Goal: Information Seeking & Learning: Learn about a topic

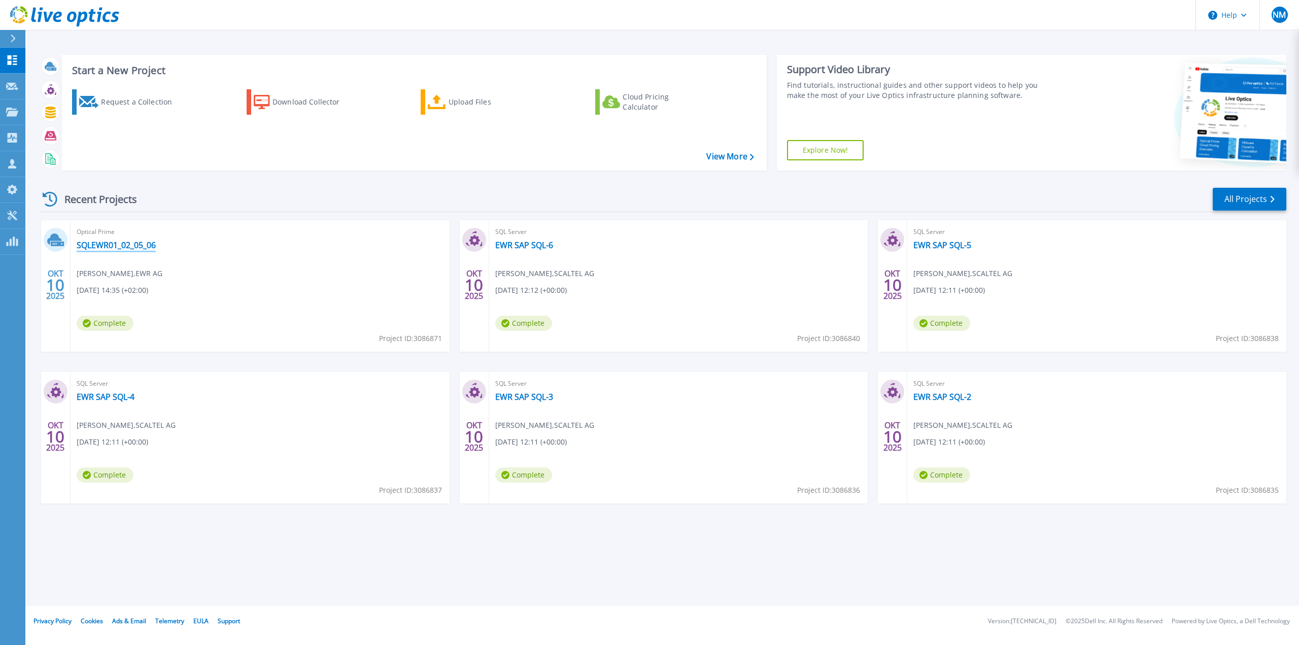
click at [144, 246] on link "SQLEWR01_02_05_06" at bounding box center [116, 245] width 79 height 10
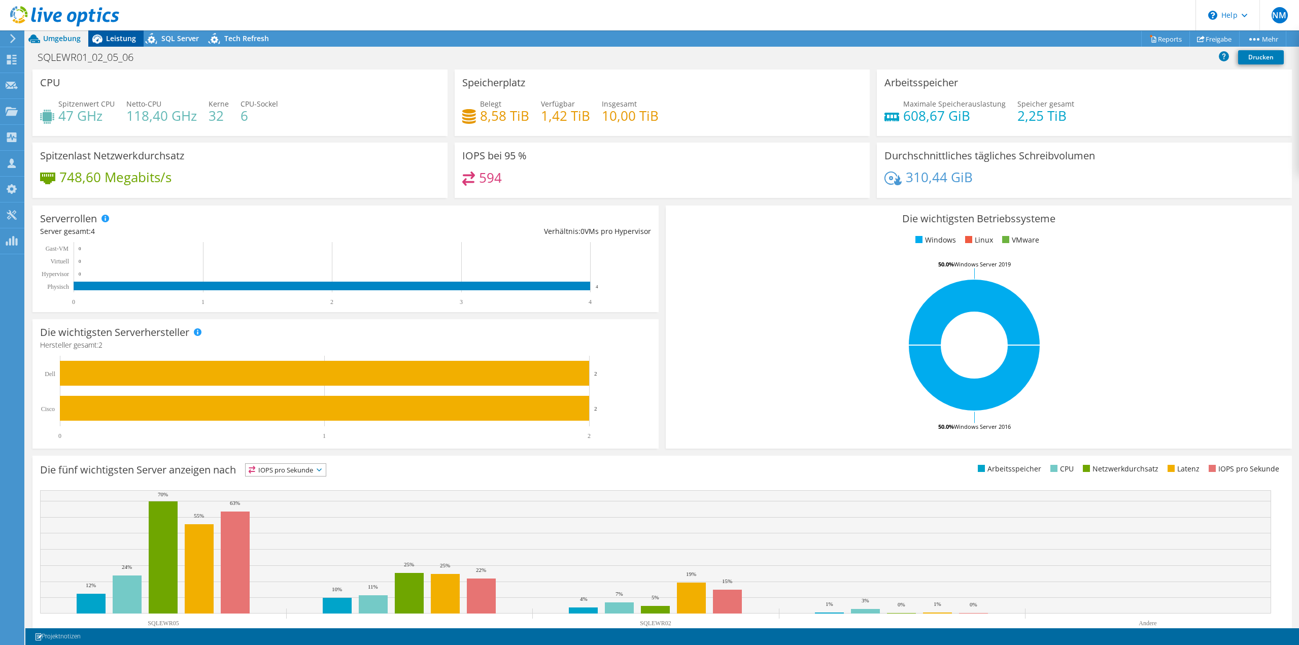
click at [114, 39] on span "Leistung" at bounding box center [121, 38] width 30 height 10
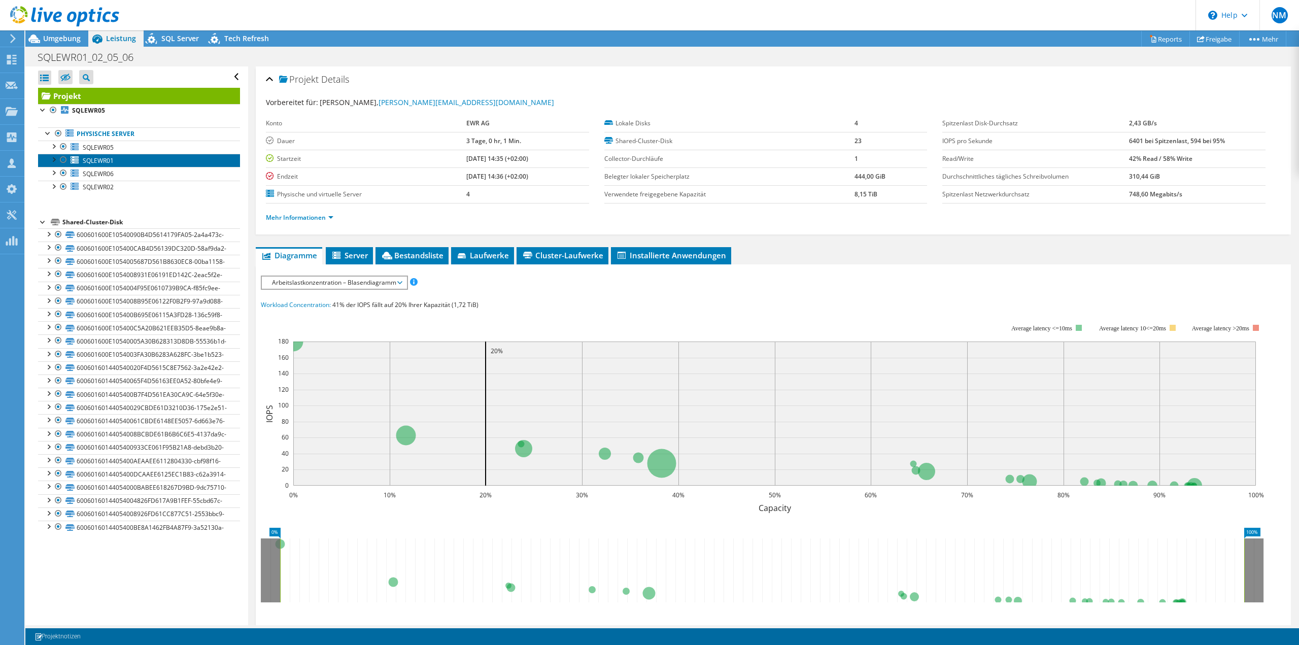
click at [123, 158] on link "SQLEWR01" at bounding box center [139, 160] width 202 height 13
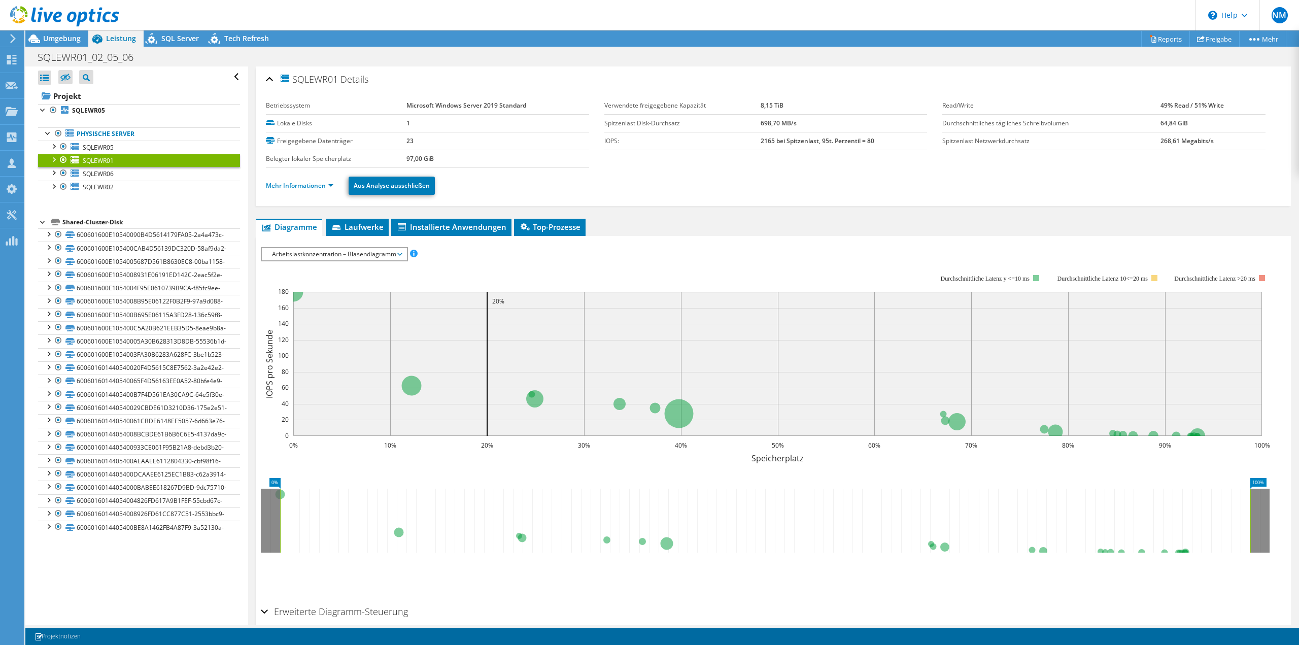
click at [303, 264] on rect at bounding box center [765, 362] width 1009 height 203
click at [306, 256] on span "Arbeitslastkonzentration – Blasendiagramm" at bounding box center [334, 254] width 134 height 12
click at [298, 324] on li "CPU-Prozentwert" at bounding box center [334, 327] width 145 height 12
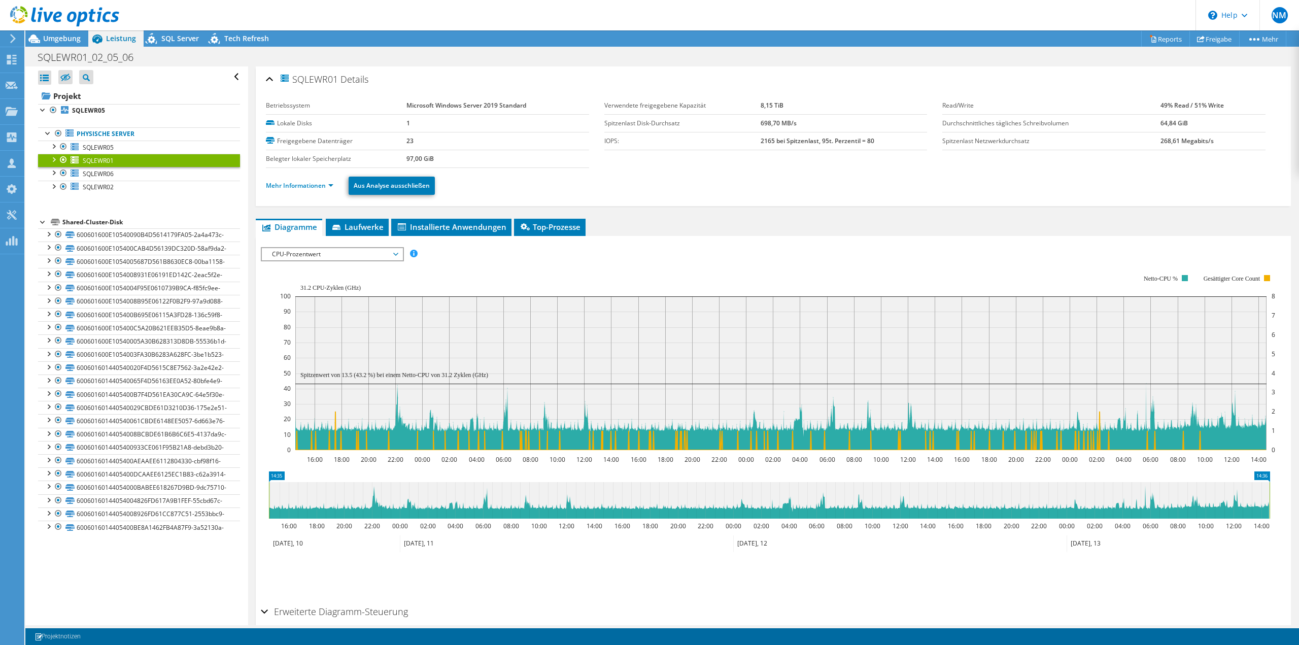
click at [340, 254] on span "CPU-Prozentwert" at bounding box center [332, 254] width 130 height 12
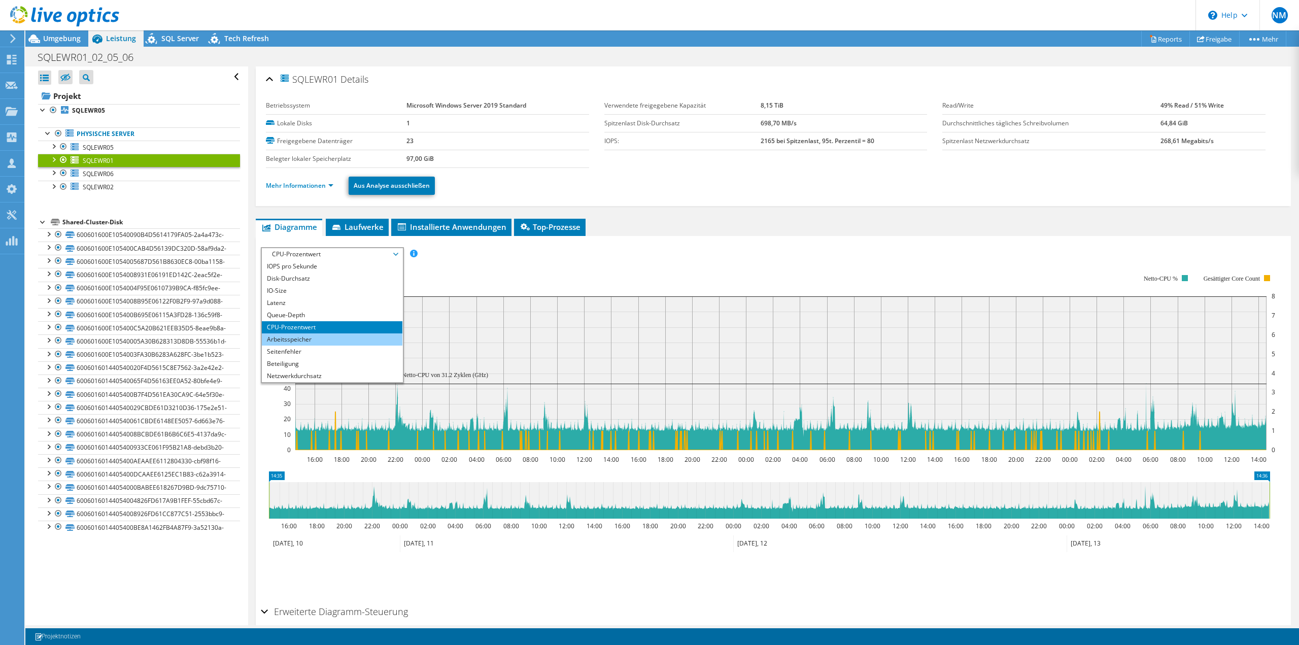
click at [336, 335] on li "Arbeitsspeicher" at bounding box center [332, 339] width 141 height 12
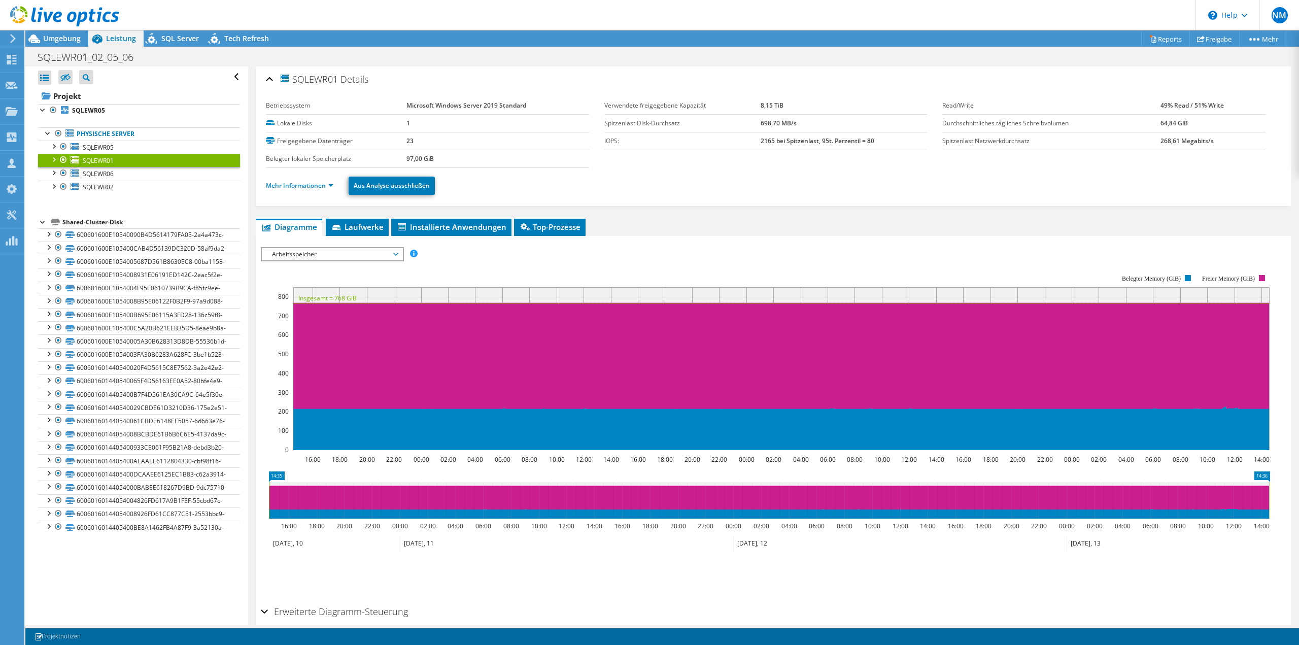
click at [319, 255] on span "Arbeitsspeicher" at bounding box center [332, 254] width 130 height 12
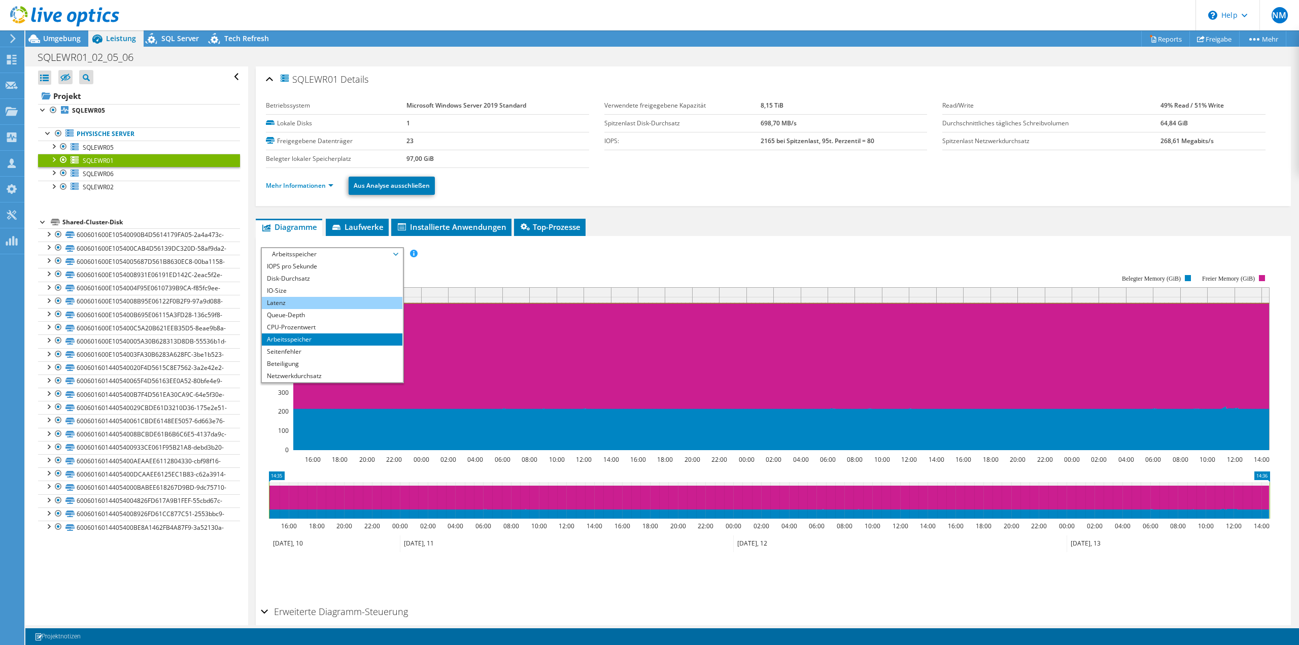
click at [317, 297] on li "Latenz" at bounding box center [332, 303] width 141 height 12
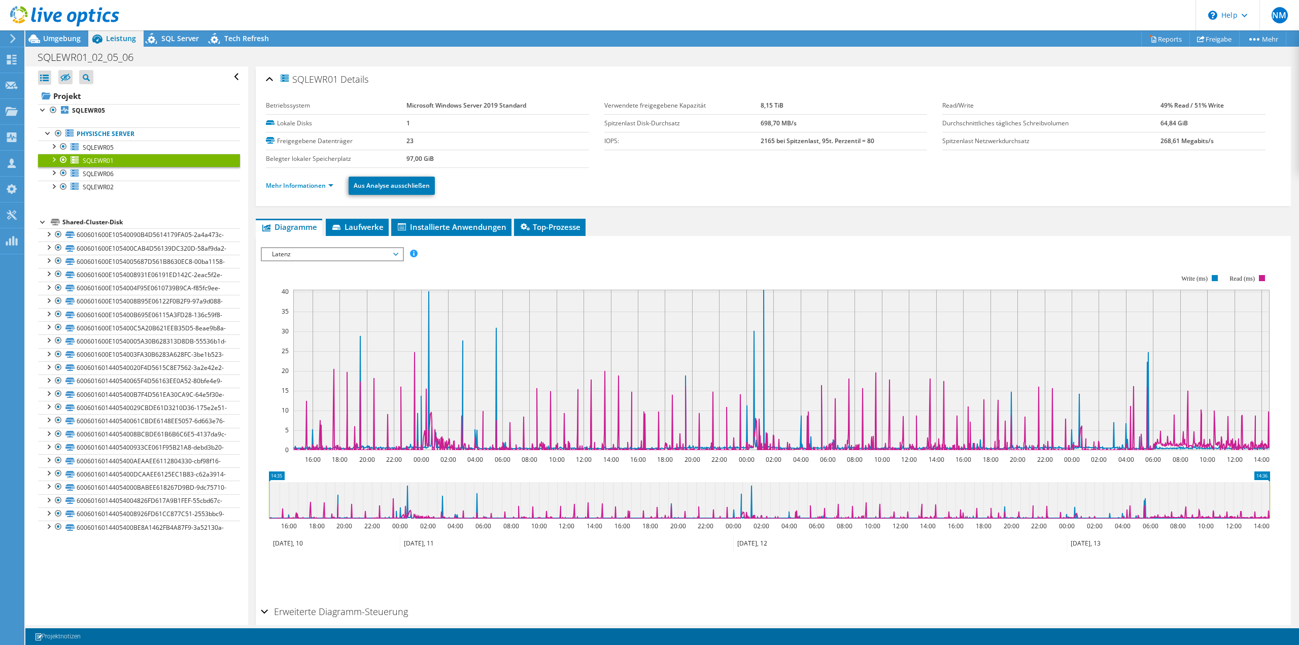
click at [319, 260] on div "Latenz IOPS pro Sekunde Disk-Durchsatz IO-Size Latenz Queue-Depth CPU-Prozentwe…" at bounding box center [332, 254] width 143 height 14
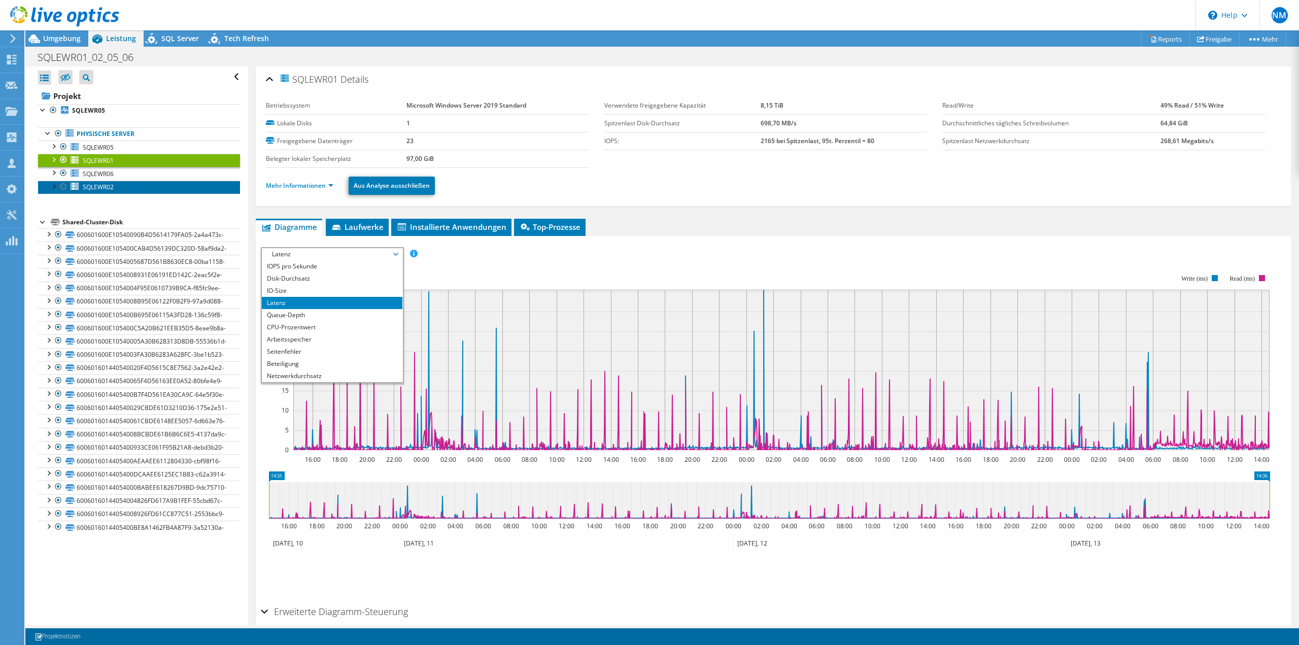
click at [153, 183] on link "SQLEWR02" at bounding box center [139, 187] width 202 height 13
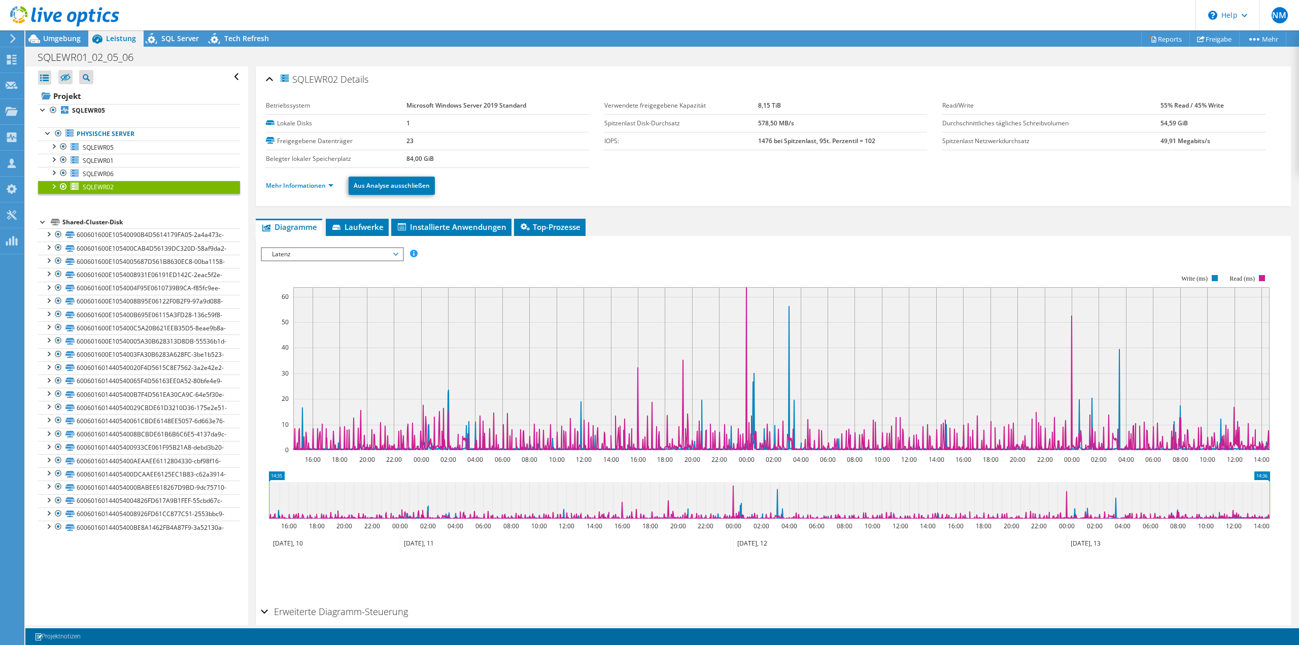
click at [324, 253] on span "Latenz" at bounding box center [332, 254] width 130 height 12
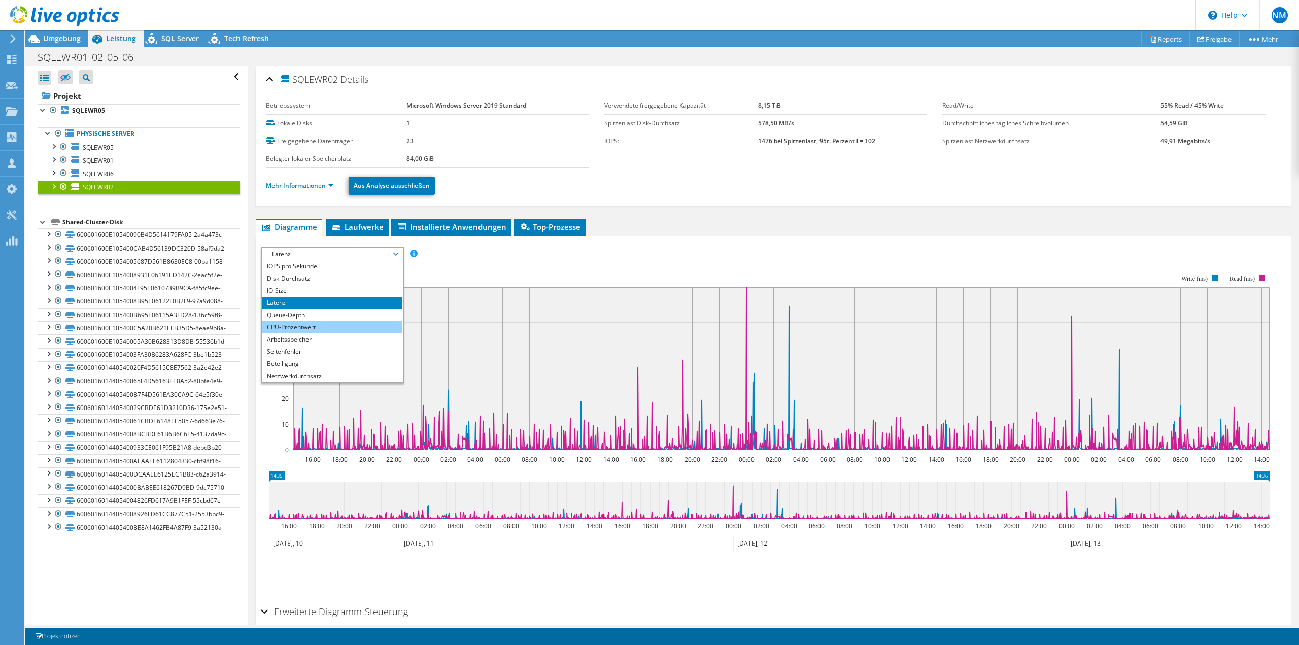
click at [312, 327] on li "CPU-Prozentwert" at bounding box center [332, 327] width 141 height 12
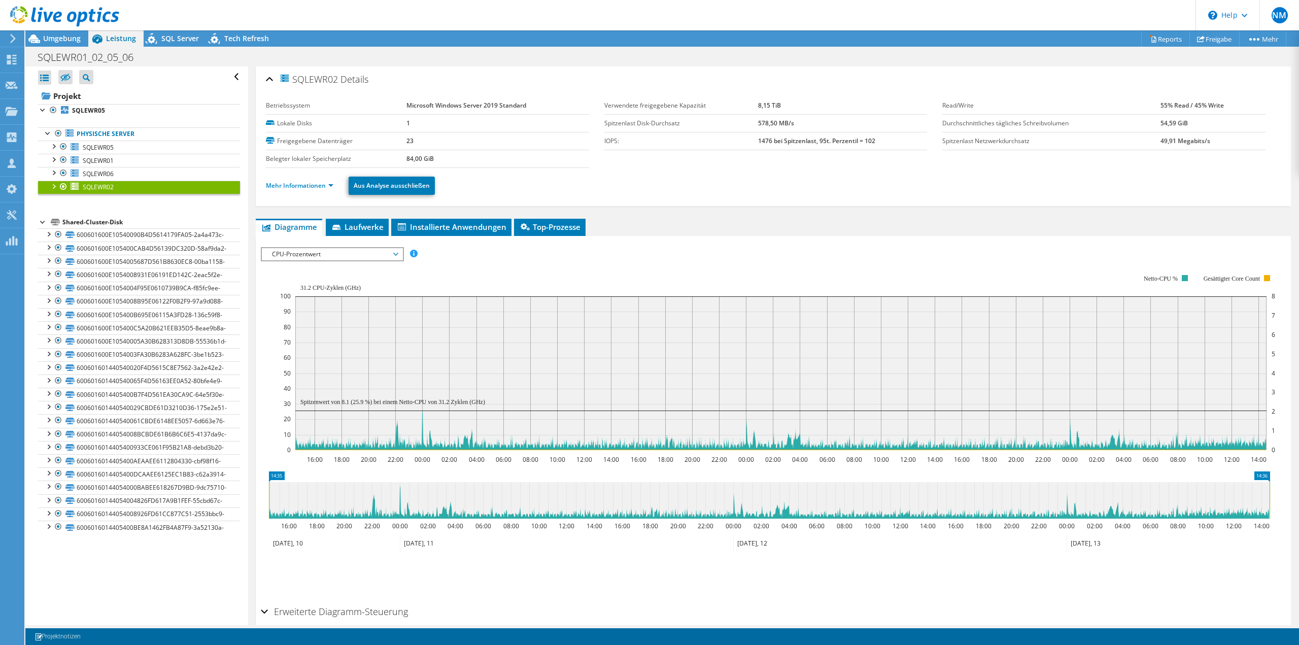
click at [327, 252] on span "CPU-Prozentwert" at bounding box center [332, 254] width 130 height 12
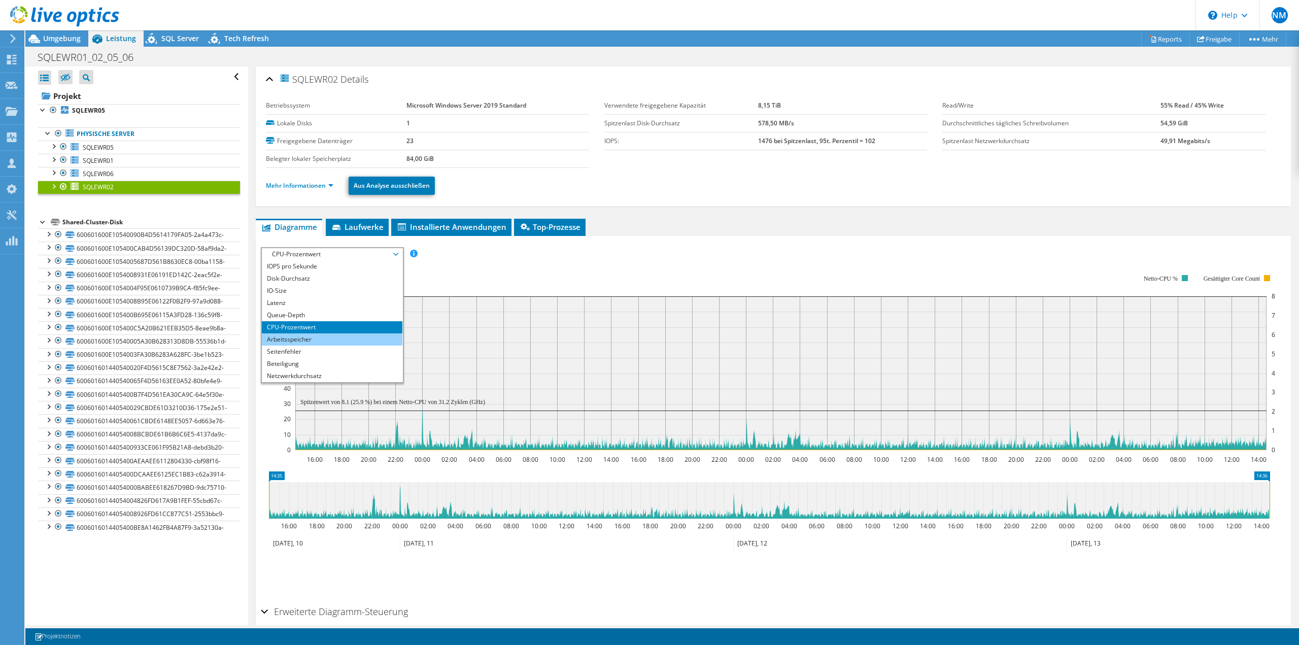
click at [323, 338] on li "Arbeitsspeicher" at bounding box center [332, 339] width 141 height 12
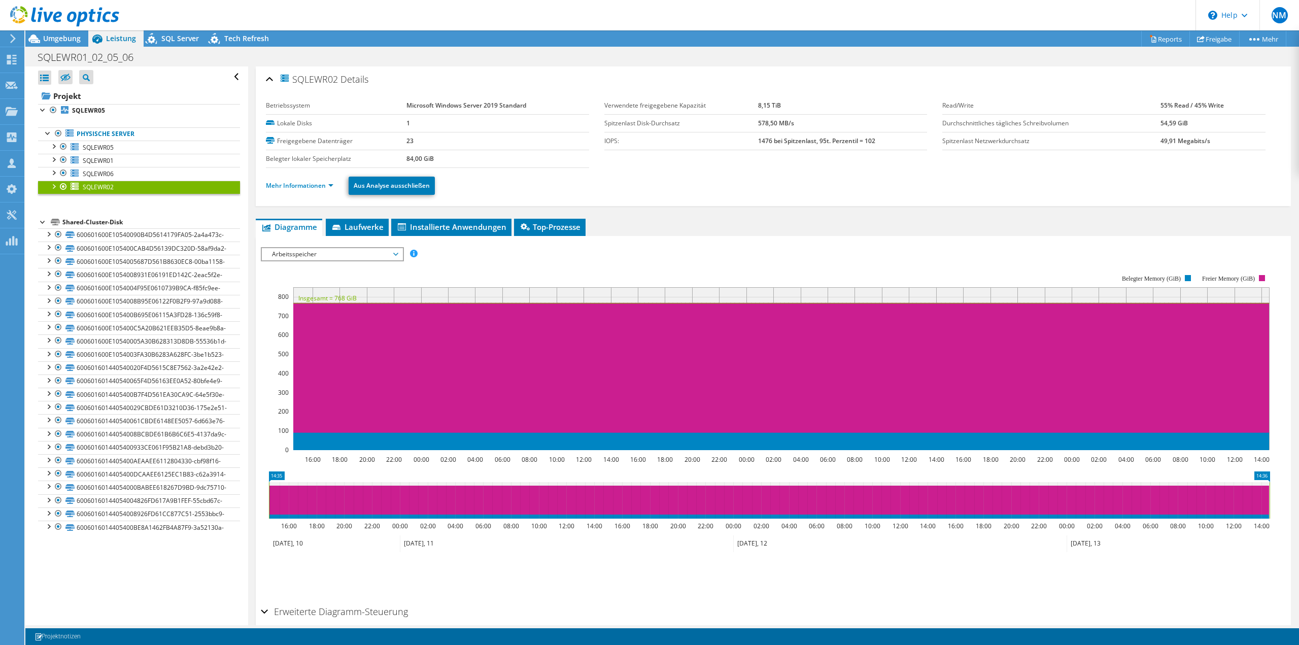
click at [1238, 236] on div "IOPS pro Sekunde Disk-Durchsatz IO-Size Latenz Queue-Depth CPU-Prozentwert Arbe…" at bounding box center [773, 418] width 1025 height 365
click at [104, 172] on span "SQLEWR06" at bounding box center [98, 174] width 31 height 9
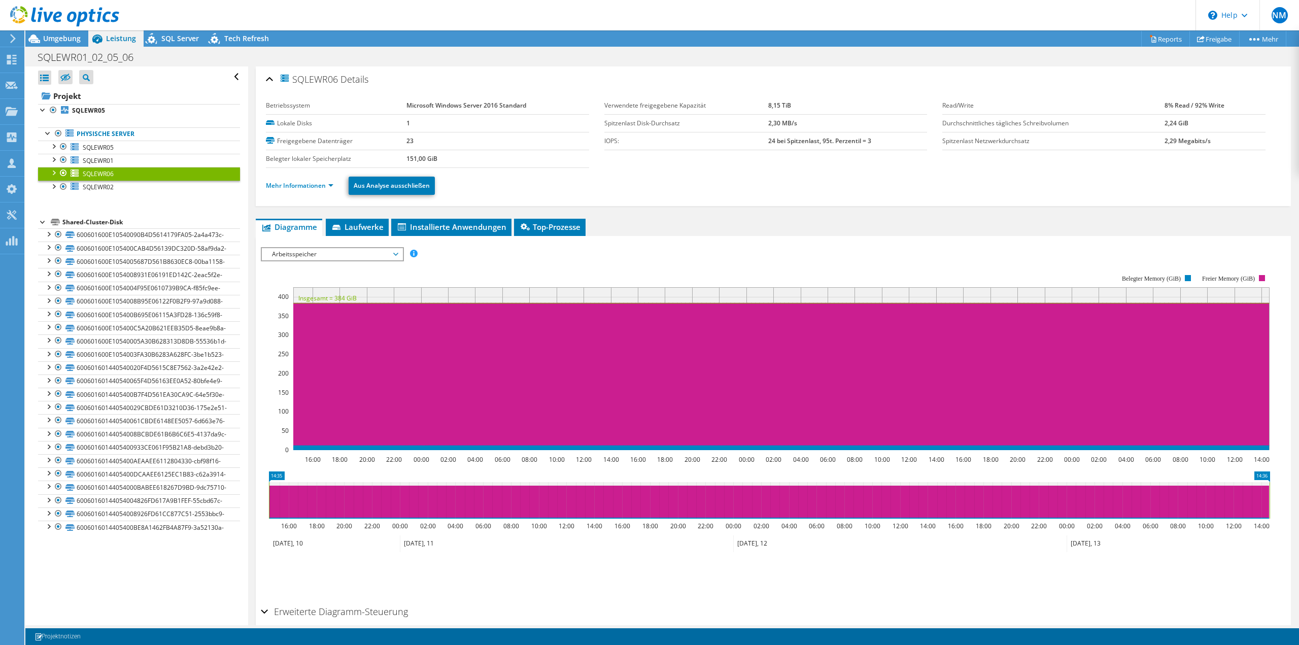
click at [307, 241] on div "IOPS pro Sekunde Disk-Durchsatz IO-Size Latenz Queue-Depth CPU-Prozentwert Arbe…" at bounding box center [773, 418] width 1025 height 365
click at [308, 249] on span "Arbeitsspeicher" at bounding box center [332, 254] width 130 height 12
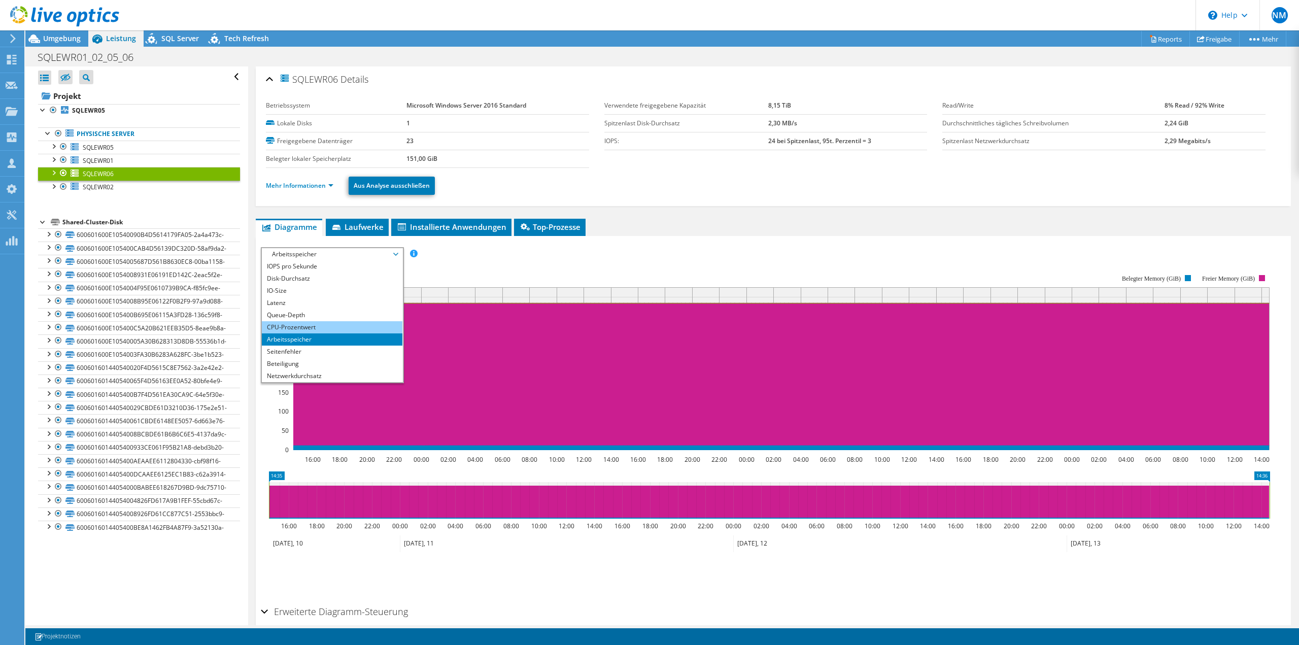
click at [304, 323] on li "CPU-Prozentwert" at bounding box center [332, 327] width 141 height 12
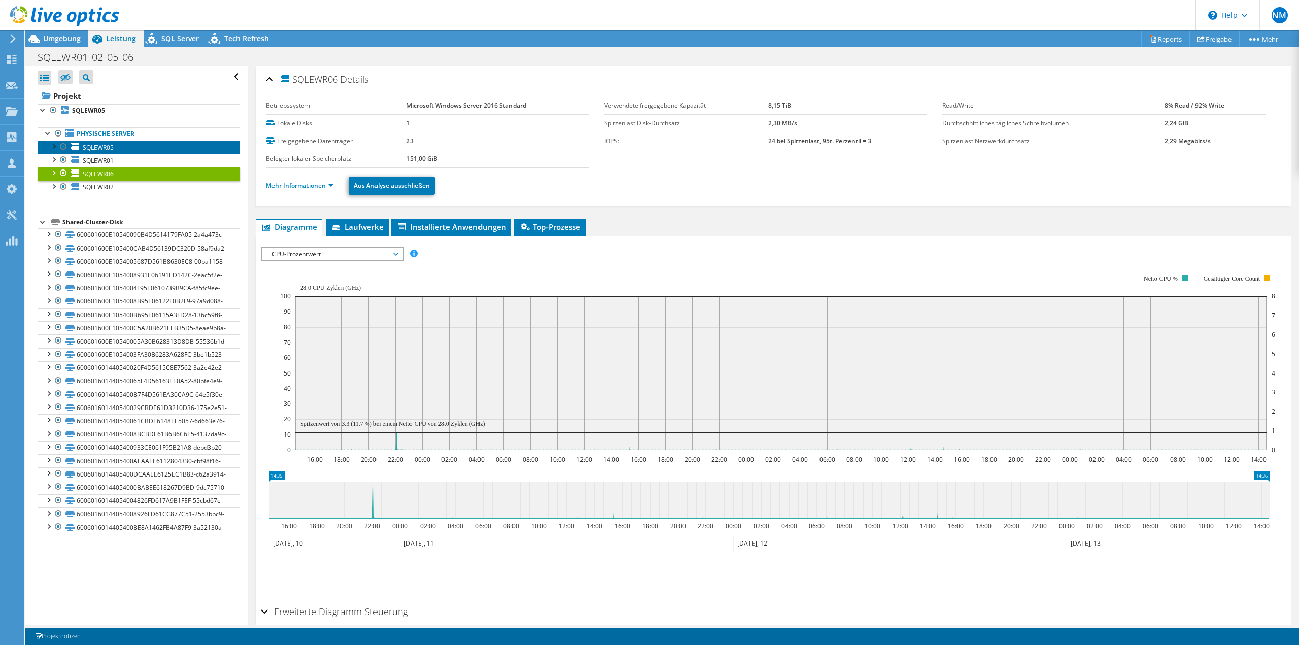
click at [141, 147] on link "SQLEWR05" at bounding box center [139, 147] width 202 height 13
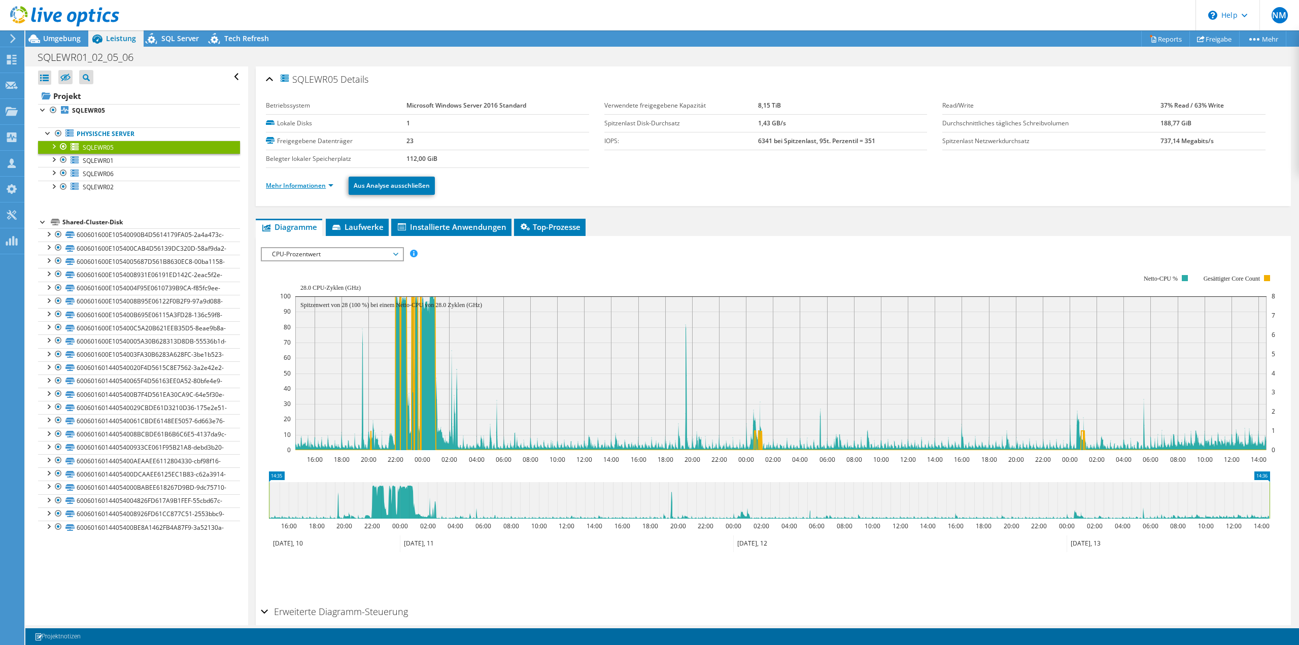
click at [331, 186] on link "Mehr Informationen" at bounding box center [299, 185] width 67 height 9
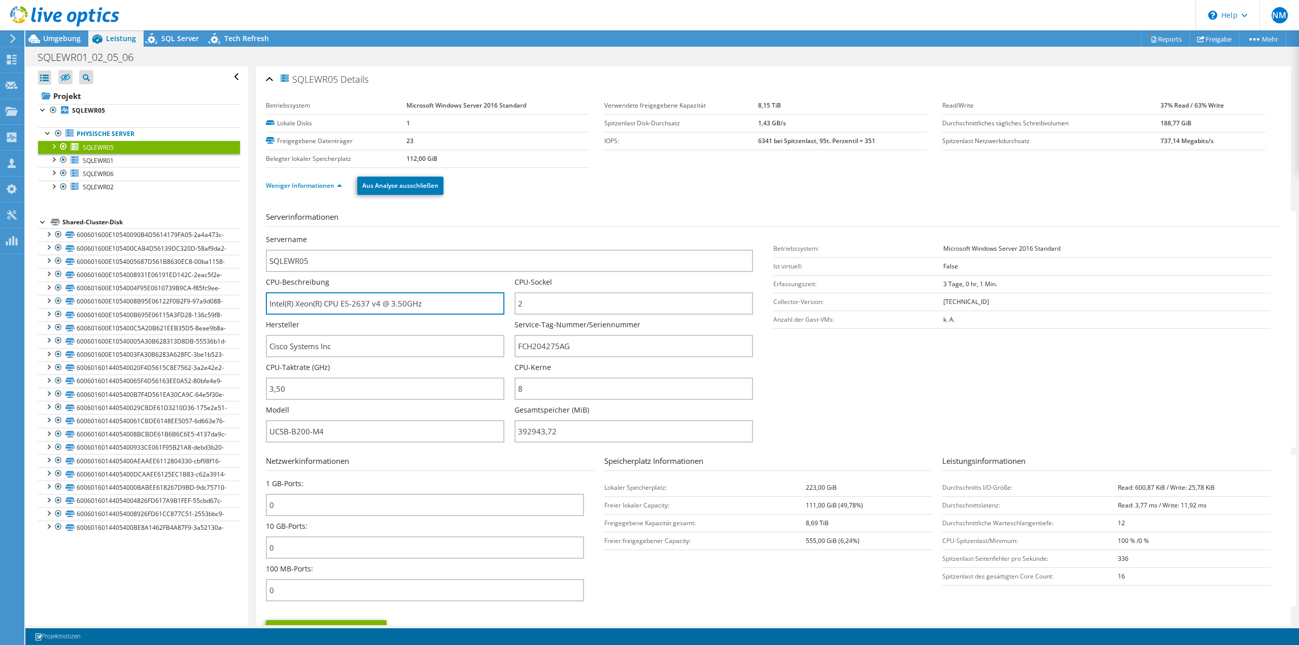
drag, startPoint x: 444, startPoint y: 307, endPoint x: 261, endPoint y: 306, distance: 183.2
click at [261, 306] on div "SQLEWR05 Details Betriebssystem Microsoft Windows Server 2016 Standard Lokale D…" at bounding box center [773, 366] width 1035 height 600
click at [359, 306] on input "Intel(R) Xeon(R) CPU E5-2637 v4 @ 3.50GHz" at bounding box center [385, 303] width 239 height 22
drag, startPoint x: 381, startPoint y: 303, endPoint x: 256, endPoint y: 305, distance: 125.4
click at [256, 305] on div "SQLEWR05 Details Betriebssystem Microsoft Windows Server 2016 Standard Lokale D…" at bounding box center [773, 366] width 1035 height 600
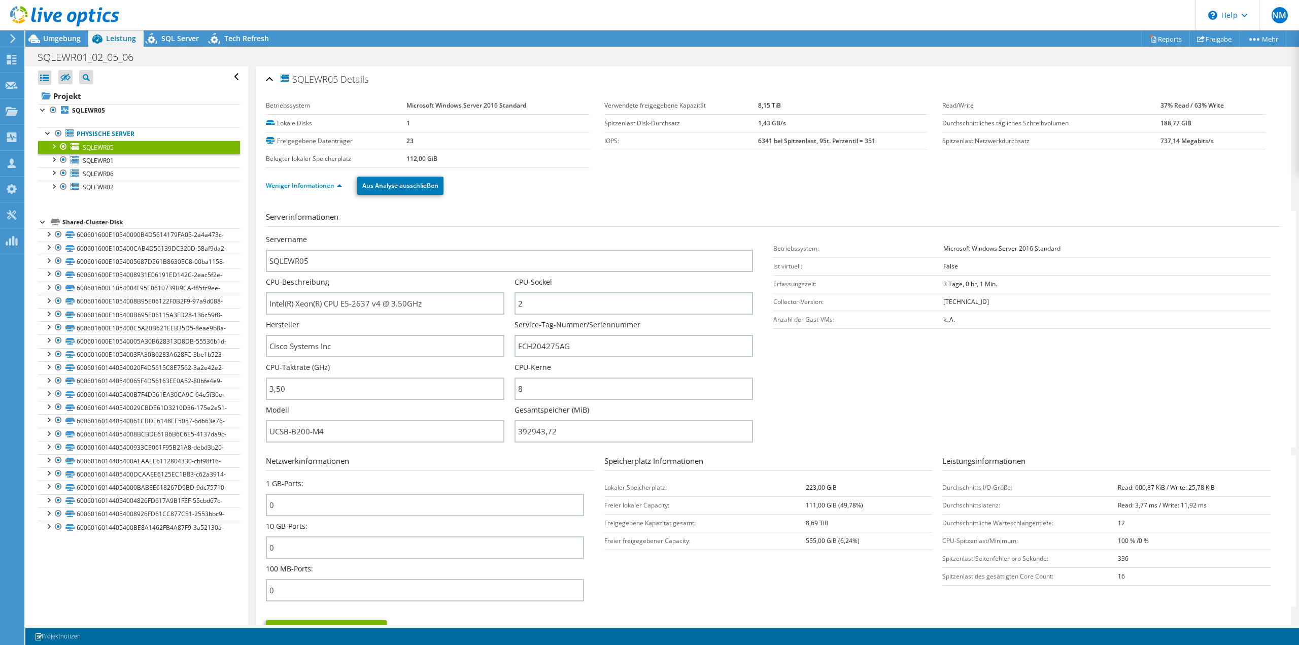
click at [158, 153] on link "SQLEWR05" at bounding box center [139, 147] width 202 height 13
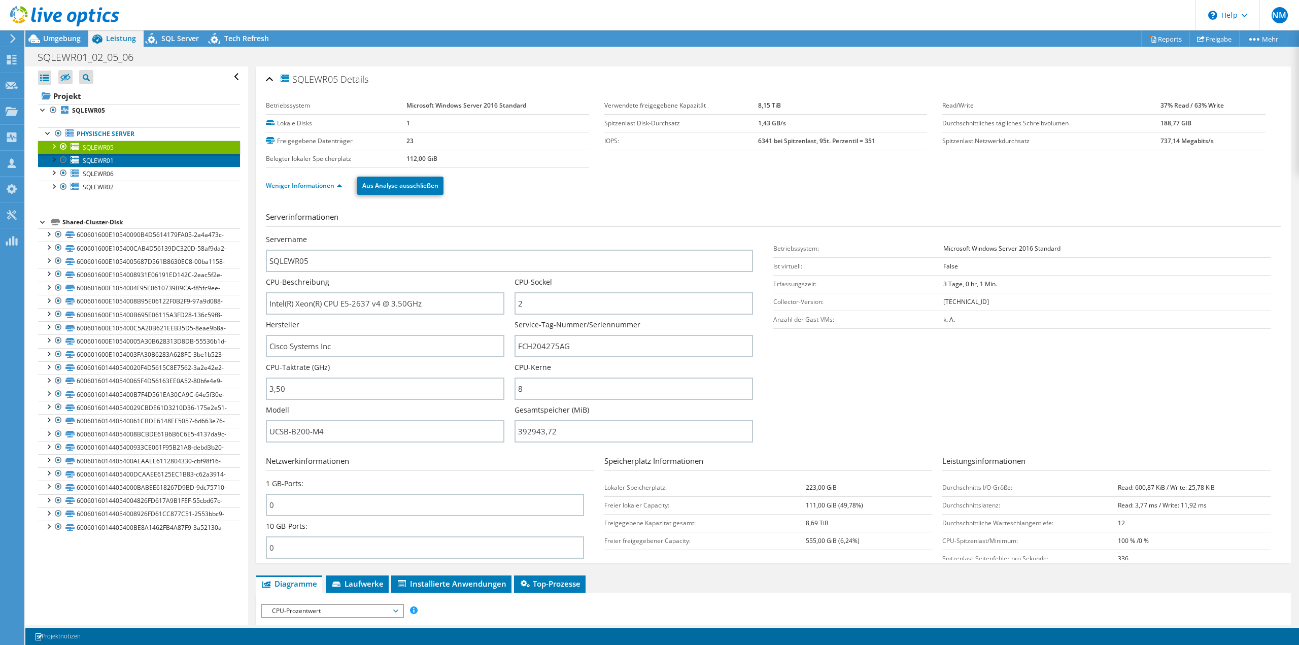
click at [158, 157] on link "SQLEWR01" at bounding box center [139, 160] width 202 height 13
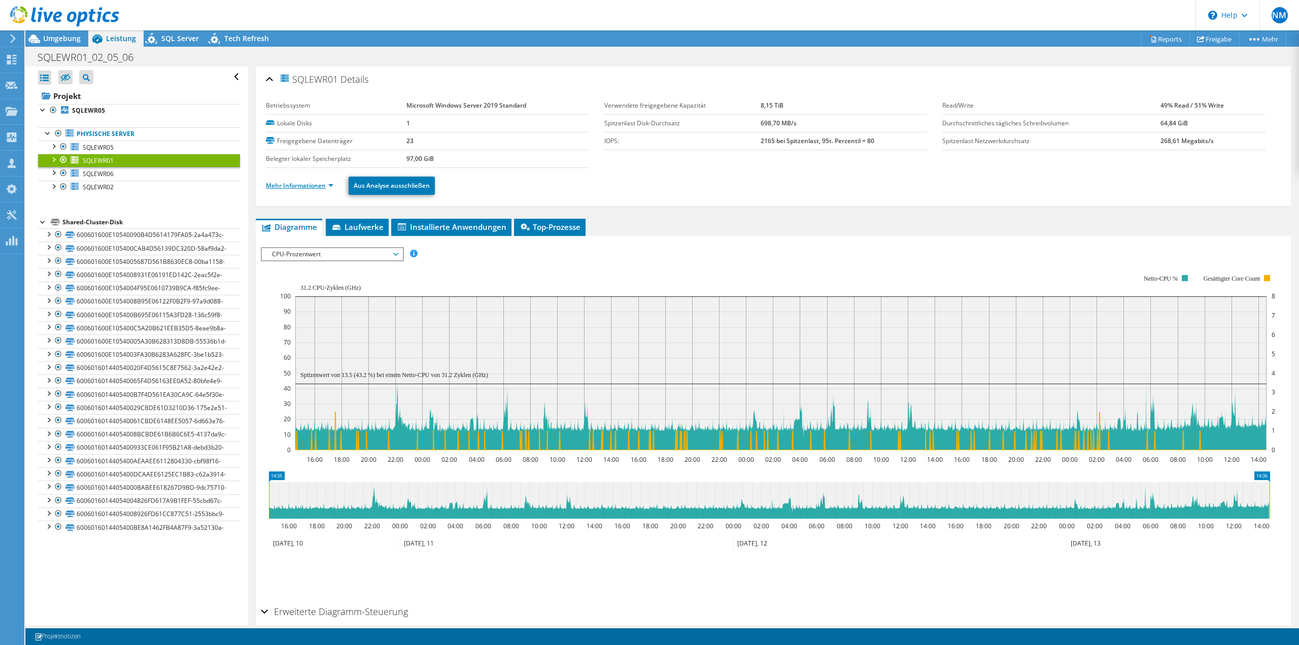
click at [331, 184] on link "Mehr Informationen" at bounding box center [299, 185] width 67 height 9
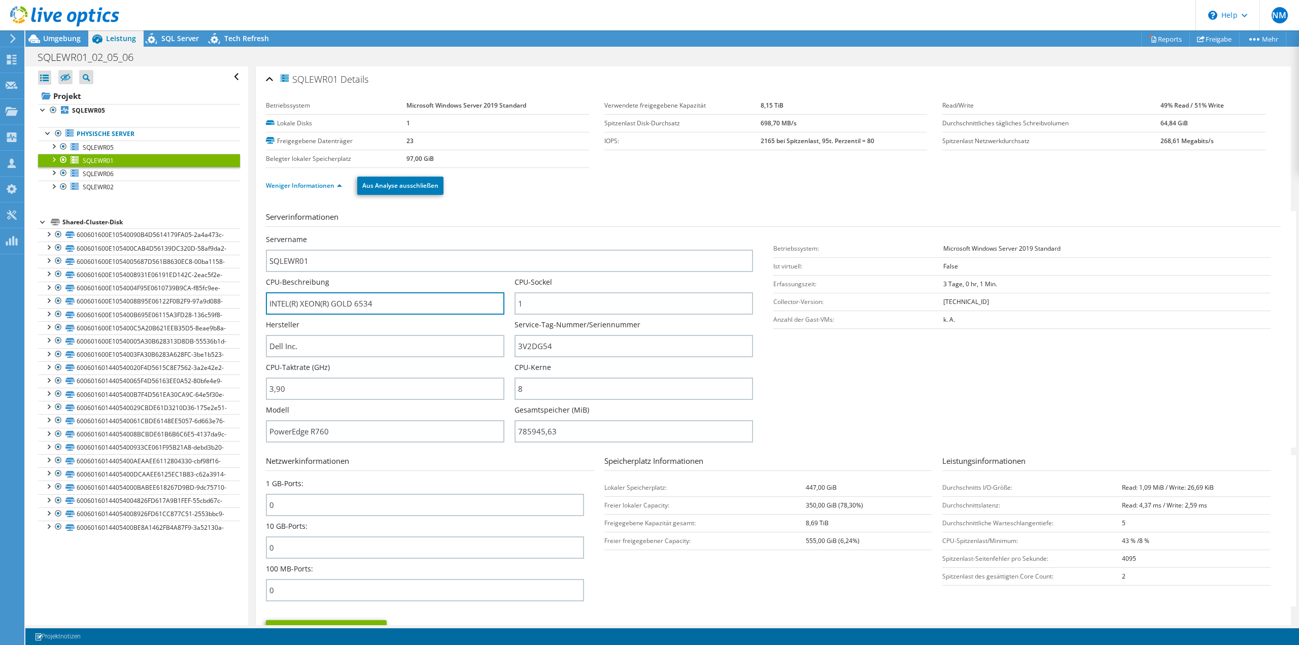
drag, startPoint x: 378, startPoint y: 302, endPoint x: 263, endPoint y: 303, distance: 114.7
click at [263, 303] on div "SQLEWR01 Details Betriebssystem Microsoft Windows Server 2019 Standard Lokale D…" at bounding box center [773, 366] width 1035 height 600
click at [726, 226] on h3 "Serverinformationen" at bounding box center [773, 219] width 1015 height 16
click at [890, 412] on section "Serverinformationen Servername SQLEWR01 CPU-Beschreibung INTEL(R) XEON(R) GOLD …" at bounding box center [776, 329] width 1020 height 236
click at [340, 186] on link "Weniger Informationen" at bounding box center [304, 185] width 76 height 9
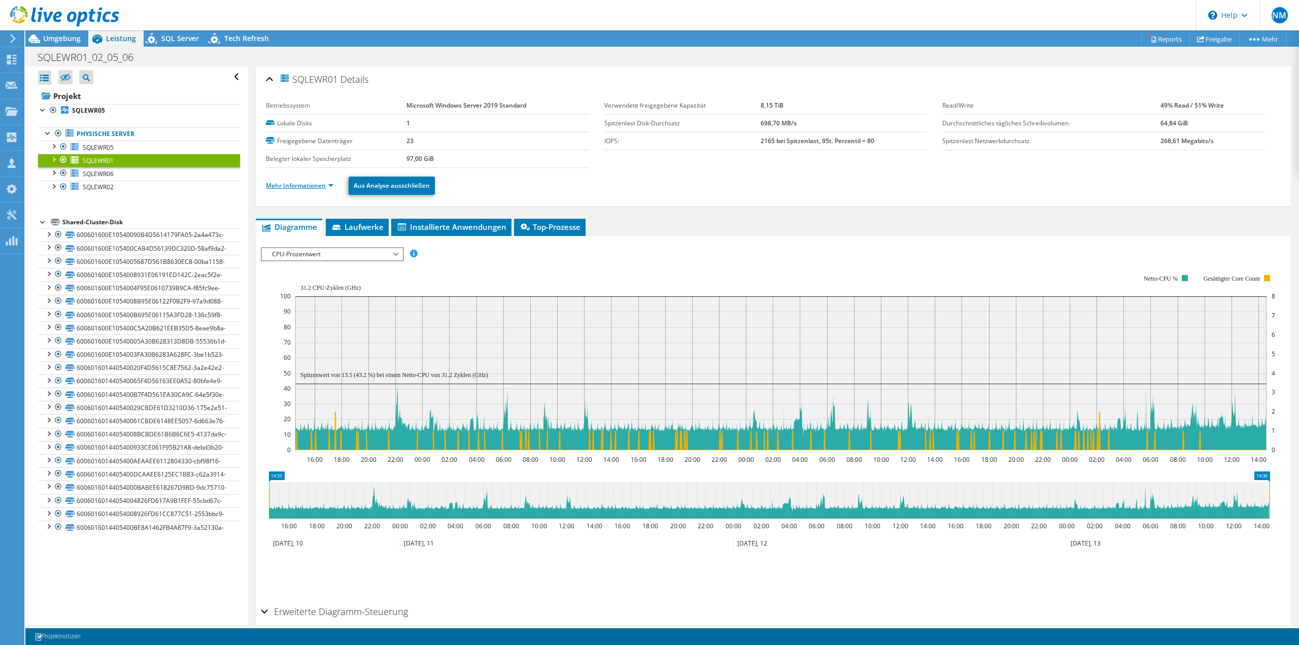
click at [327, 185] on link "Mehr Informationen" at bounding box center [299, 185] width 67 height 9
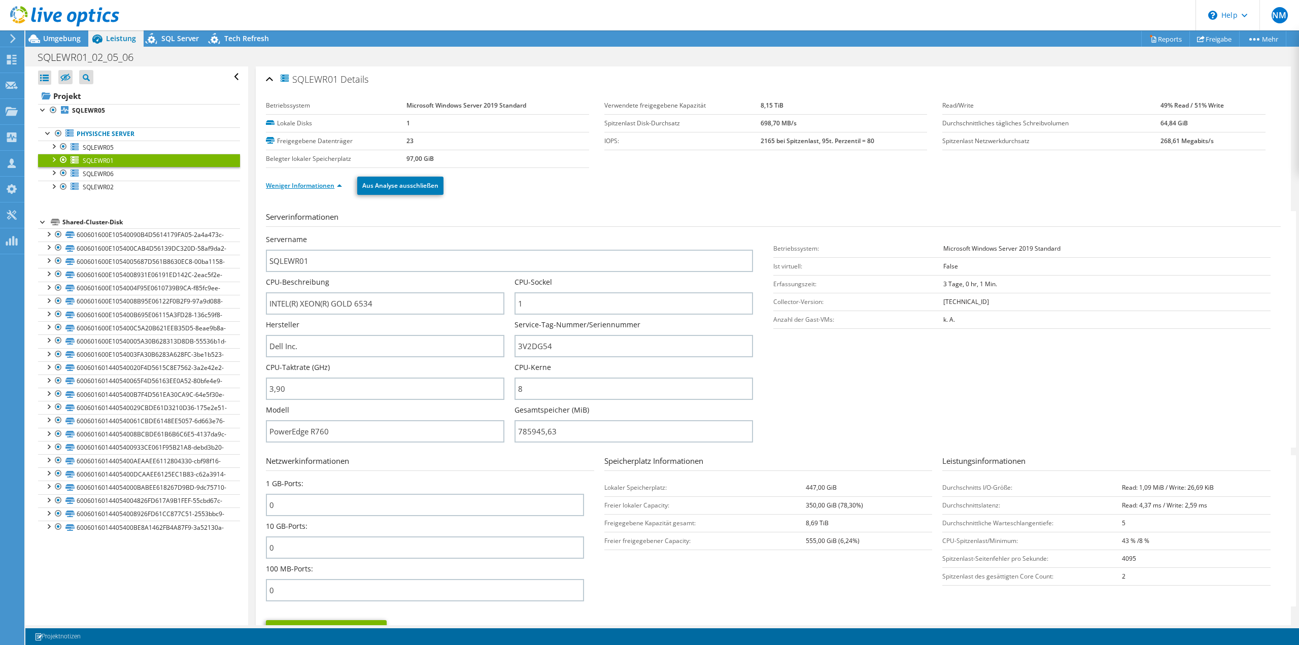
click at [328, 187] on link "Weniger Informationen" at bounding box center [304, 185] width 76 height 9
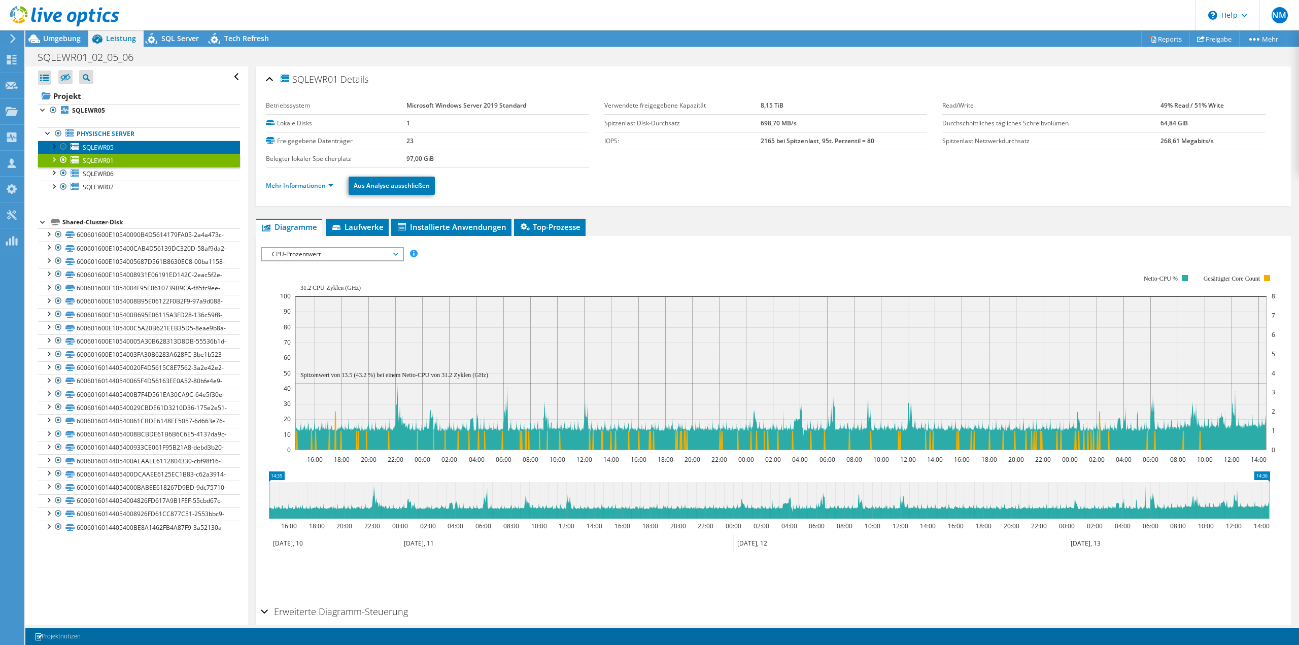
click at [154, 145] on link "SQLEWR05" at bounding box center [139, 147] width 202 height 13
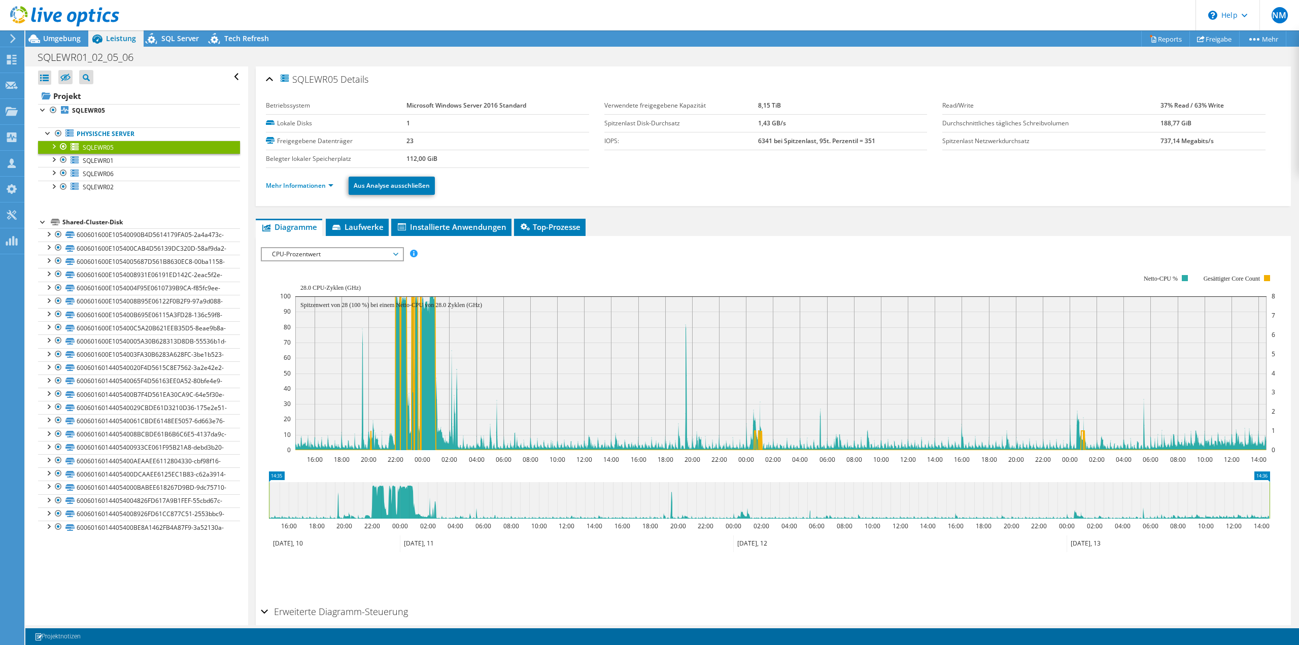
click at [365, 254] on span "CPU-Prozentwert" at bounding box center [332, 254] width 130 height 12
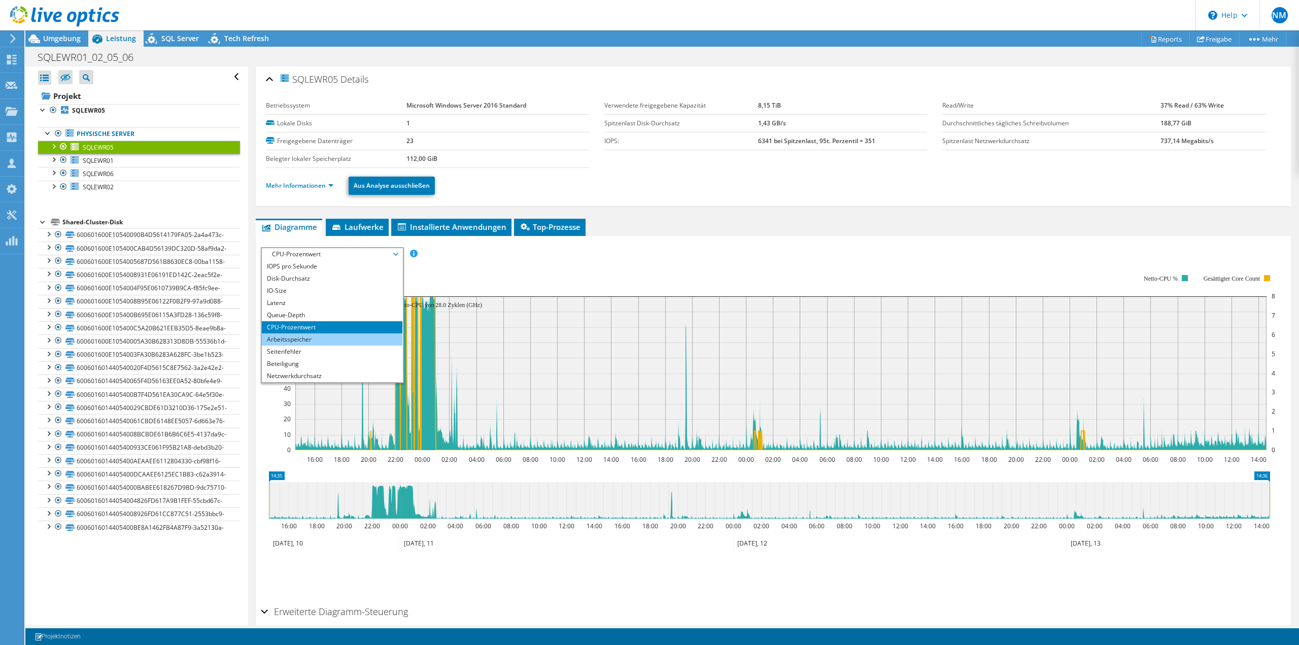
click at [355, 337] on li "Arbeitsspeicher" at bounding box center [332, 339] width 141 height 12
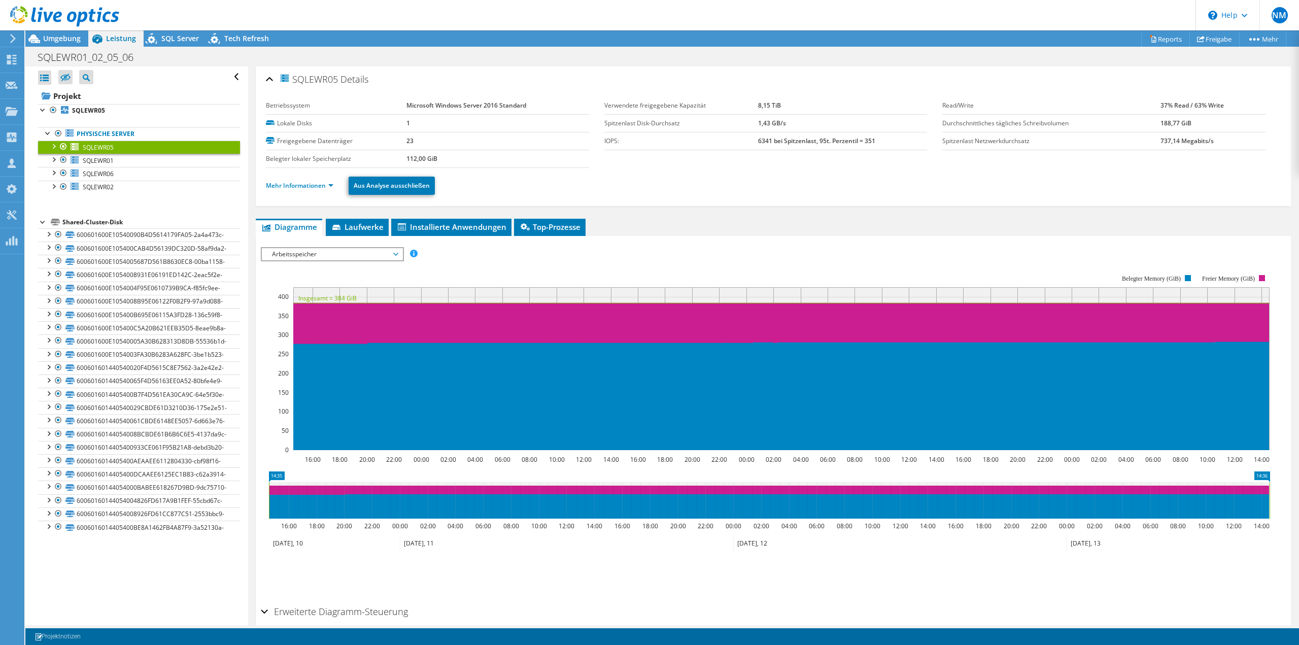
click at [346, 250] on span "Arbeitsspeicher" at bounding box center [332, 254] width 130 height 12
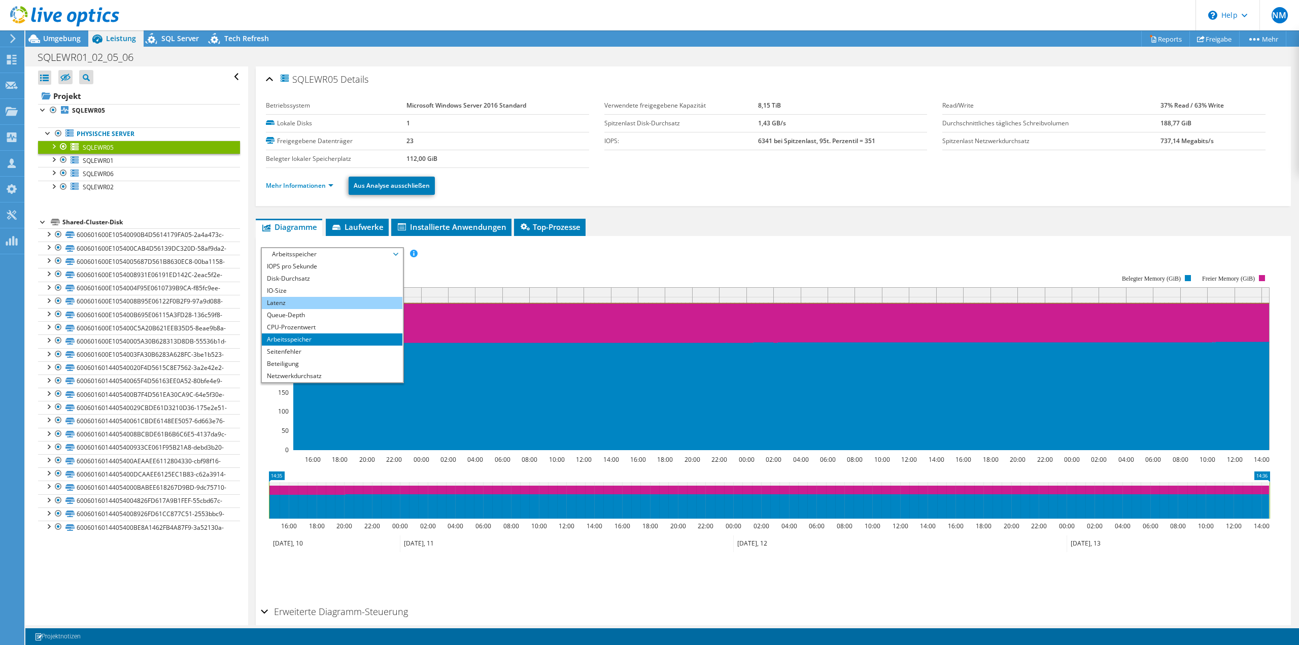
click at [294, 303] on li "Latenz" at bounding box center [332, 303] width 141 height 12
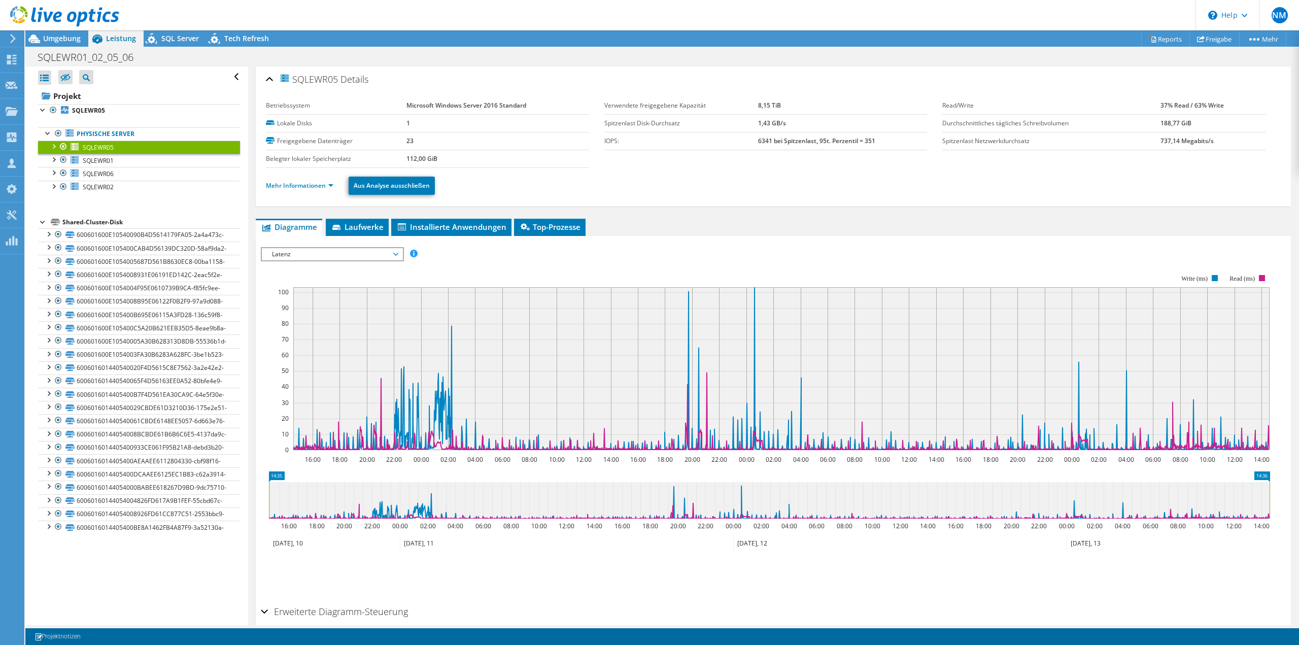
click at [273, 506] on icon at bounding box center [769, 500] width 1001 height 37
click at [267, 504] on icon "14:36 14:35 16:00 18:00 20:00 22:00 00:00 02:00 04:00 06:00 08:00 10:00 12:00 1…" at bounding box center [769, 511] width 1017 height 81
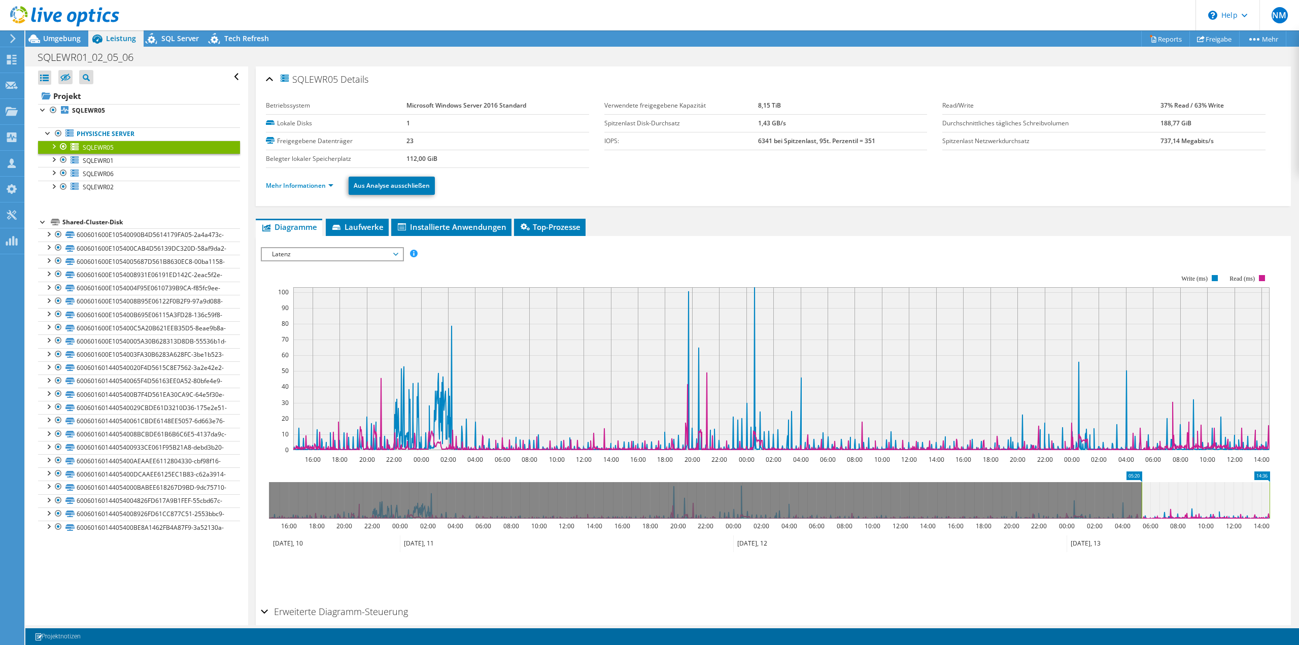
drag, startPoint x: 269, startPoint y: 504, endPoint x: 1145, endPoint y: 518, distance: 876.0
click at [1144, 518] on rect at bounding box center [1142, 500] width 4 height 37
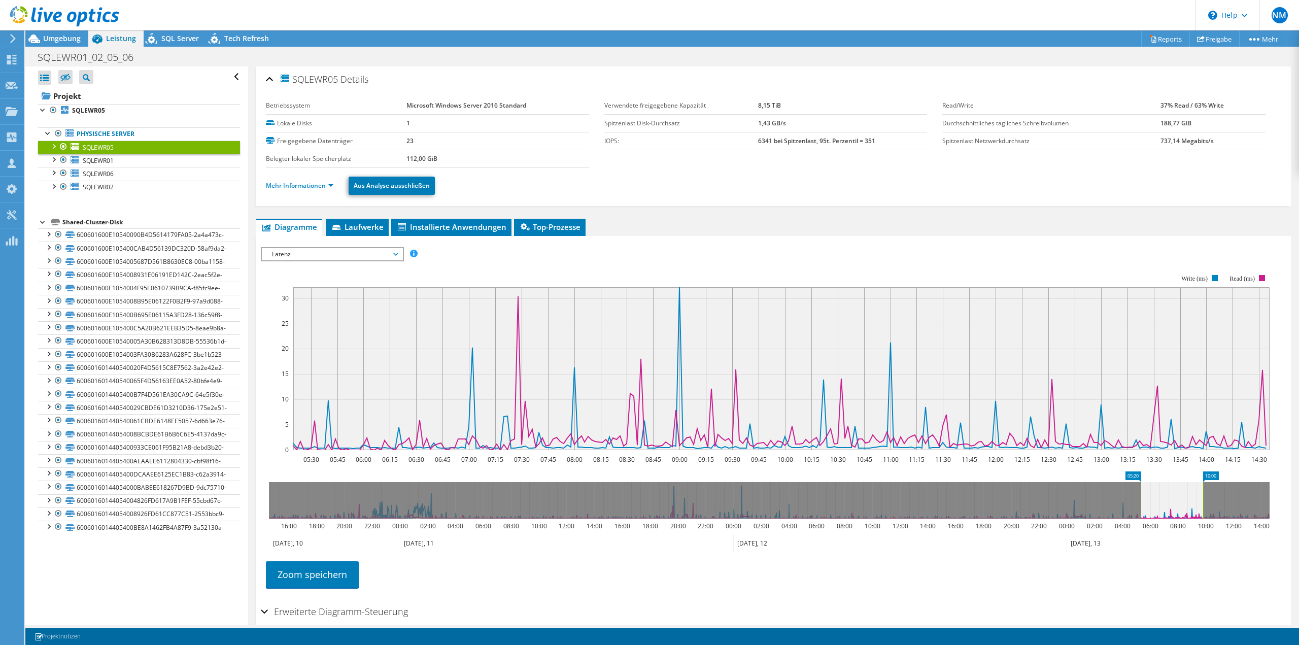
drag, startPoint x: 1272, startPoint y: 496, endPoint x: 1205, endPoint y: 502, distance: 66.8
click at [1205, 502] on rect at bounding box center [1203, 500] width 4 height 37
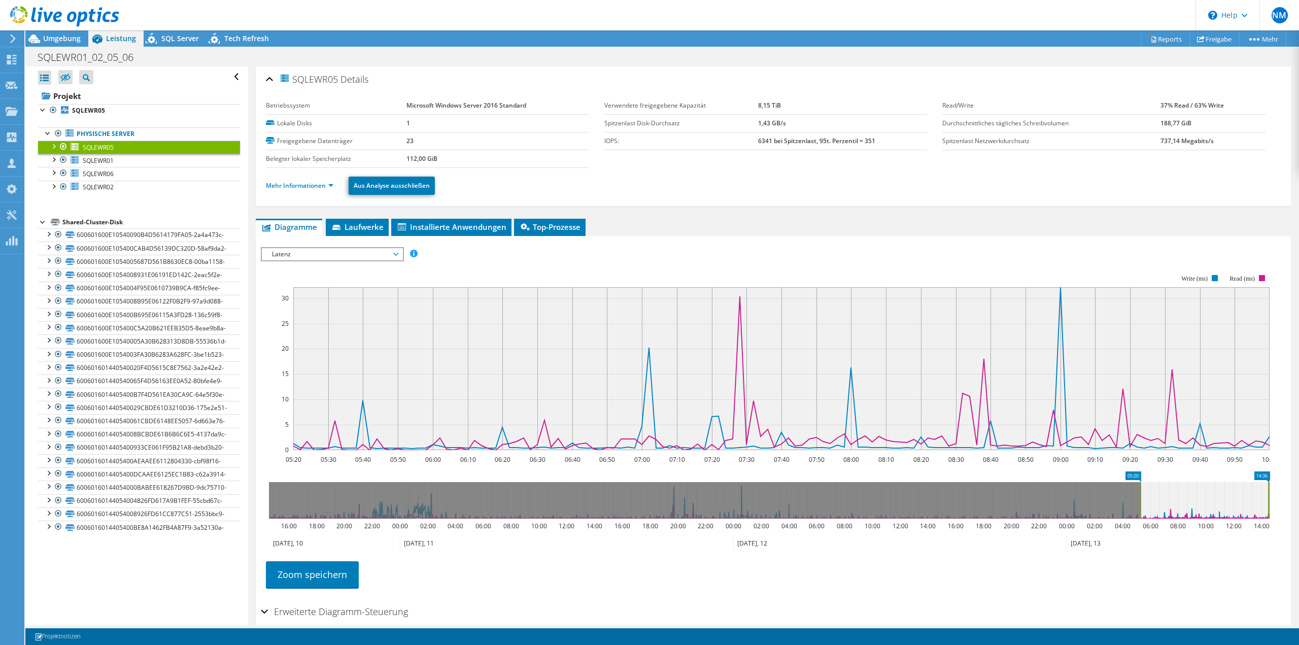
drag, startPoint x: 1204, startPoint y: 498, endPoint x: 1268, endPoint y: 500, distance: 63.5
click at [1268, 500] on rect at bounding box center [1268, 500] width 4 height 37
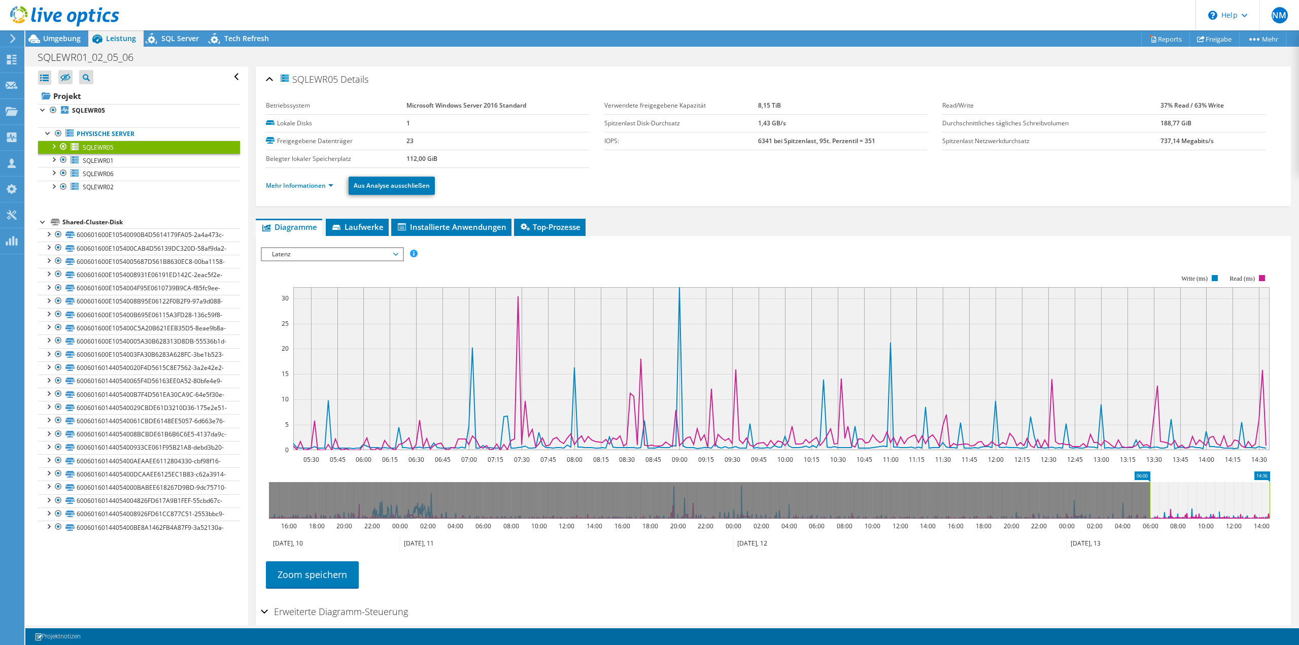
drag, startPoint x: 1141, startPoint y: 504, endPoint x: 1151, endPoint y: 504, distance: 10.2
click at [1151, 504] on rect at bounding box center [1150, 500] width 4 height 37
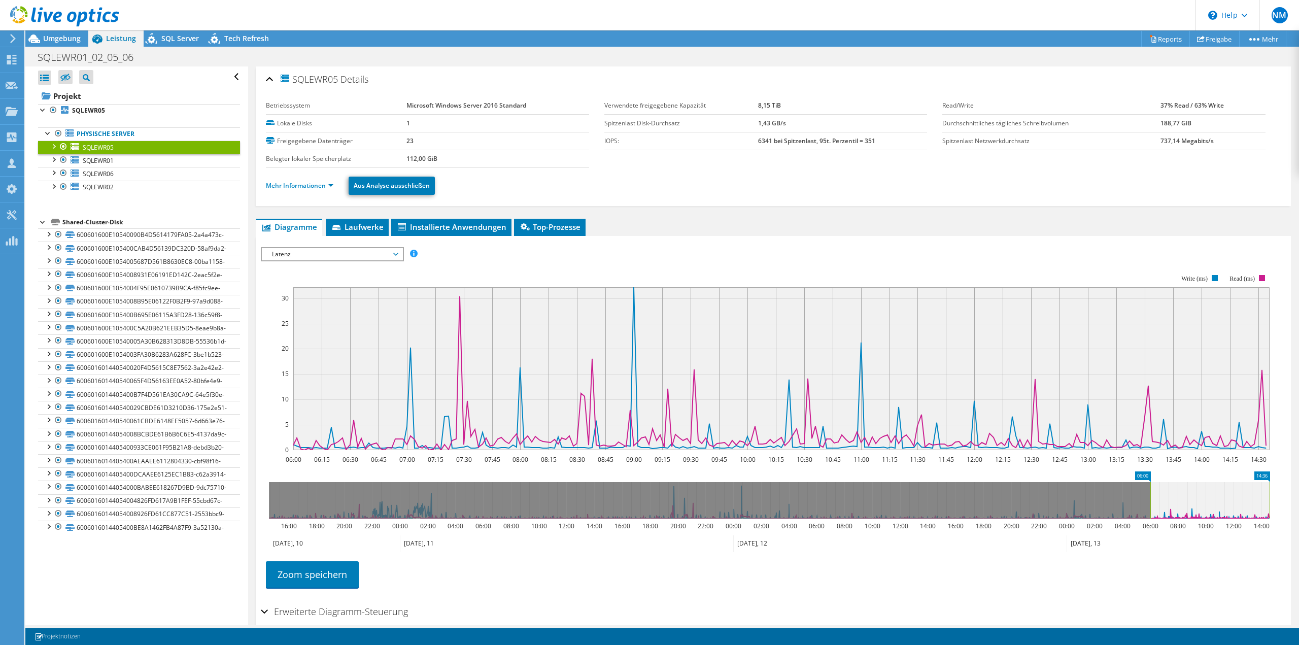
click at [55, 145] on div at bounding box center [53, 146] width 10 height 10
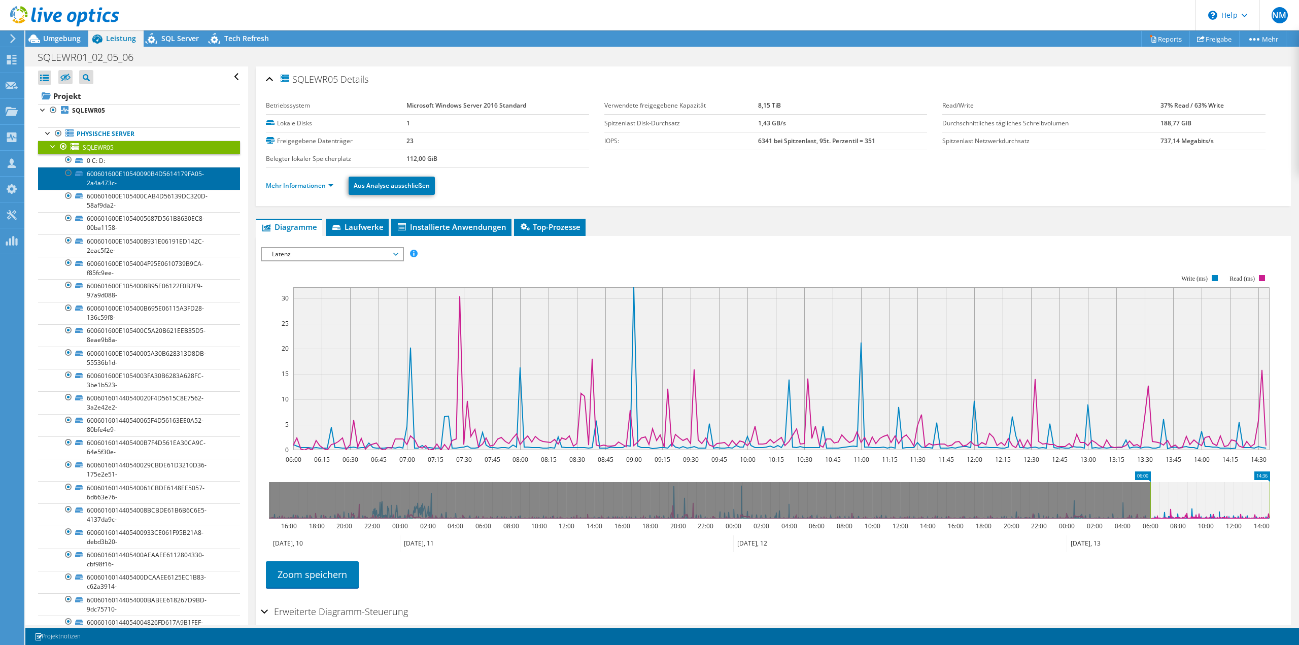
click at [114, 178] on link "600601600E10540090B4D5614179FA05-2a4a473c-" at bounding box center [139, 178] width 202 height 22
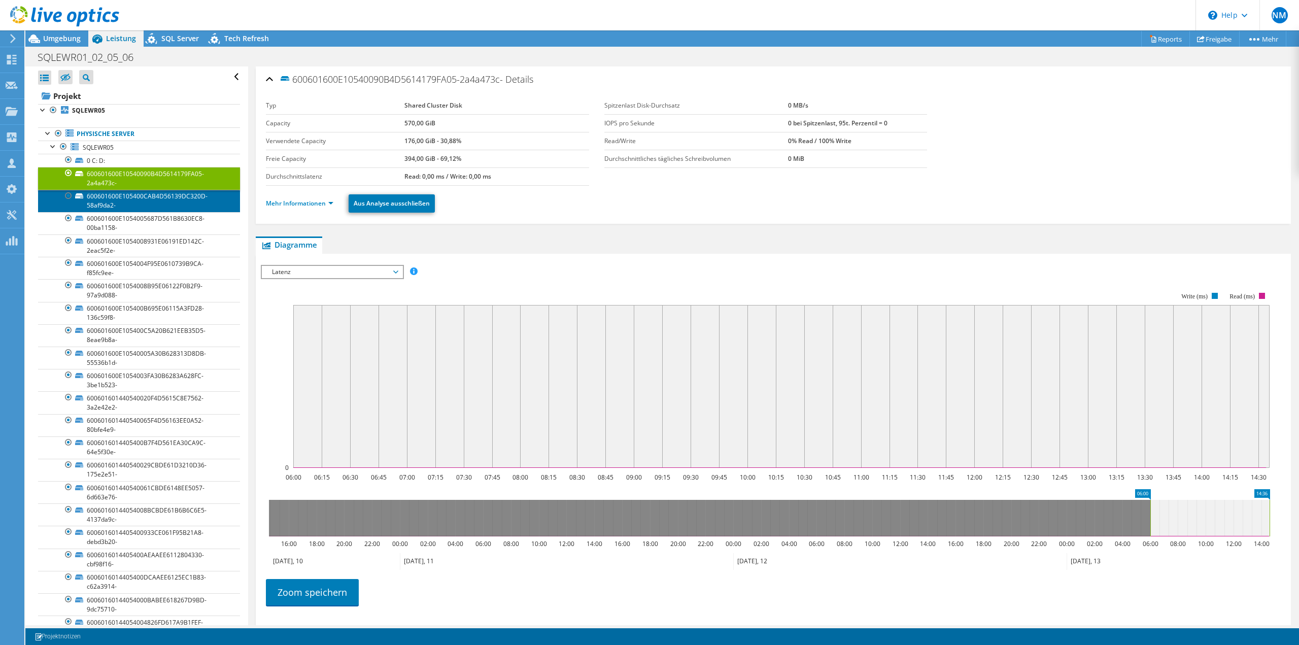
click at [123, 206] on link "600601600E105400CAB4D56139DC320D-58af9da2-" at bounding box center [139, 201] width 202 height 22
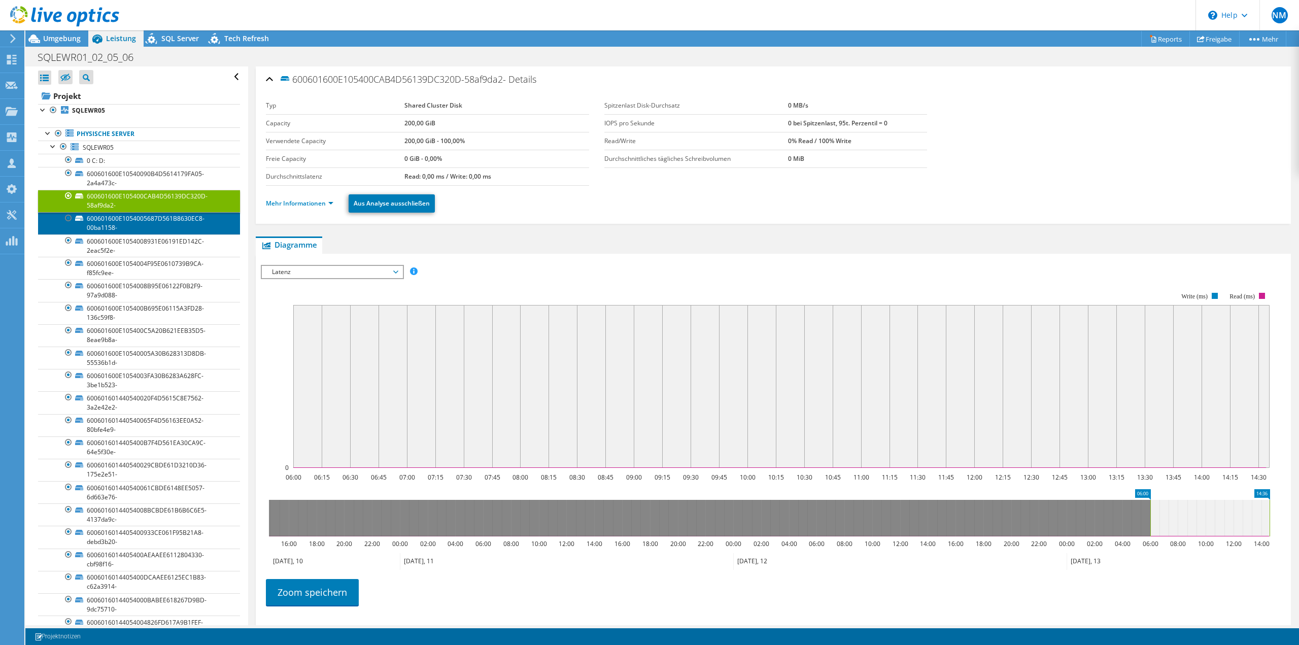
click at [125, 225] on link "600601600E1054005687D561B8630EC8-00ba1158-" at bounding box center [139, 223] width 202 height 22
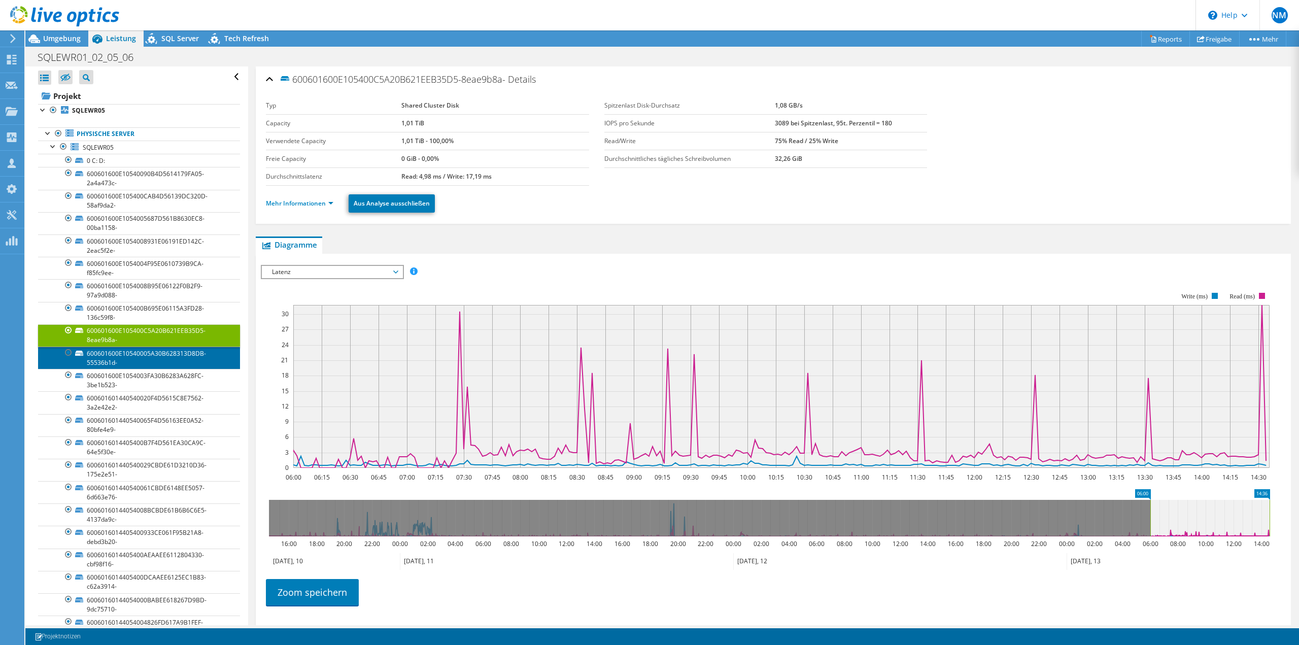
click at [186, 363] on link "600601600E10540005A30B628313D8DB-55536b1d-" at bounding box center [139, 358] width 202 height 22
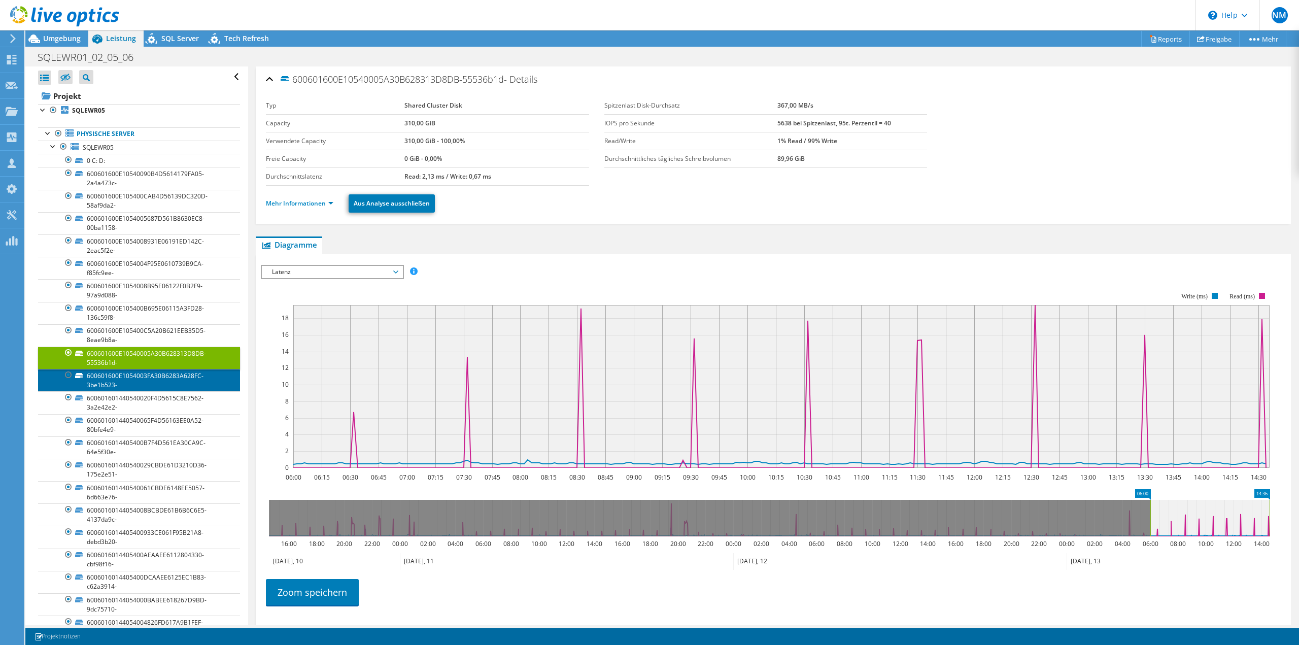
click at [181, 384] on link "600601600E1054003FA30B6283A628FC-3be1b523-" at bounding box center [139, 380] width 202 height 22
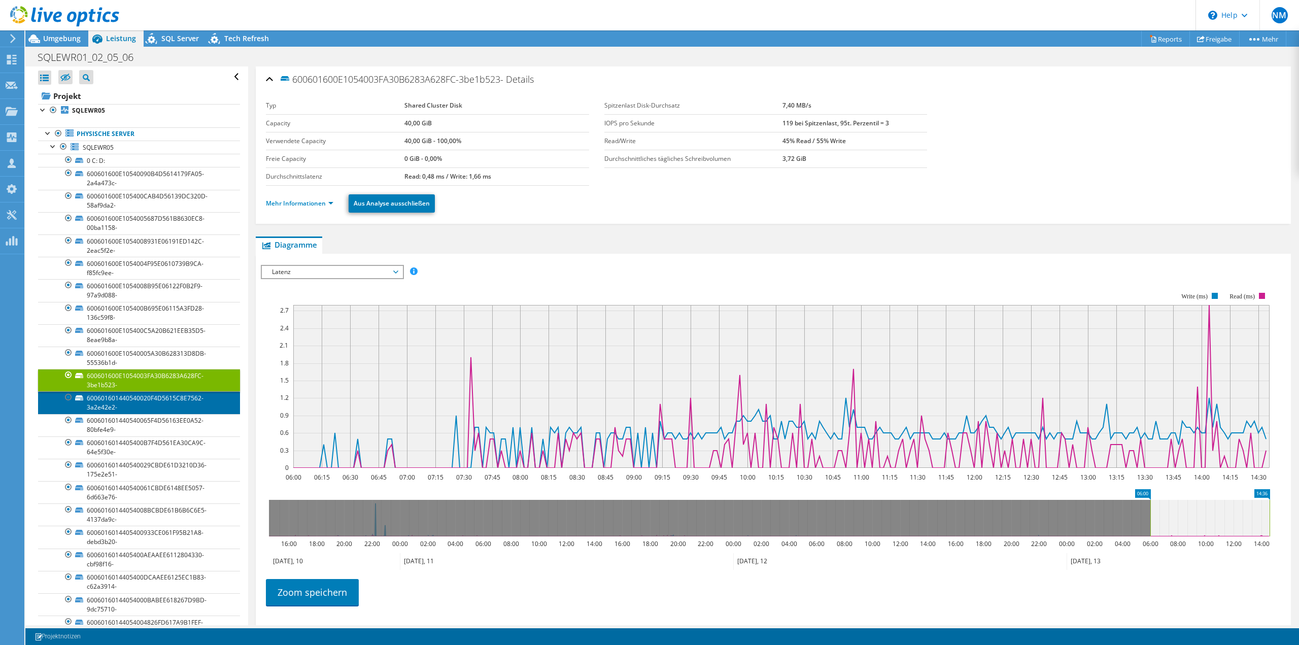
click at [180, 401] on link "600601601440540020F4D5615C8E7562-3a2e42e2-" at bounding box center [139, 402] width 202 height 22
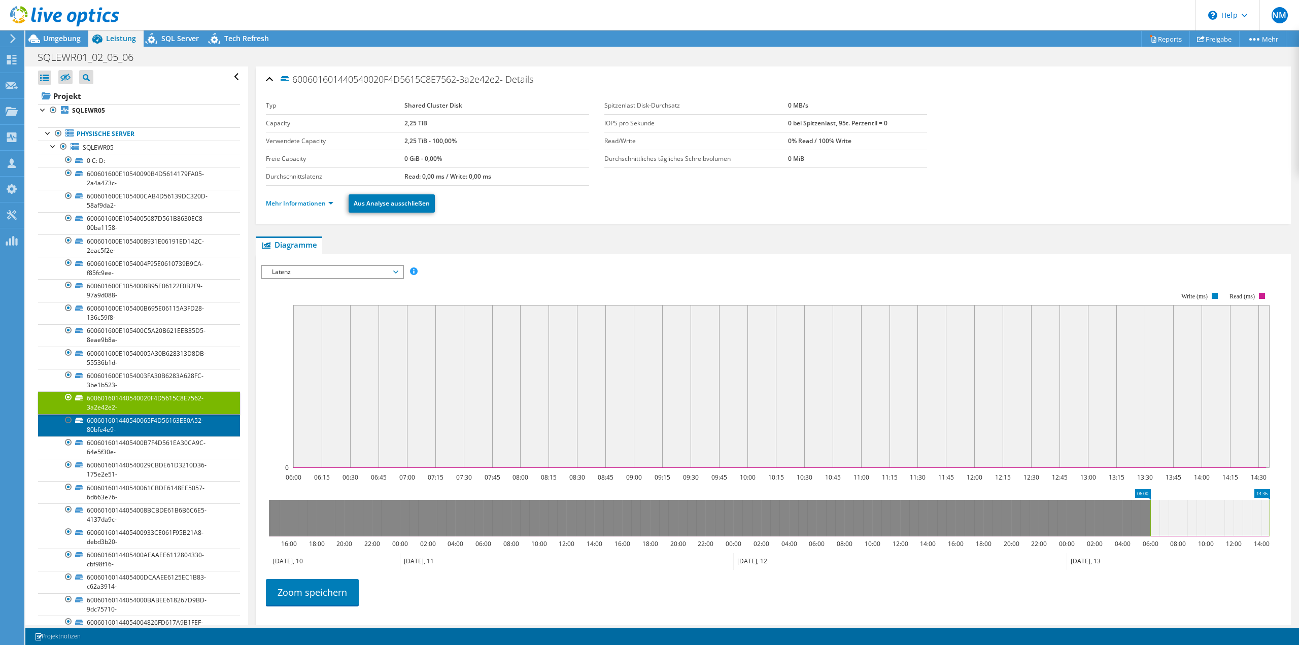
click at [182, 423] on link "600601601440540065F4D56163EE0A52-80bfe4e9-" at bounding box center [139, 425] width 202 height 22
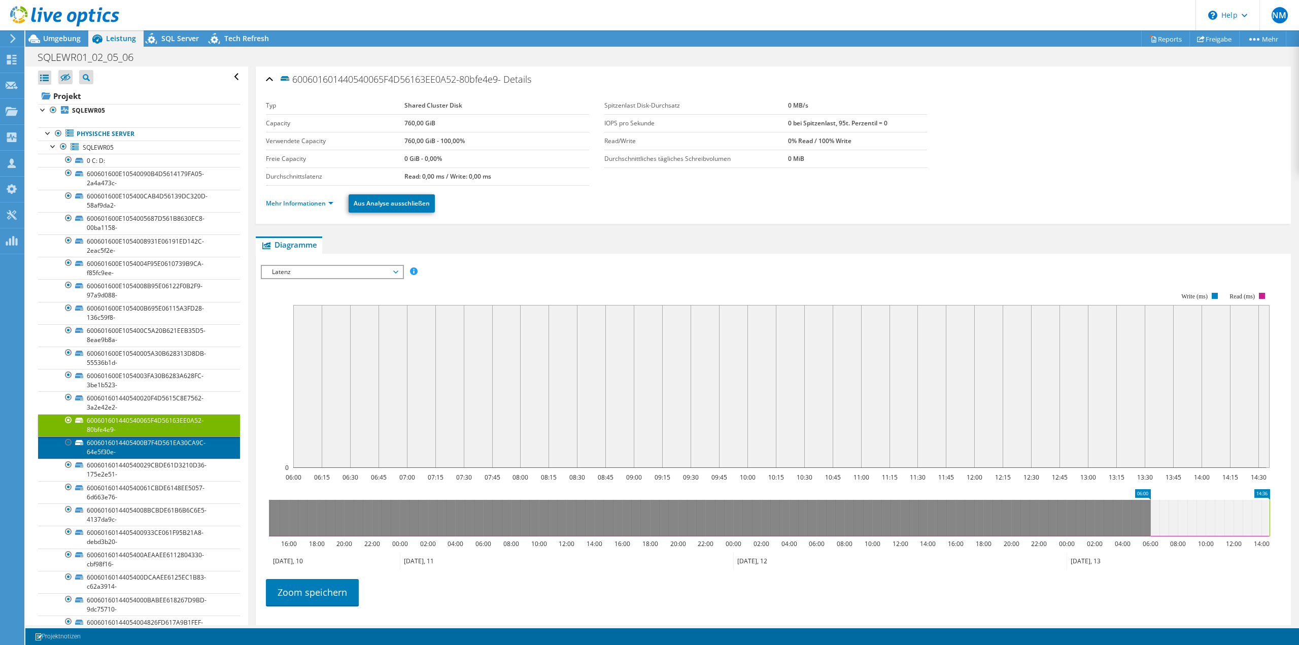
click at [176, 446] on link "6006016014405400B7F4D561EA30CA9C-64e5f30e-" at bounding box center [139, 447] width 202 height 22
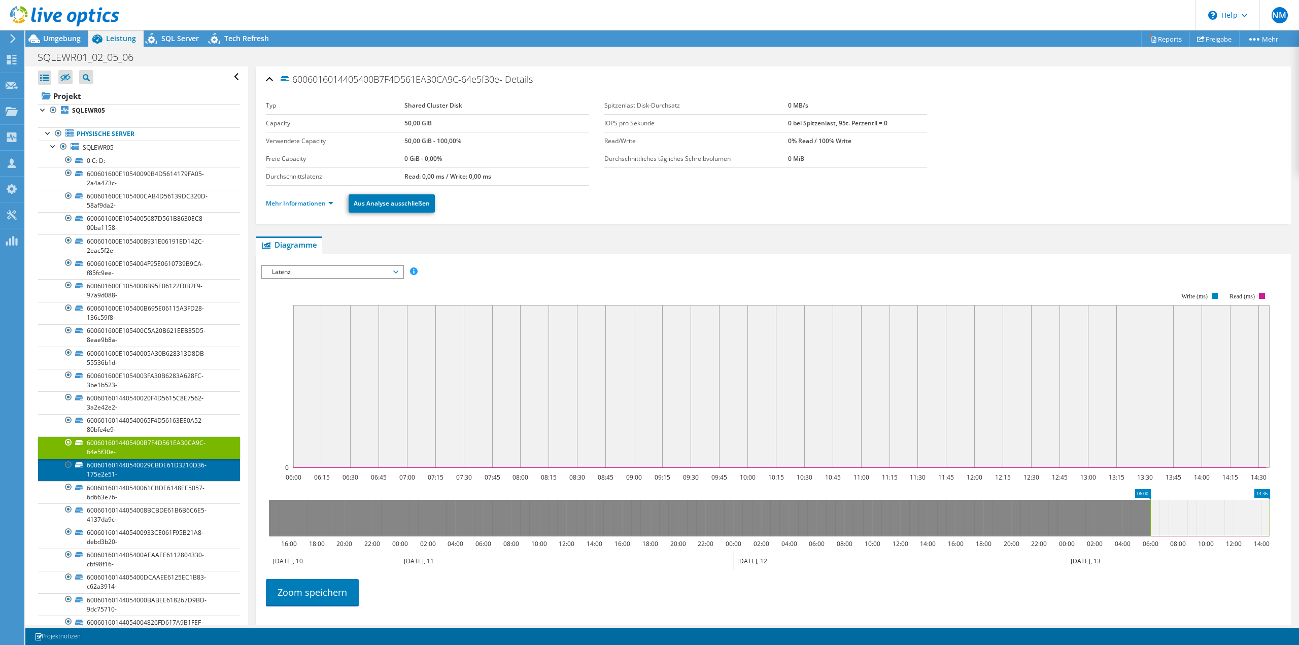
click at [176, 470] on link "600601601440540029CBDE61D3210D36-175e2e51-" at bounding box center [139, 470] width 202 height 22
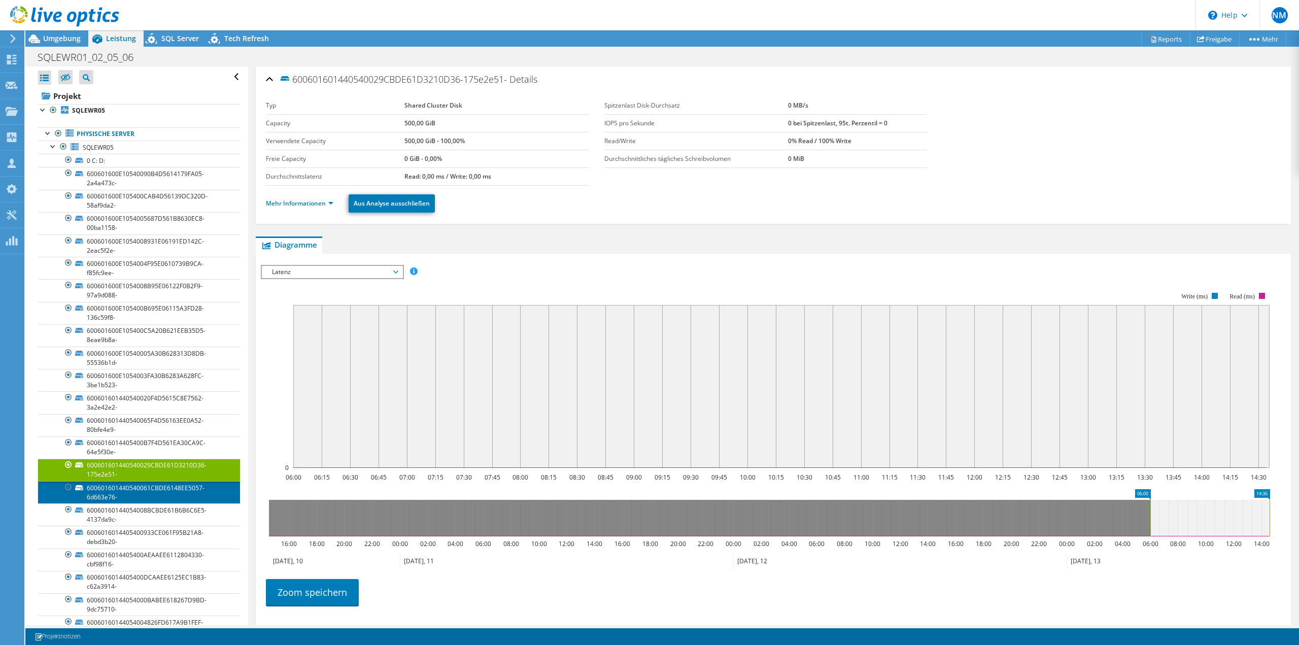
click at [173, 495] on link "600601601440540061CBDE6148EE5057-6d663e76-" at bounding box center [139, 492] width 202 height 22
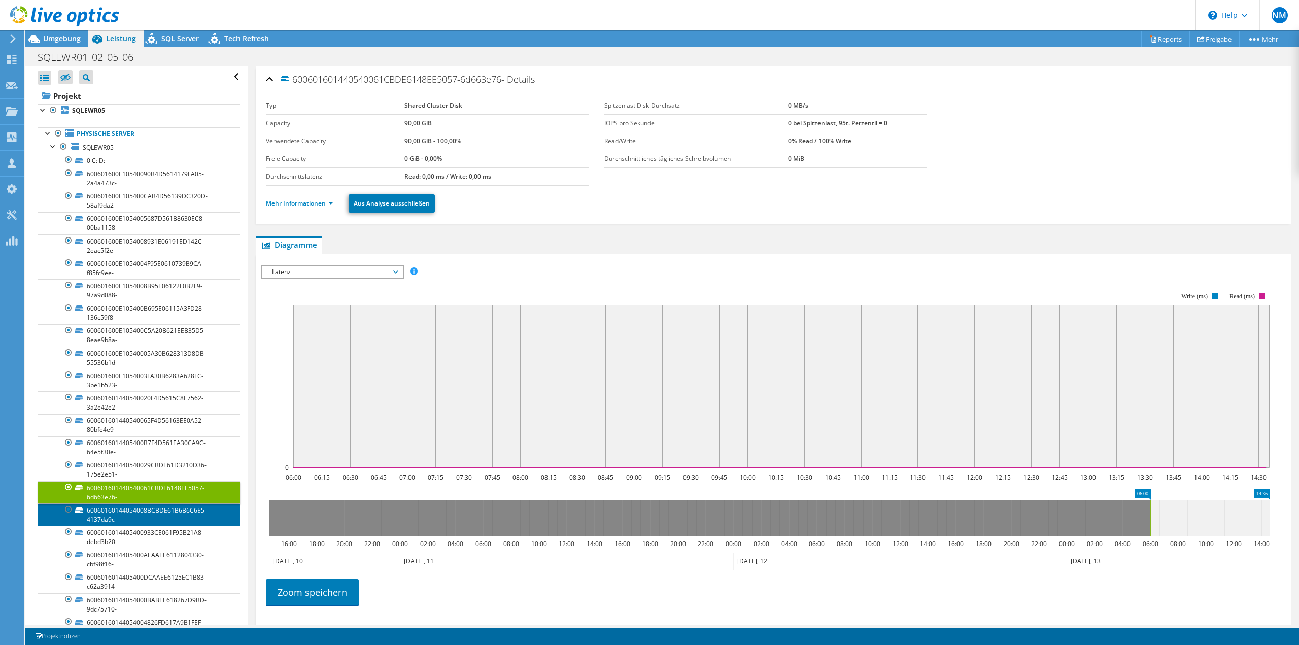
click at [175, 515] on link "60060160144054008BCBDE61B6B6C6E5-4137da9c-" at bounding box center [139, 514] width 202 height 22
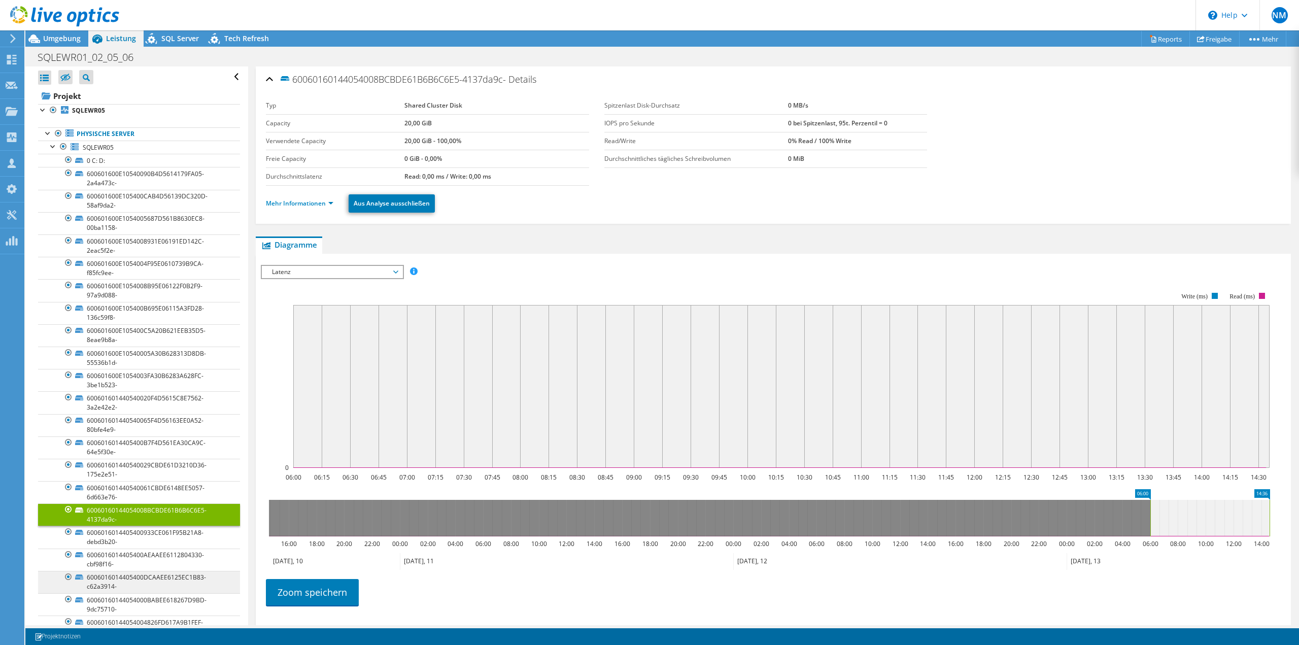
scroll to position [152, 0]
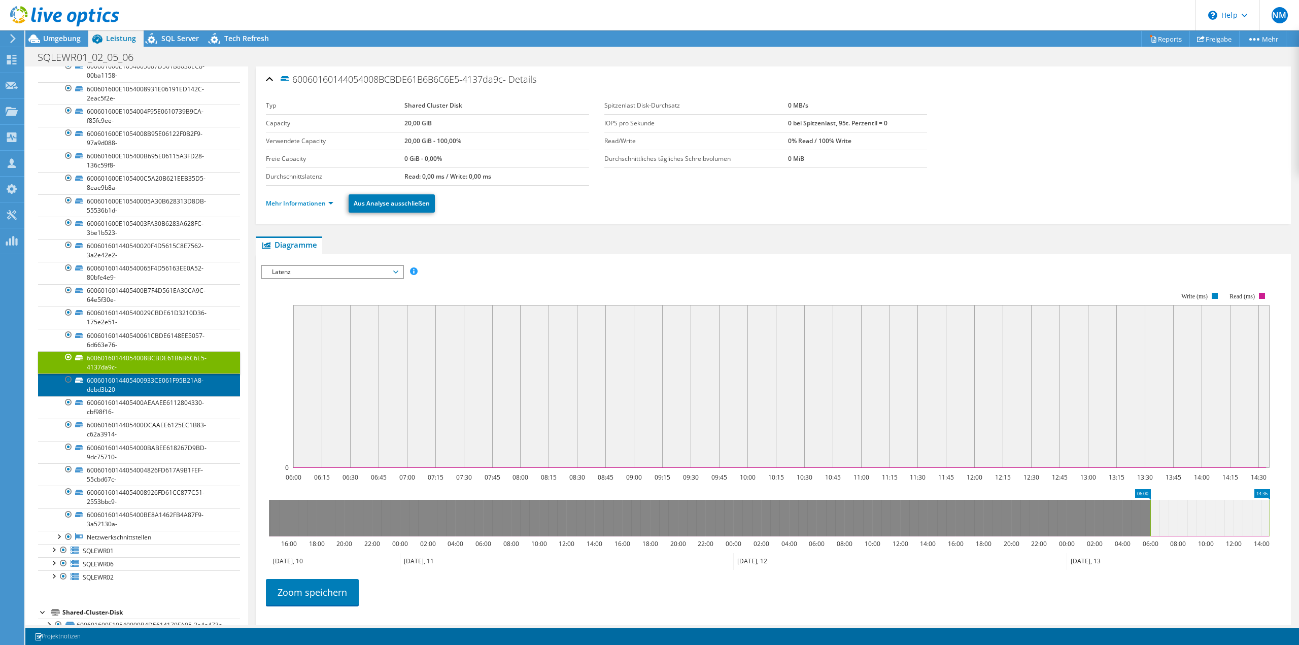
click at [155, 389] on link "6006016014405400933CE061F95B21A8-debd3b20-" at bounding box center [139, 385] width 202 height 22
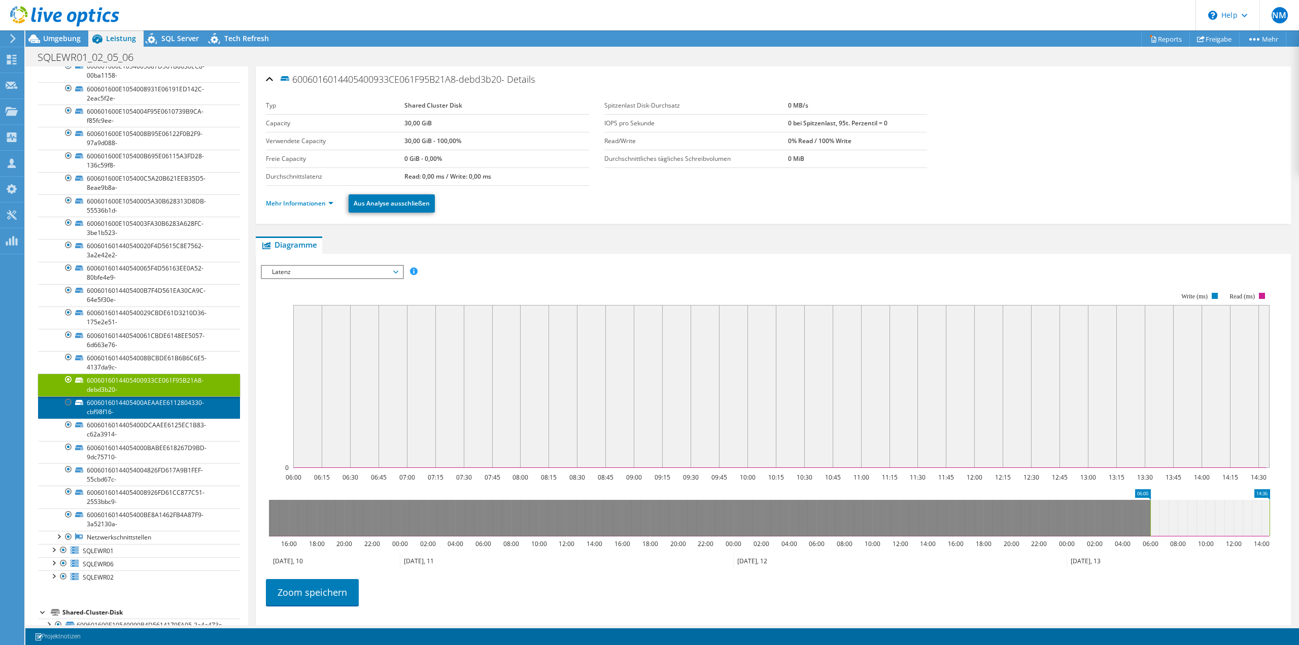
click at [151, 408] on link "6006016014405400AEAAEE6112804330-cbf98f16-" at bounding box center [139, 407] width 202 height 22
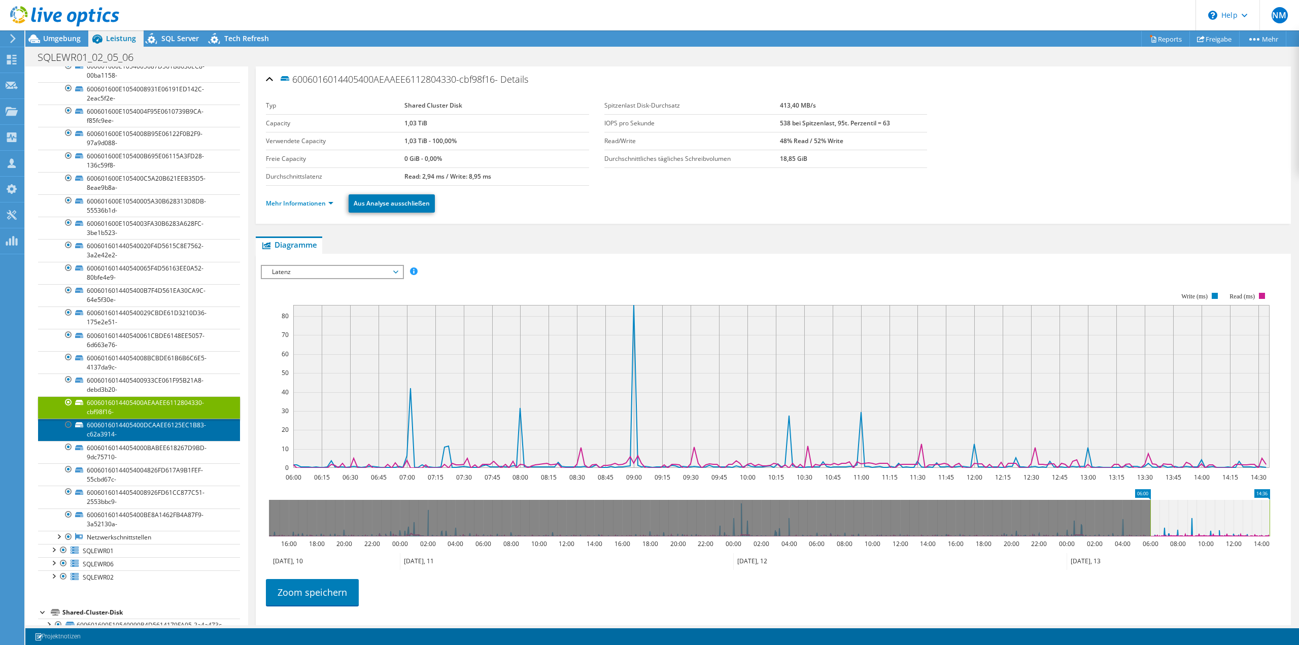
click at [167, 434] on link "6006016014405400DCAAEE6125EC1B83-c62a3914-" at bounding box center [139, 430] width 202 height 22
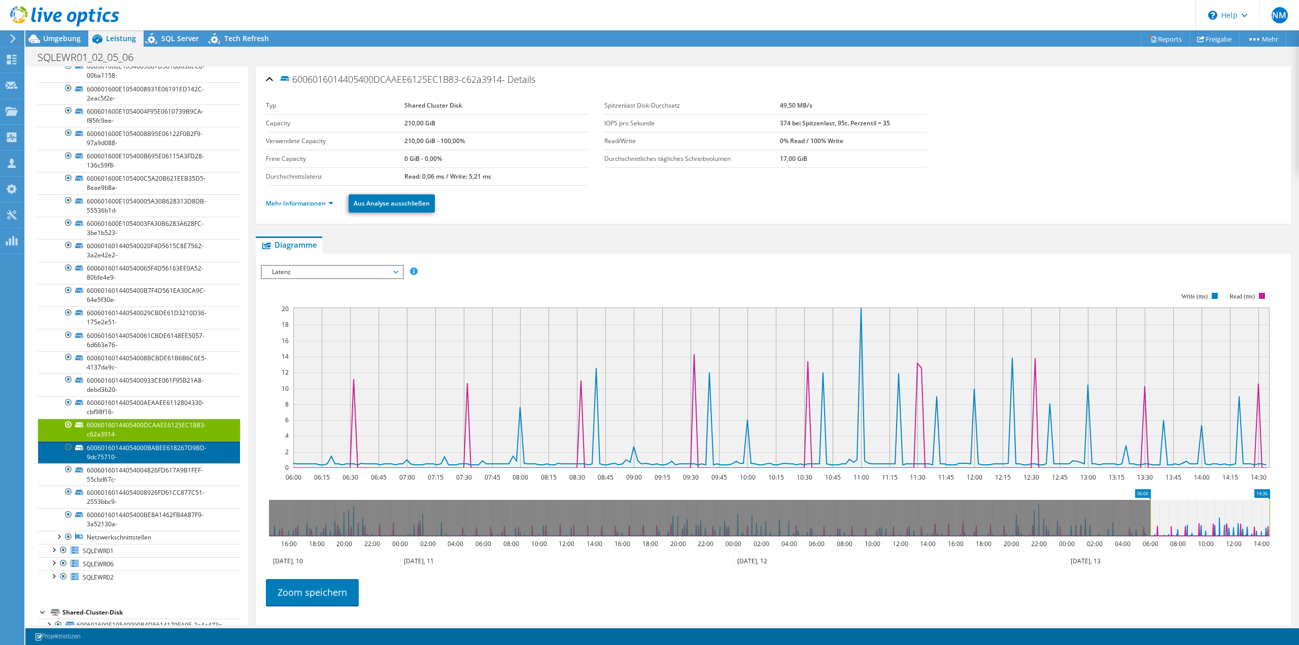
click at [165, 446] on link "60060160144054000BABEE618267D9BD-9dc75710-" at bounding box center [139, 452] width 202 height 22
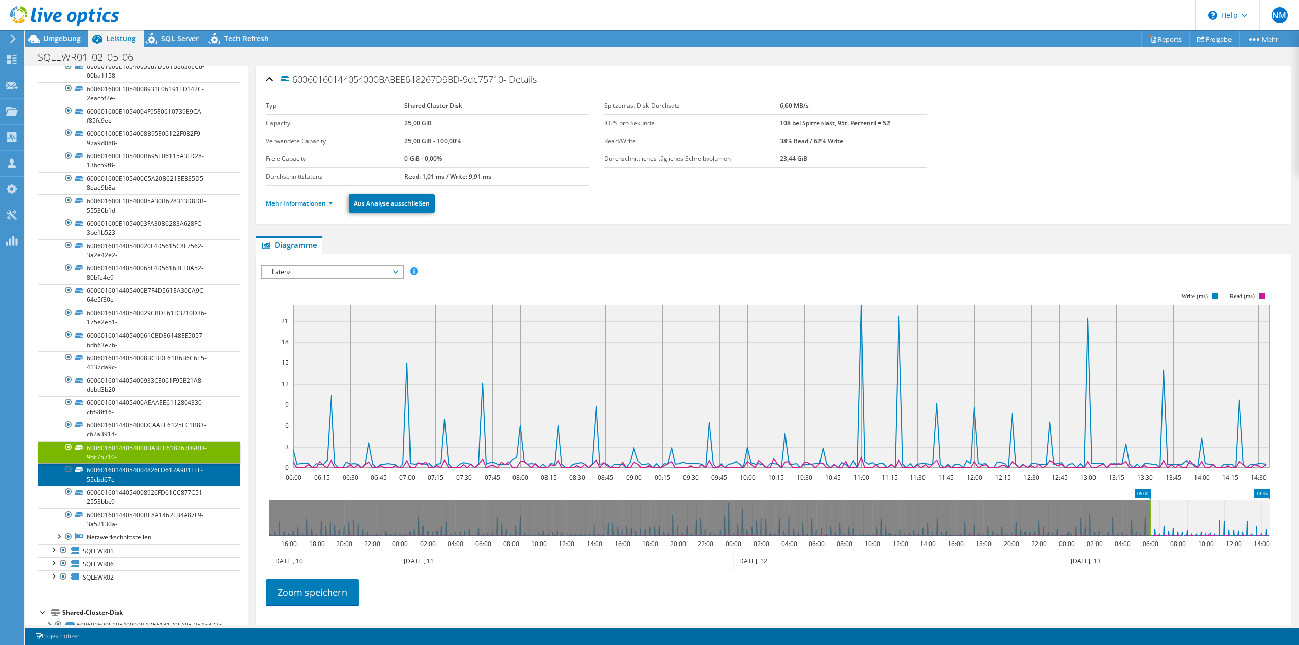
click at [180, 471] on link "60060160144054004826FD617A9B1FEF-55cbd67c-" at bounding box center [139, 474] width 202 height 22
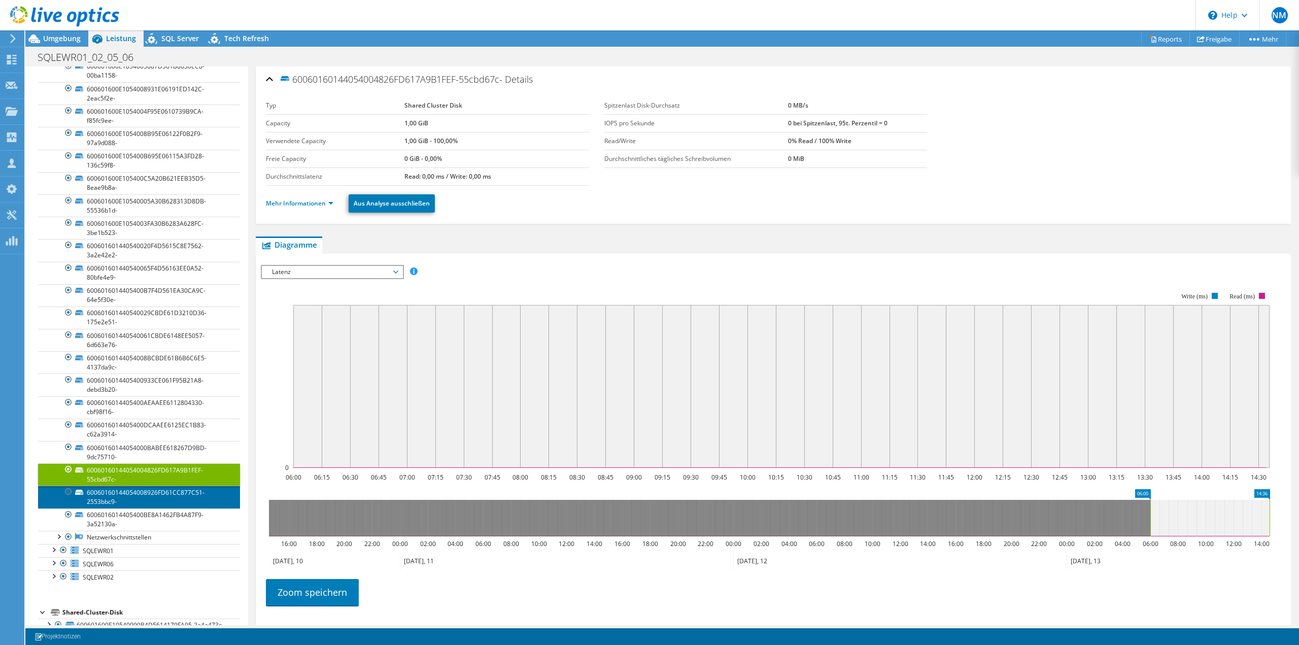
click at [174, 498] on link "60060160144054008926FD61CC877C51-2553bbc9-" at bounding box center [139, 497] width 202 height 22
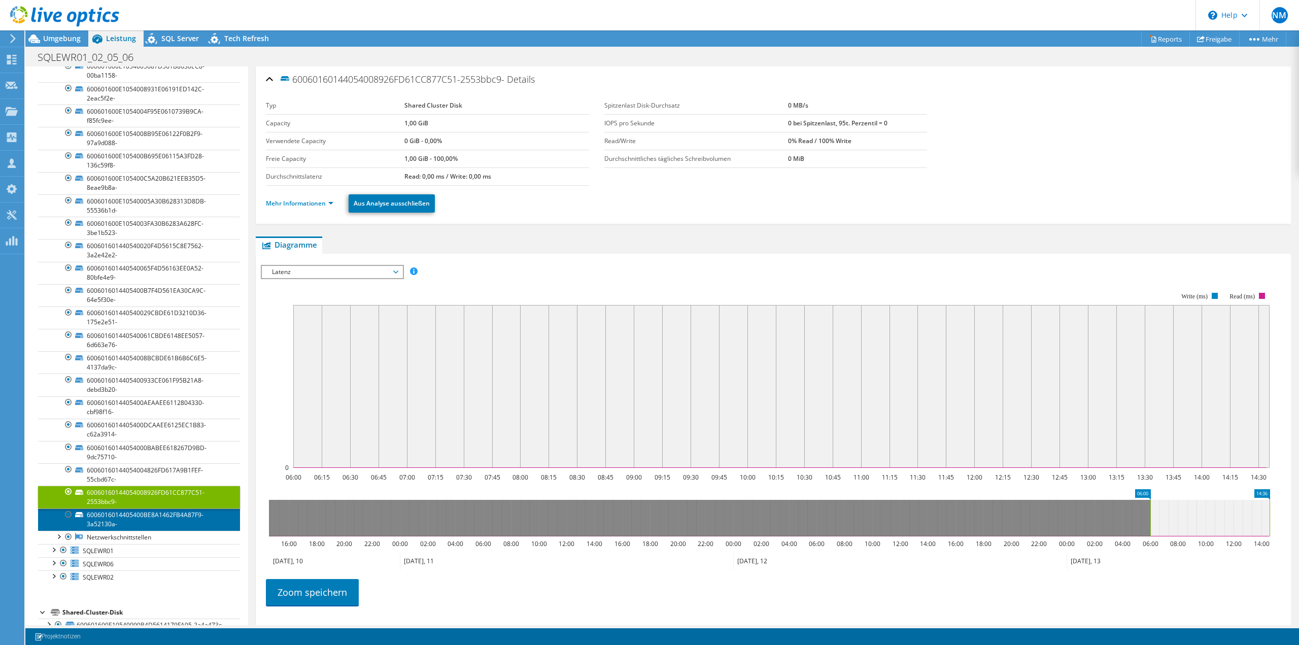
click at [178, 517] on link "6006016014405400BE8A1462FB4A87F9-3a52130a-" at bounding box center [139, 520] width 202 height 22
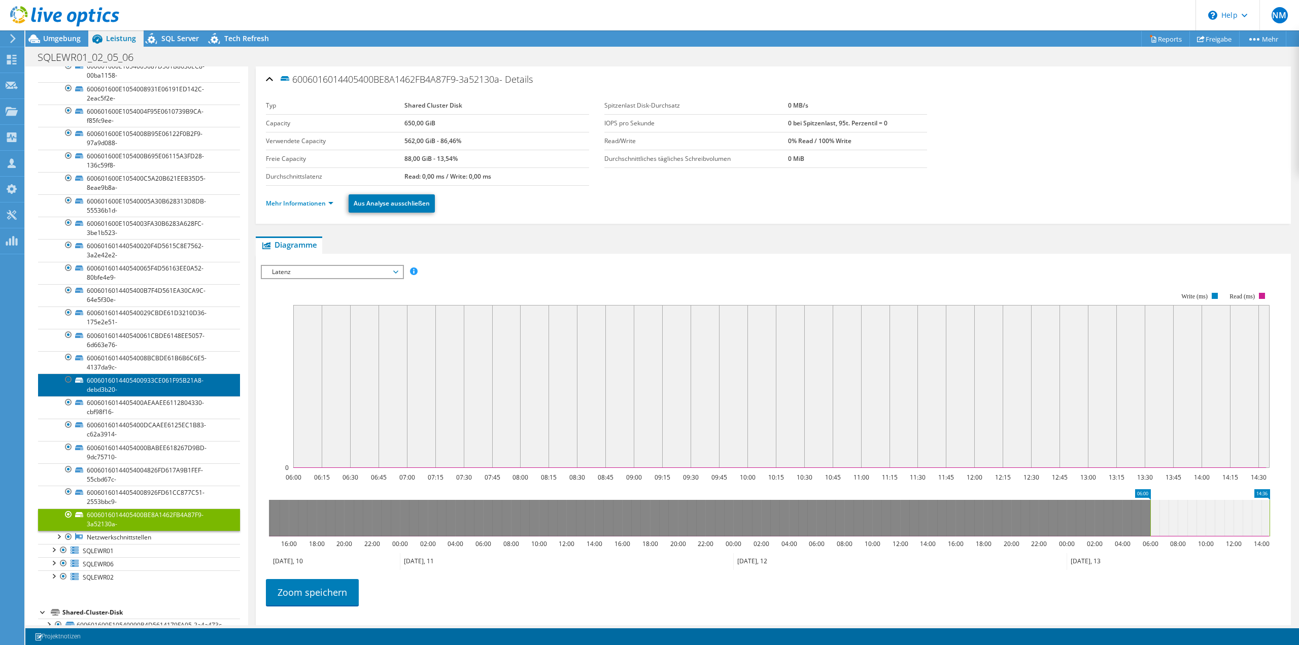
click at [145, 390] on link "6006016014405400933CE061F95B21A8-debd3b20-" at bounding box center [139, 385] width 202 height 22
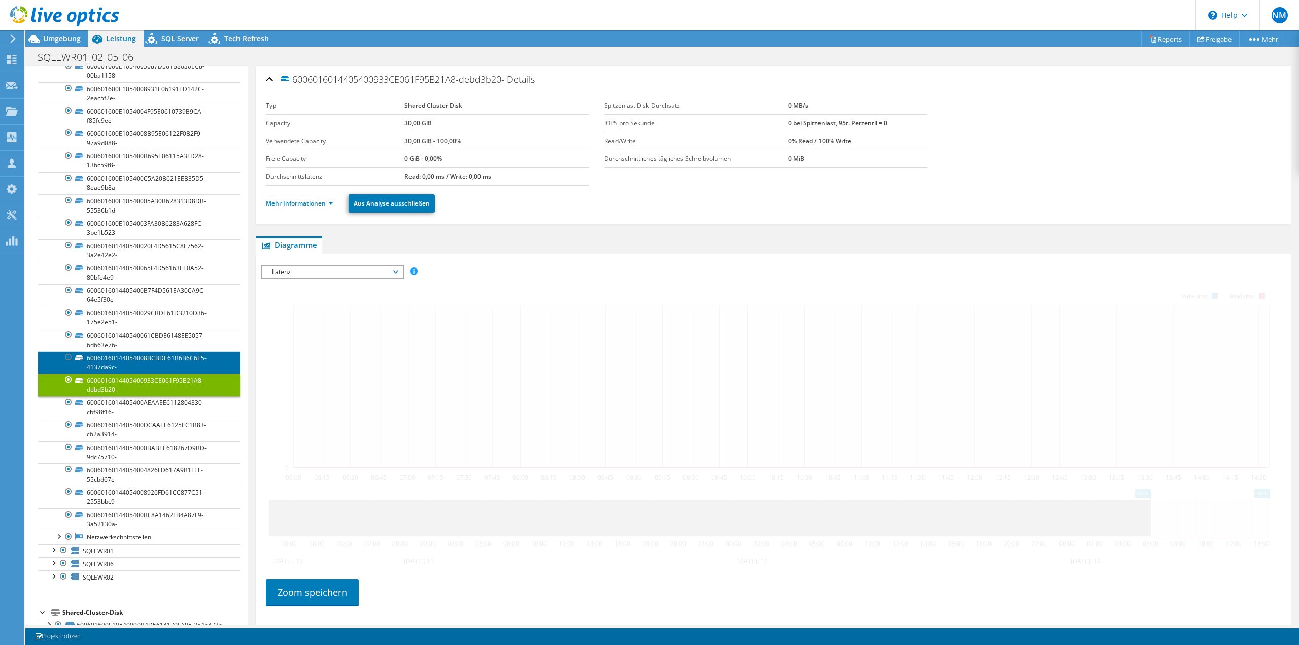
click at [140, 355] on link "60060160144054008BCBDE61B6B6C6E5-4137da9c-" at bounding box center [139, 362] width 202 height 22
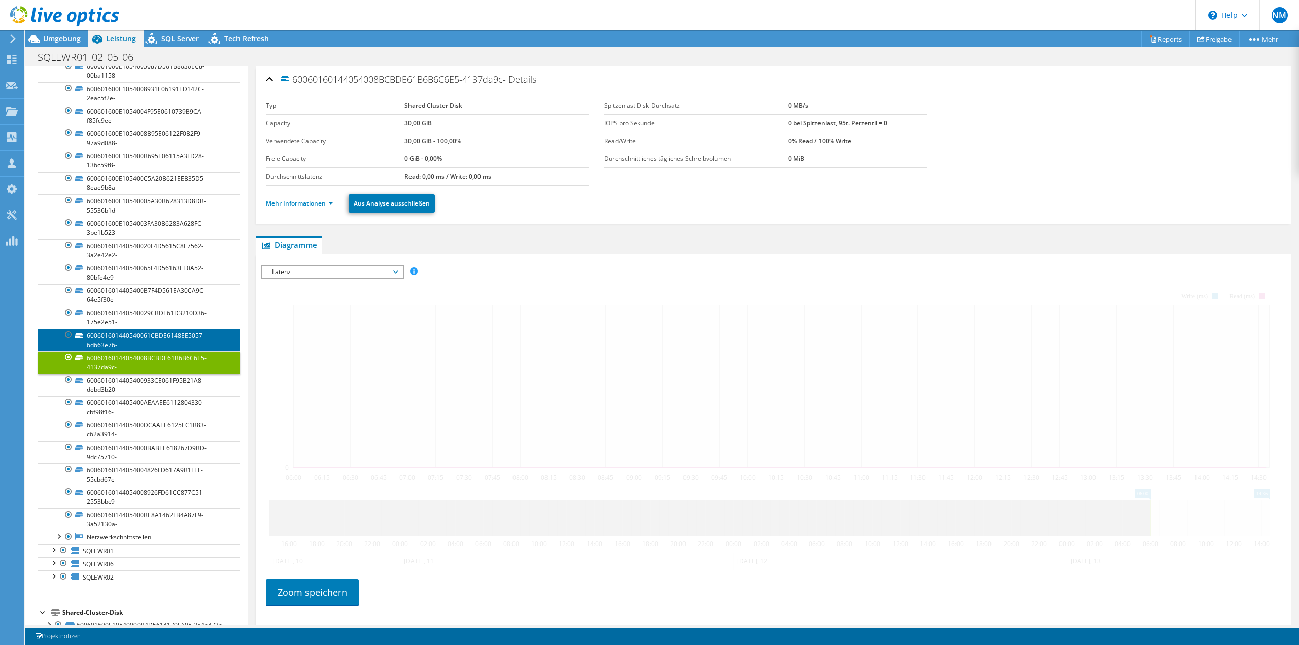
click at [141, 339] on link "600601601440540061CBDE6148EE5057-6d663e76-" at bounding box center [139, 340] width 202 height 22
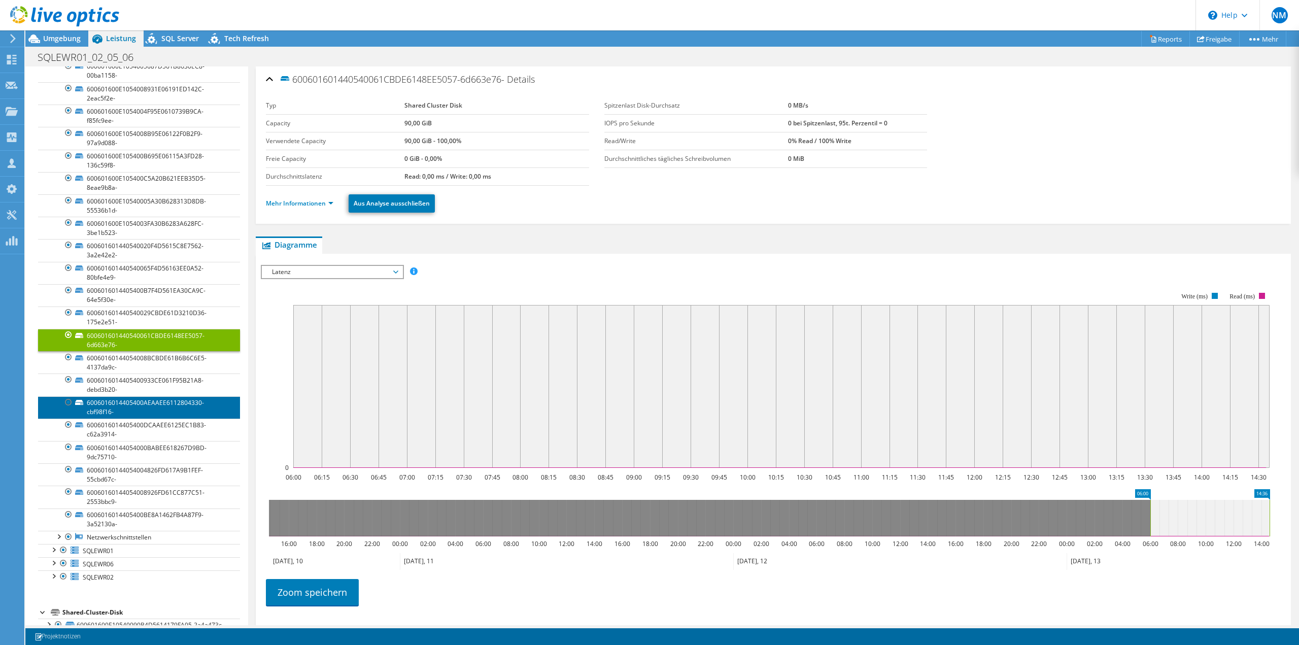
click at [141, 407] on link "6006016014405400AEAAEE6112804330-cbf98f16-" at bounding box center [139, 407] width 202 height 22
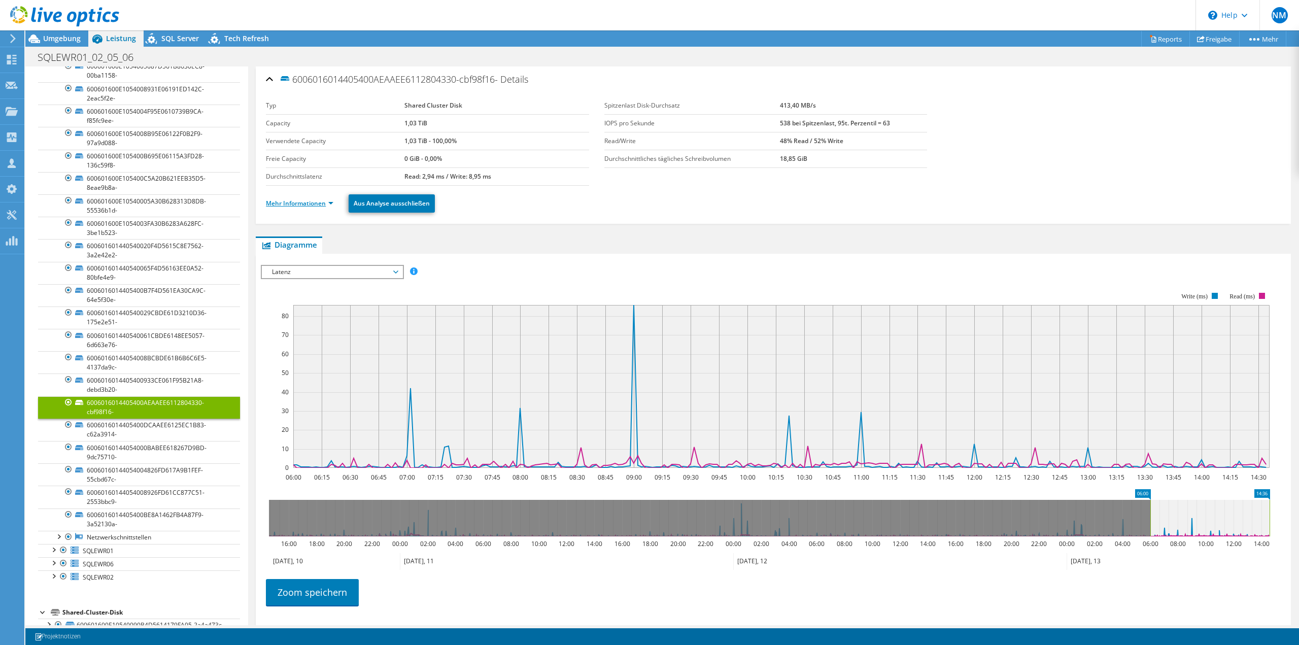
click at [333, 204] on link "Mehr Informationen" at bounding box center [299, 203] width 67 height 9
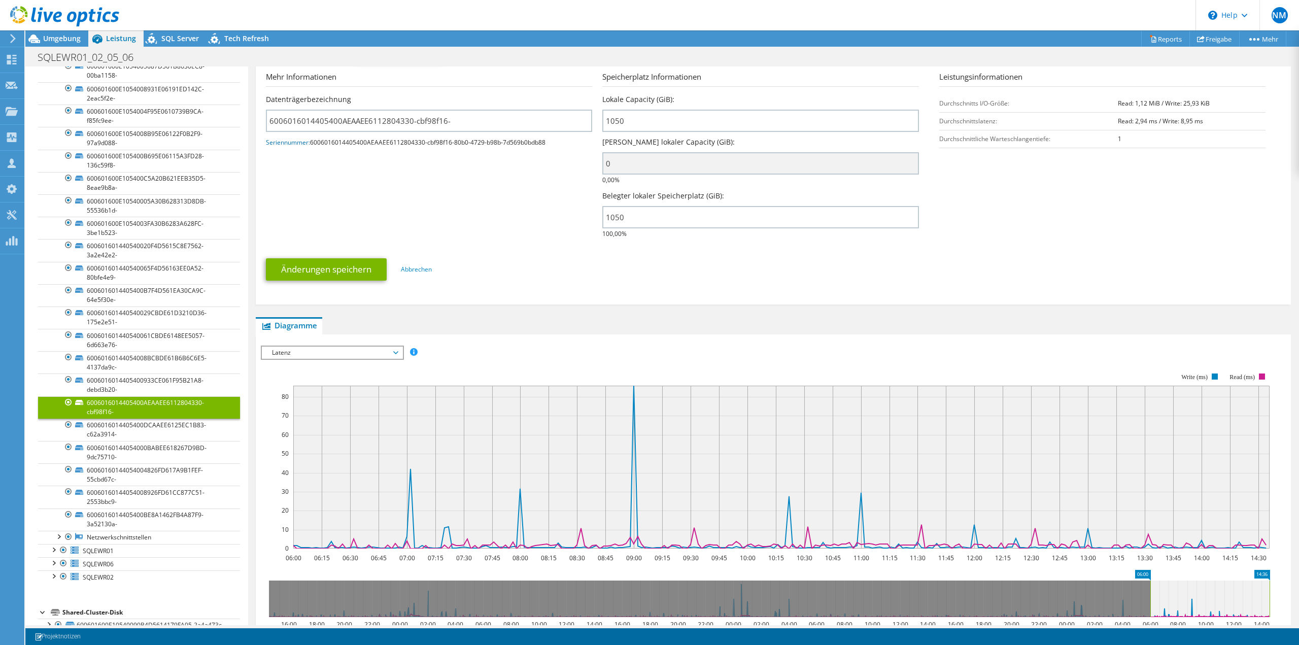
scroll to position [203, 0]
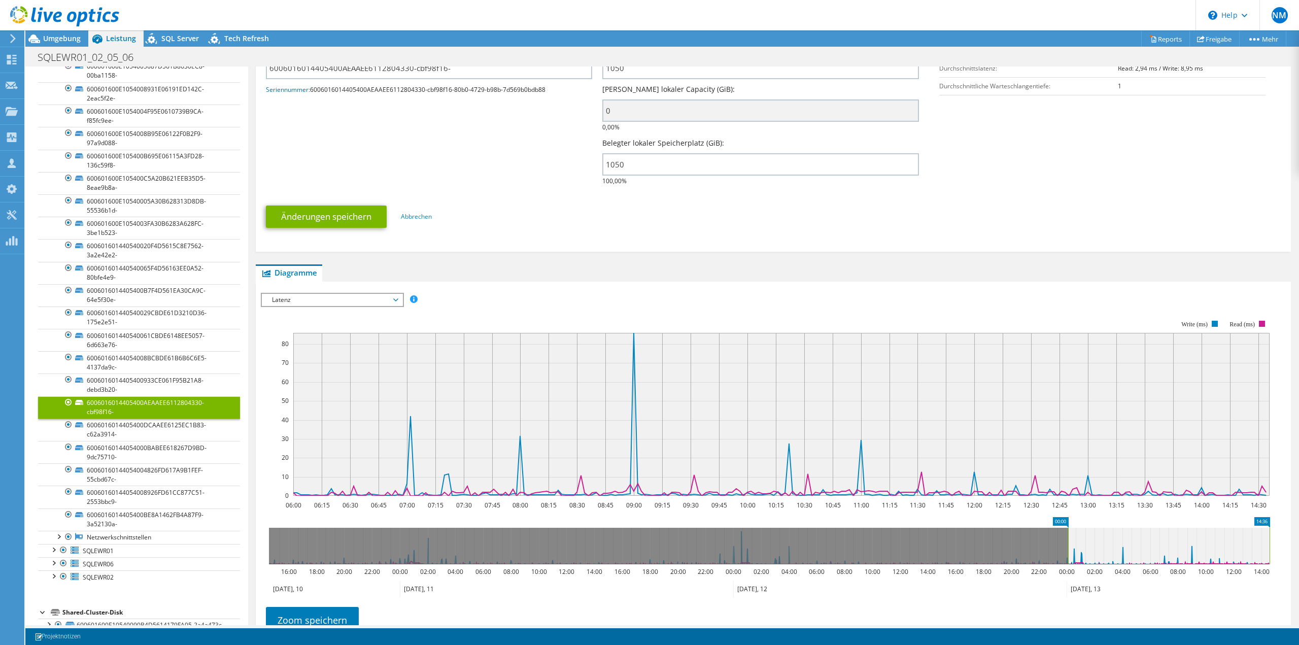
drag, startPoint x: 1149, startPoint y: 548, endPoint x: 1067, endPoint y: 549, distance: 82.2
click at [1067, 549] on rect at bounding box center [1068, 546] width 4 height 37
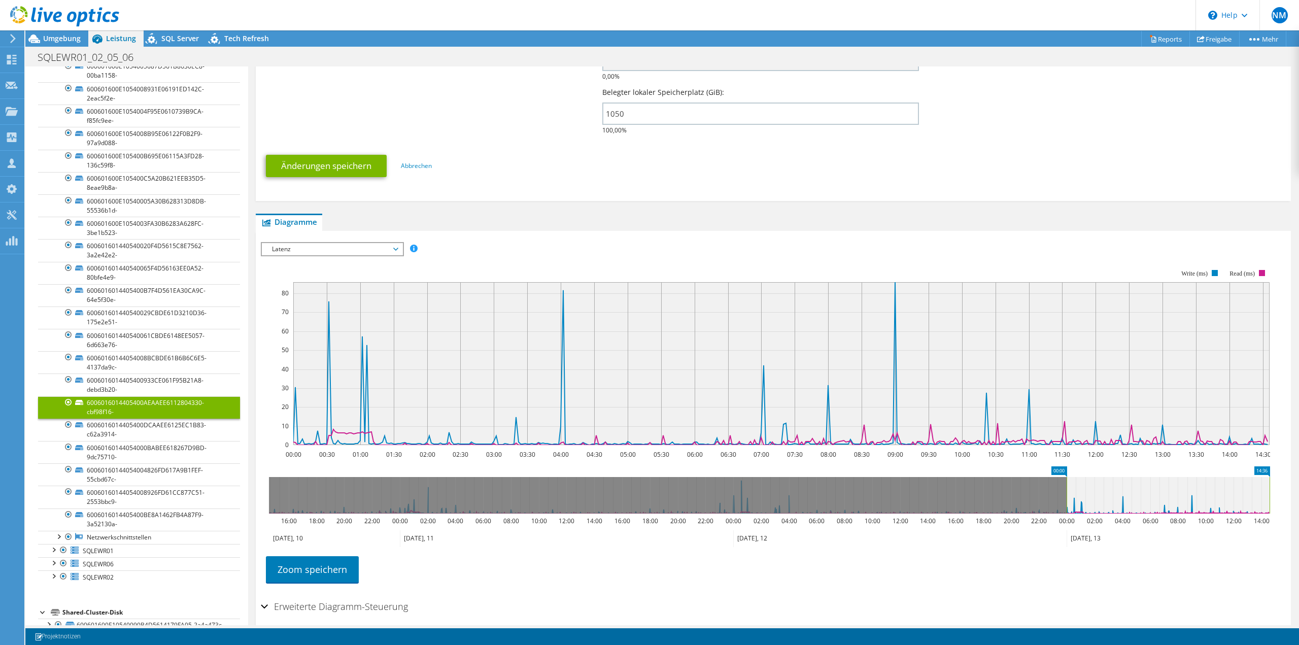
scroll to position [0, 0]
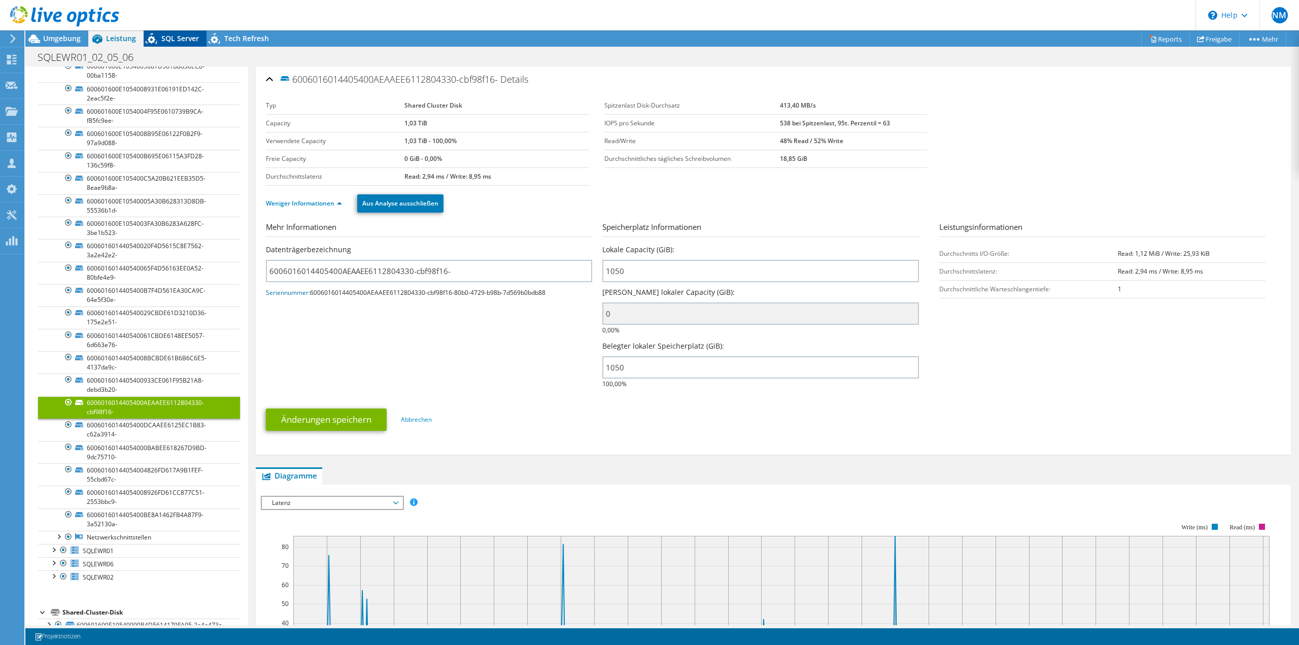
click at [172, 41] on span "SQL Server" at bounding box center [180, 38] width 38 height 10
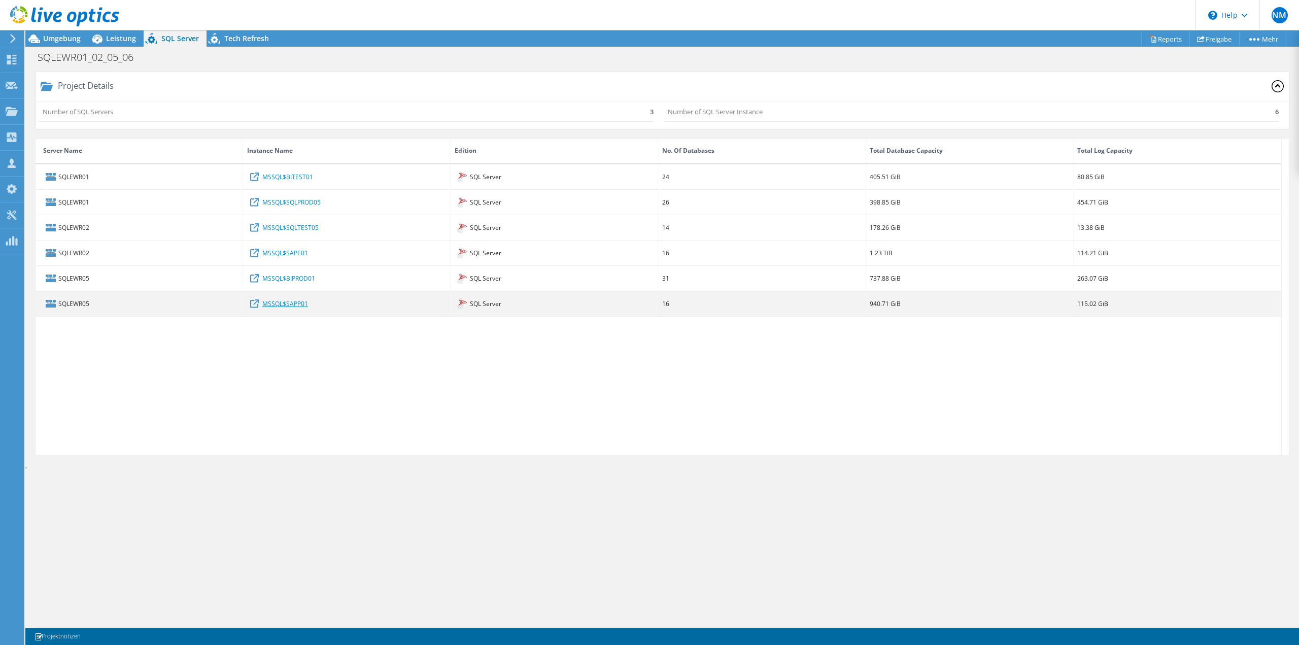
click at [292, 306] on link "MSSQL$SAPP01" at bounding box center [285, 303] width 46 height 11
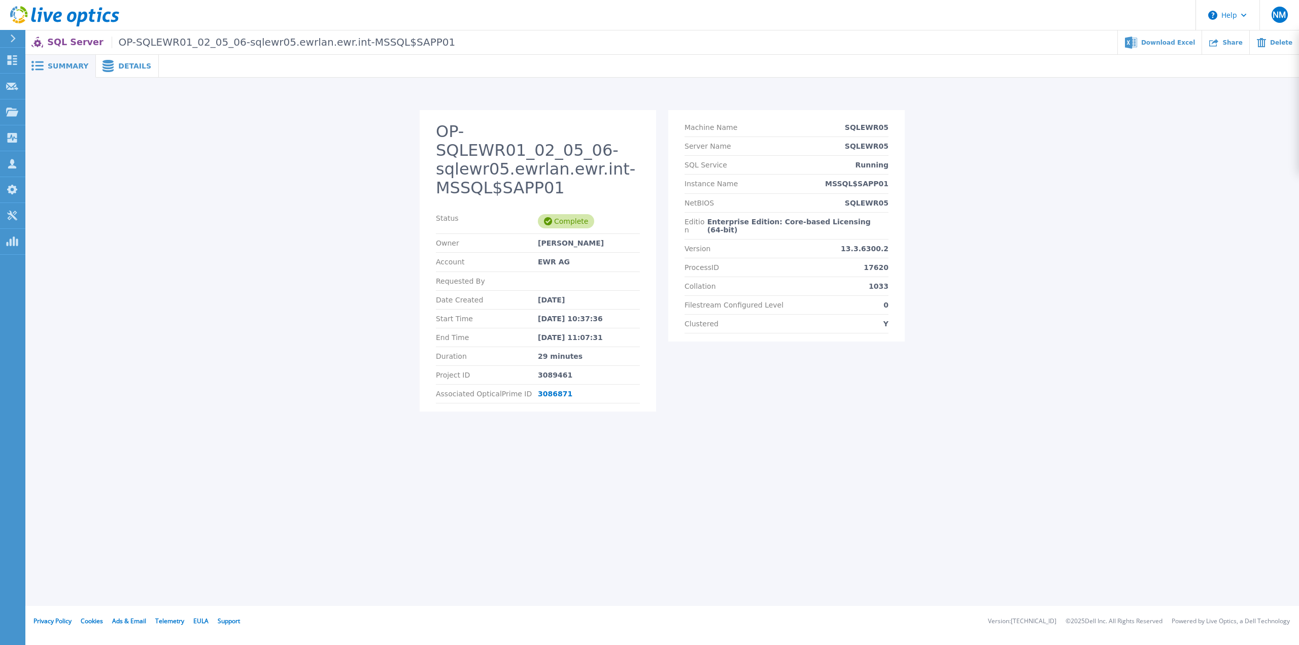
click at [112, 65] on span at bounding box center [107, 66] width 22 height 12
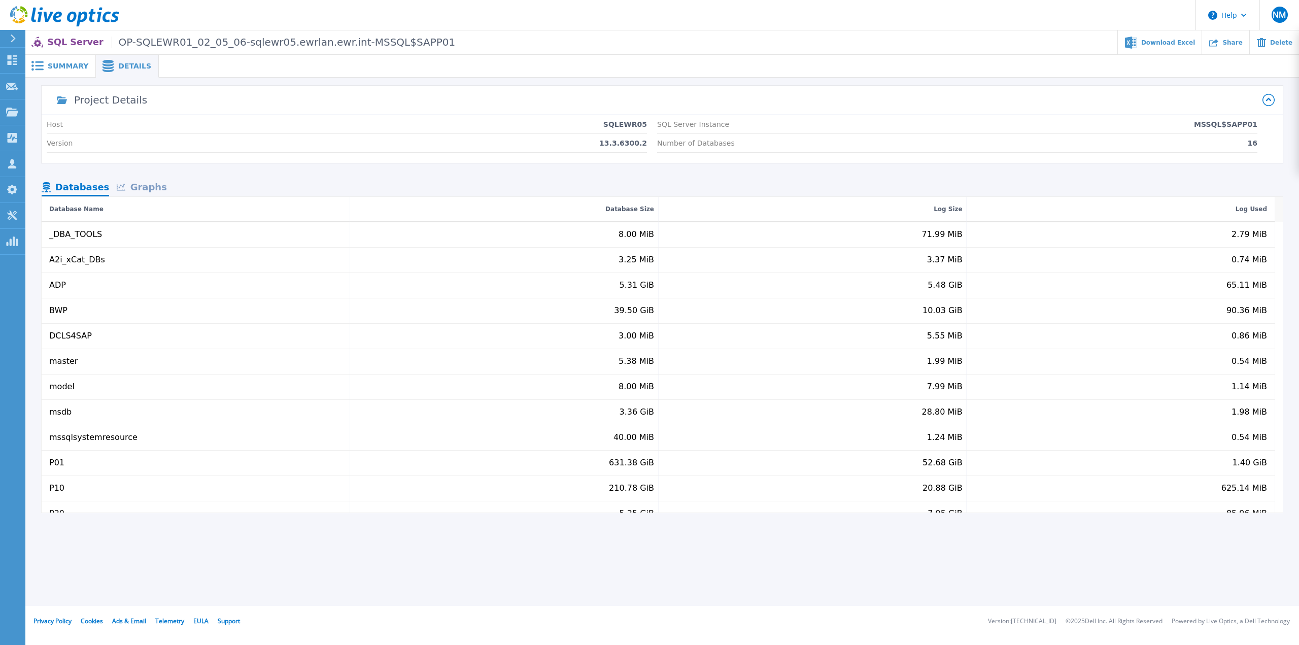
click at [141, 184] on div "Graphs" at bounding box center [141, 188] width 65 height 18
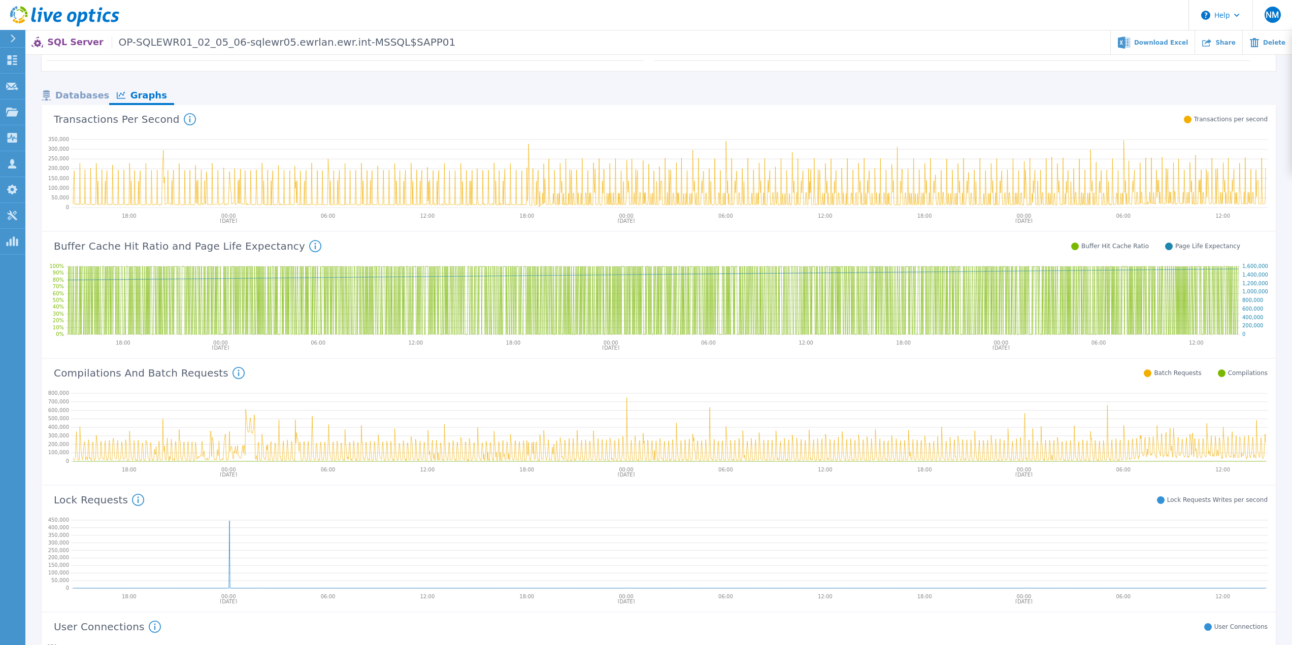
scroll to position [152, 0]
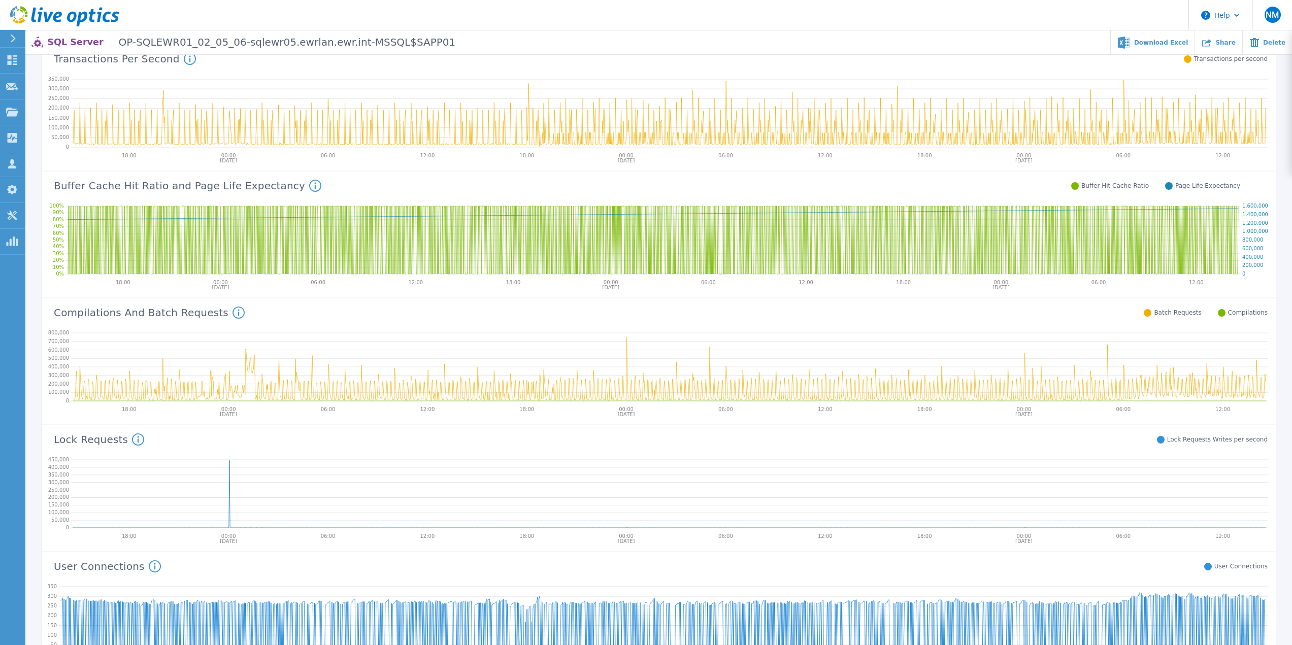
click at [314, 183] on icon at bounding box center [315, 186] width 2 height 7
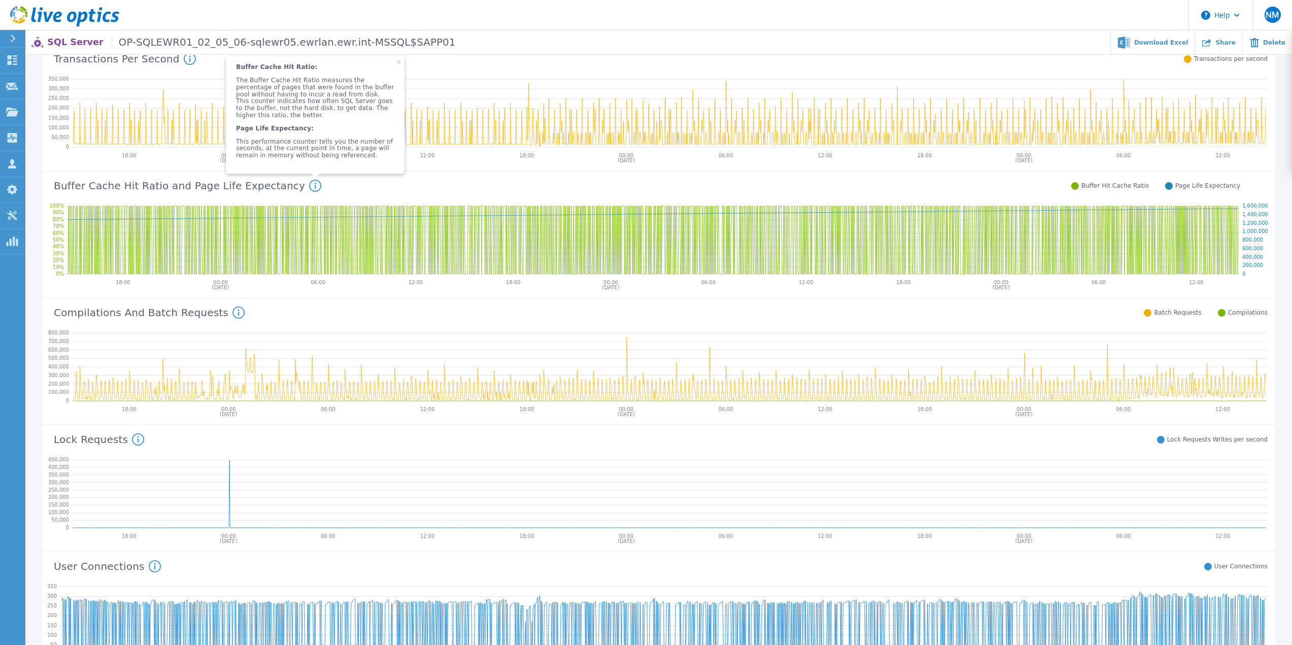
click at [366, 192] on div "Buffer Cache Hit Ratio and Page Life Expectancy Buffer Cache Hit Ratio: The Buf…" at bounding box center [641, 185] width 1198 height 26
click at [396, 64] on icon at bounding box center [398, 62] width 4 height 4
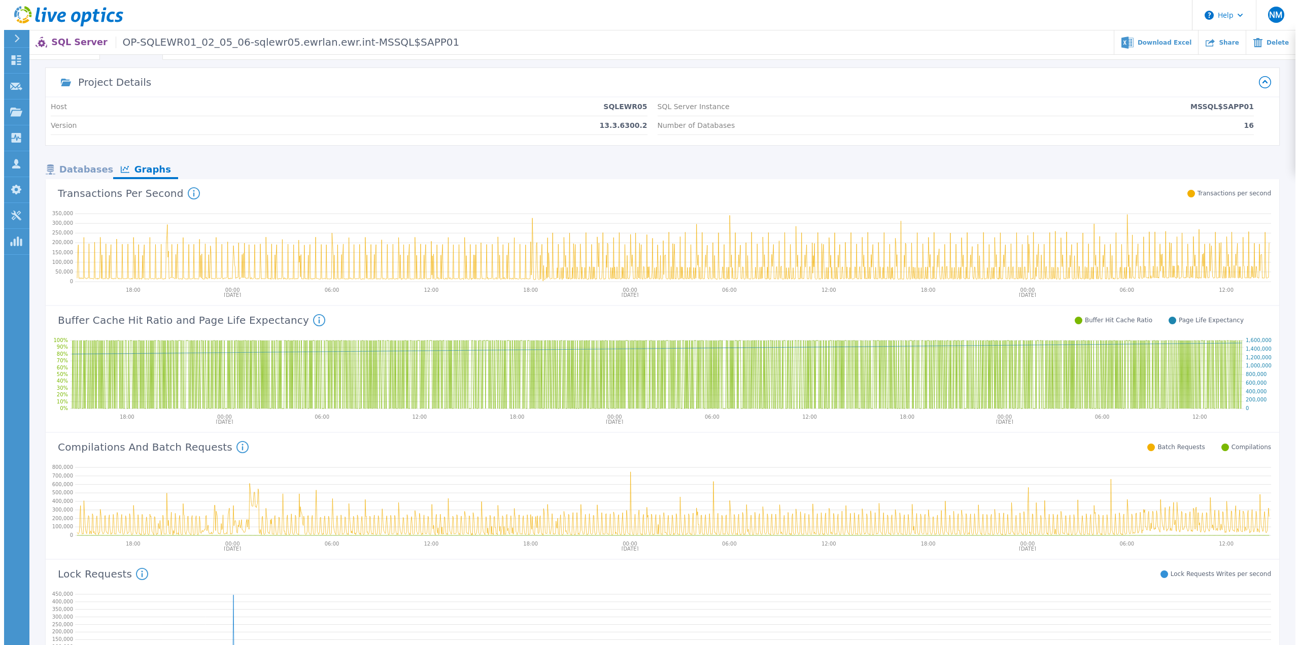
scroll to position [0, 0]
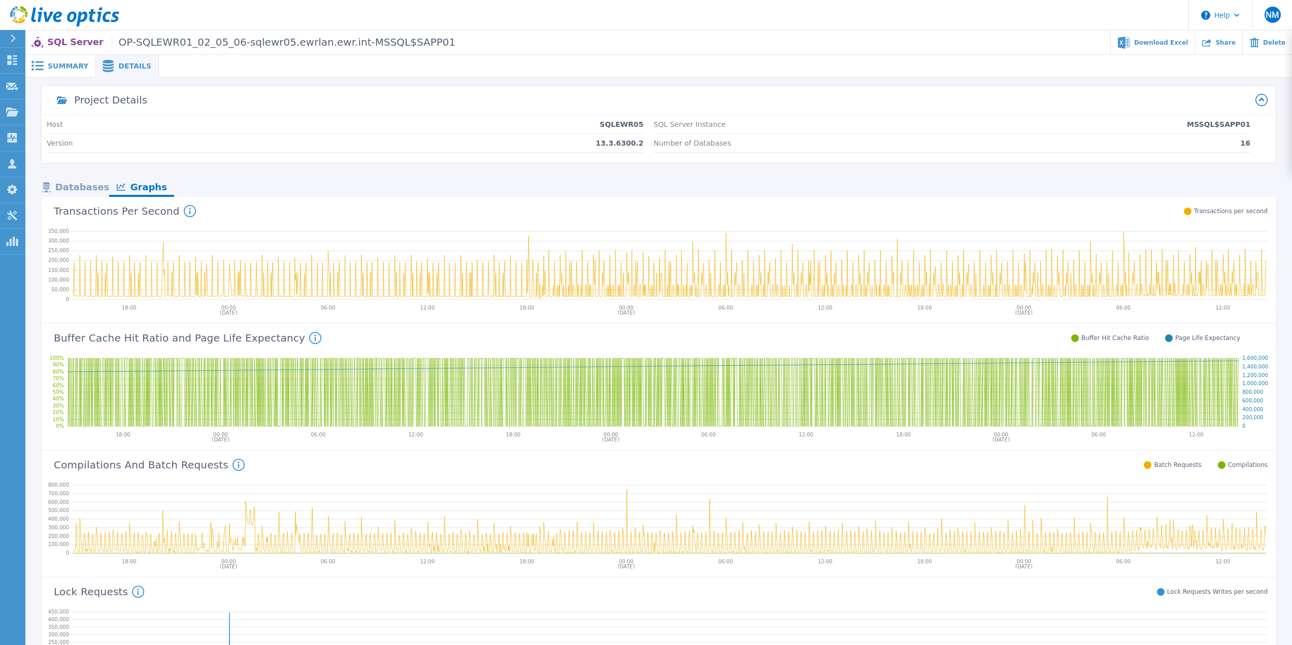
click at [97, 188] on div "Databases" at bounding box center [75, 188] width 67 height 18
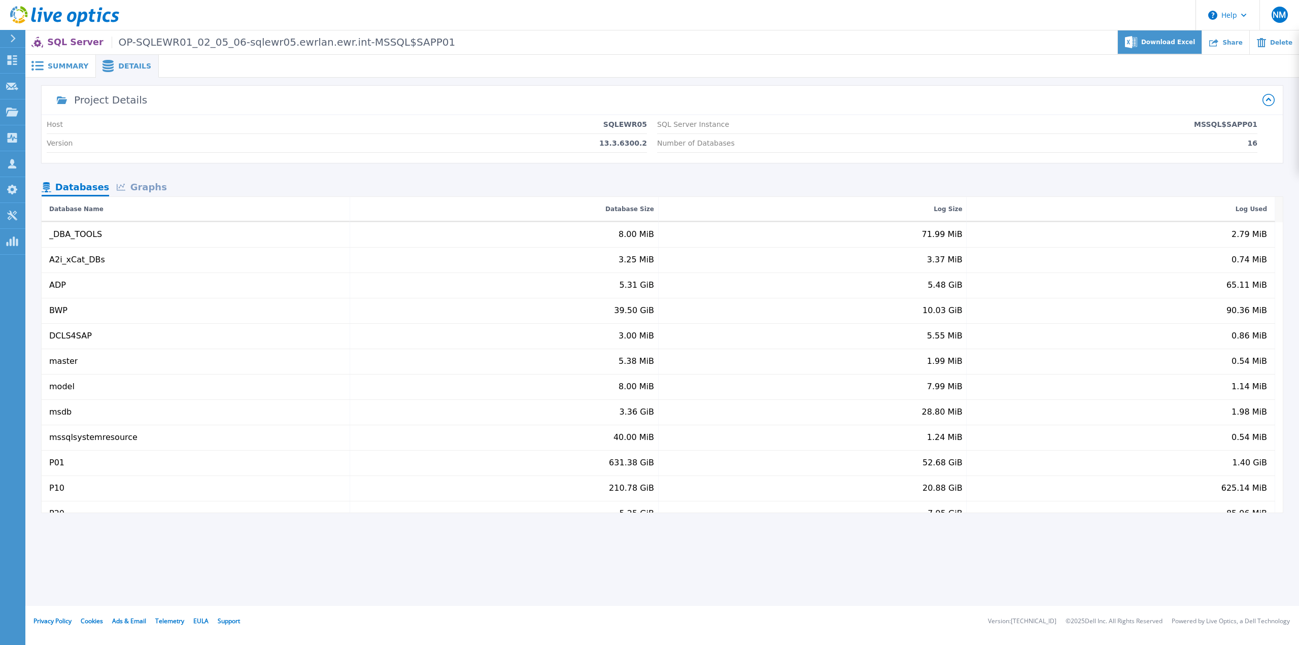
click at [1155, 42] on div "Download Excel" at bounding box center [1160, 42] width 84 height 24
click at [59, 66] on span "Summary" at bounding box center [68, 65] width 41 height 7
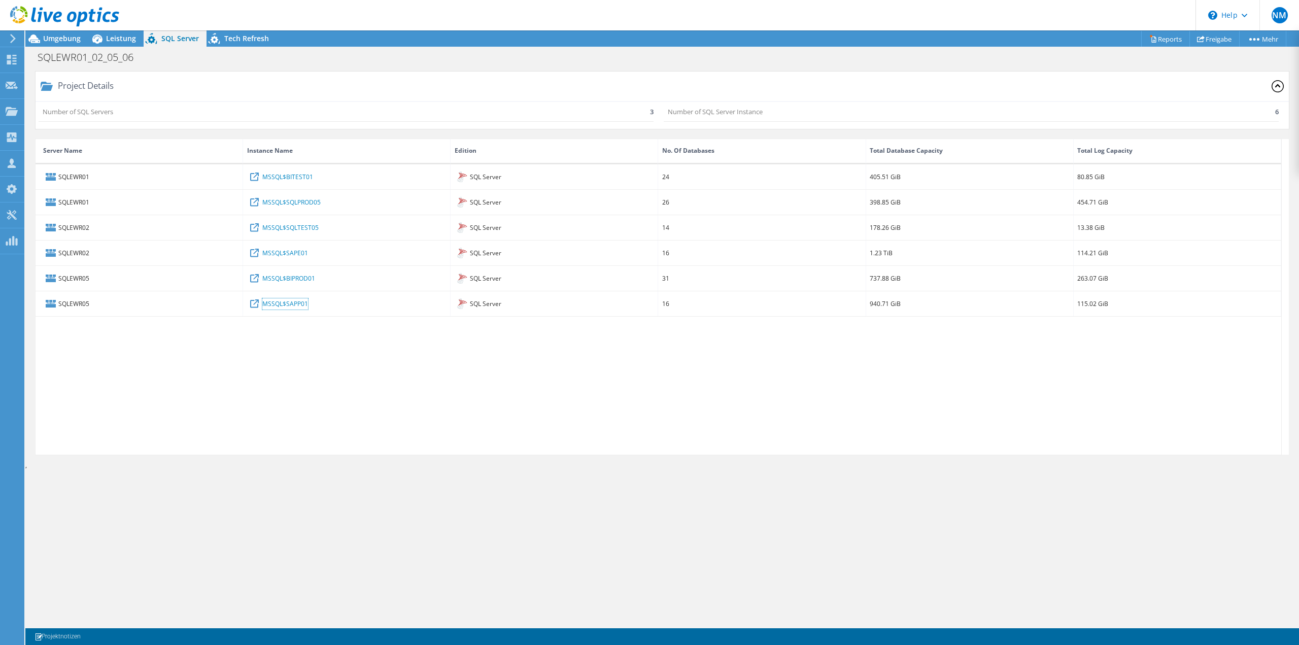
scroll to position [152, 0]
click at [246, 41] on span "Tech Refresh" at bounding box center [246, 38] width 45 height 10
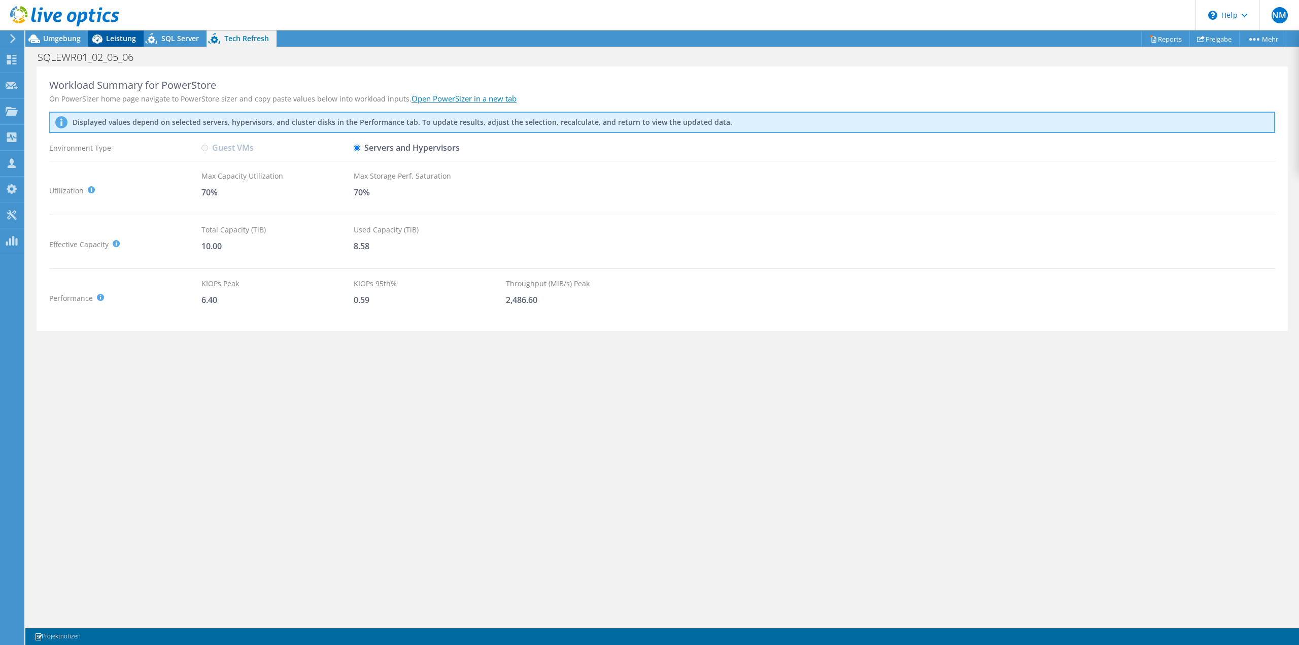
click at [104, 38] on icon at bounding box center [97, 39] width 18 height 18
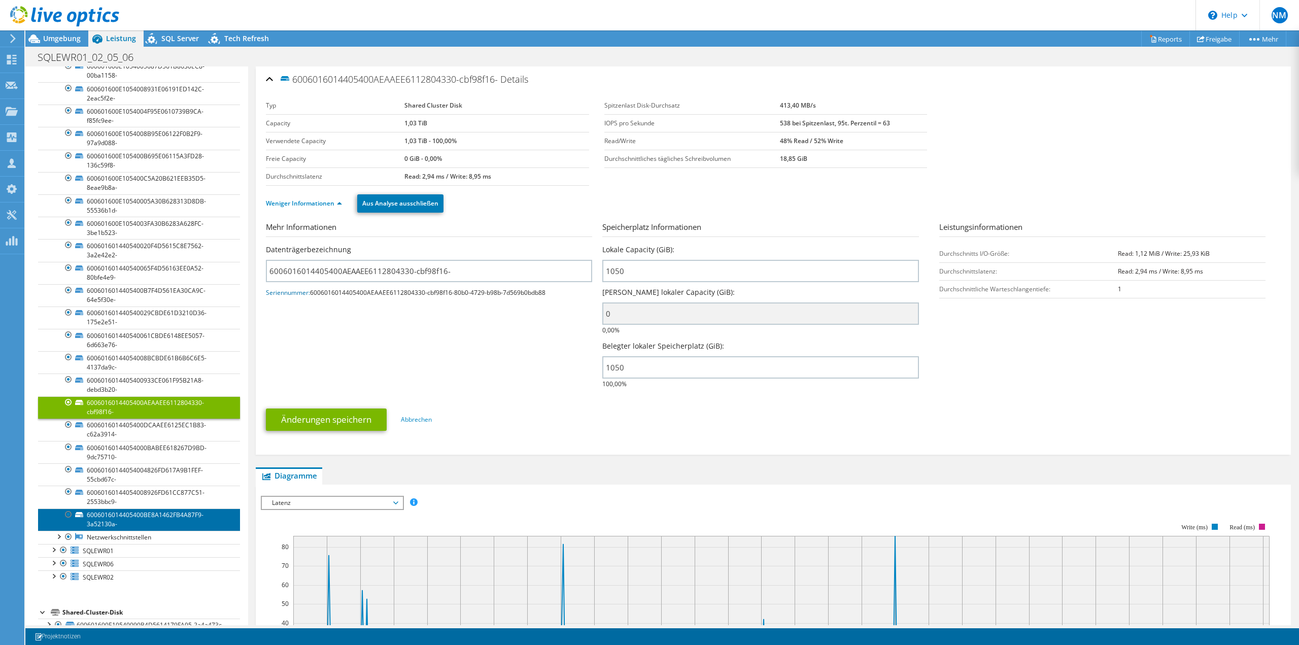
click at [165, 523] on link "6006016014405400BE8A1462FB4A87F9-3a52130a-" at bounding box center [139, 520] width 202 height 22
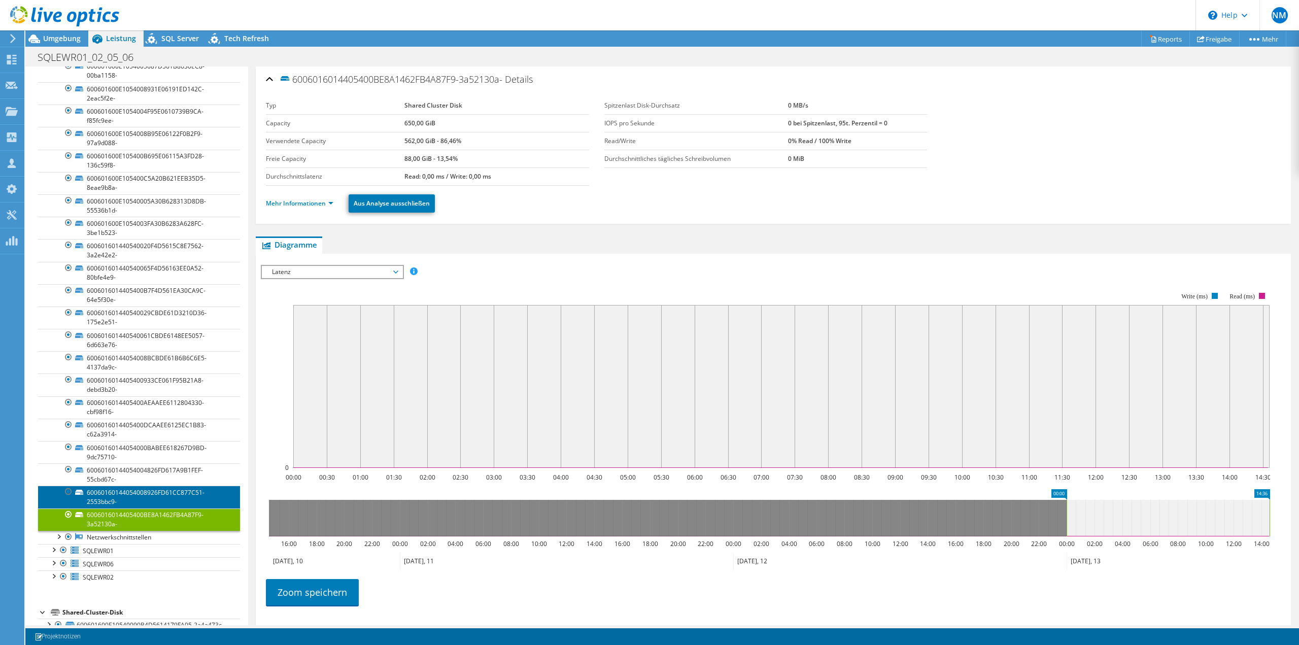
click at [165, 496] on link "60060160144054008926FD61CC877C51-2553bbc9-" at bounding box center [139, 497] width 202 height 22
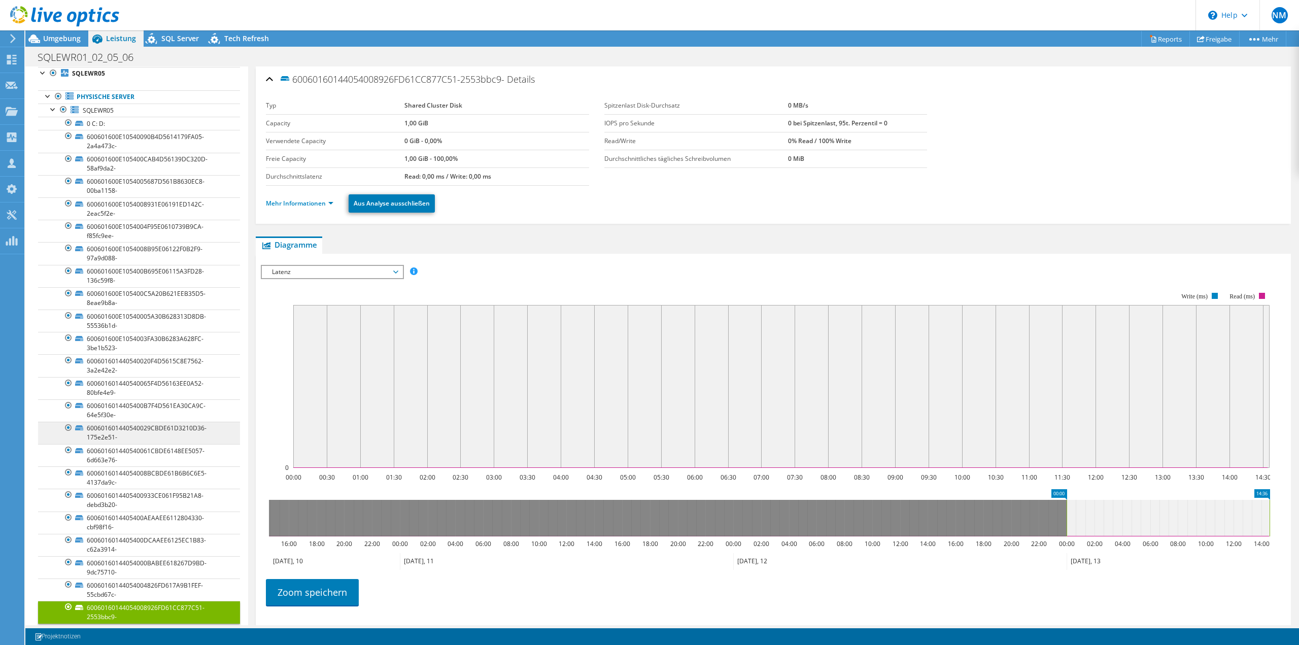
scroll to position [0, 0]
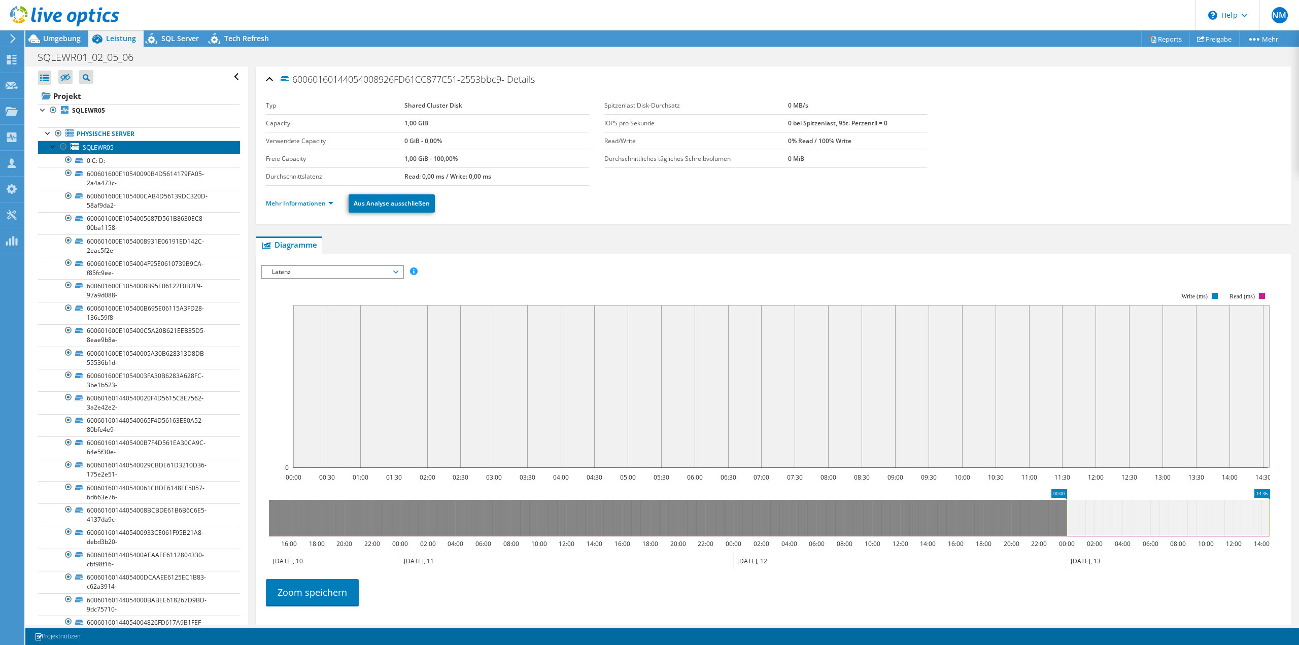
click at [113, 149] on span "SQLEWR05" at bounding box center [98, 147] width 31 height 9
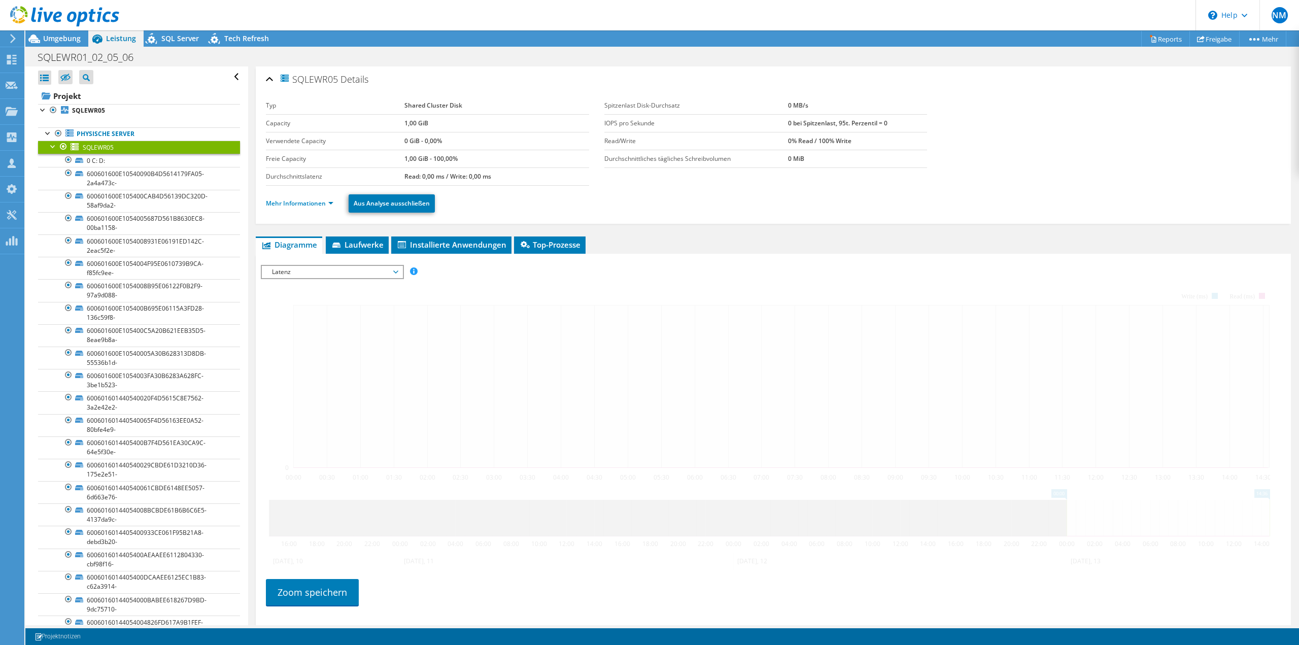
click at [50, 144] on div at bounding box center [53, 146] width 10 height 10
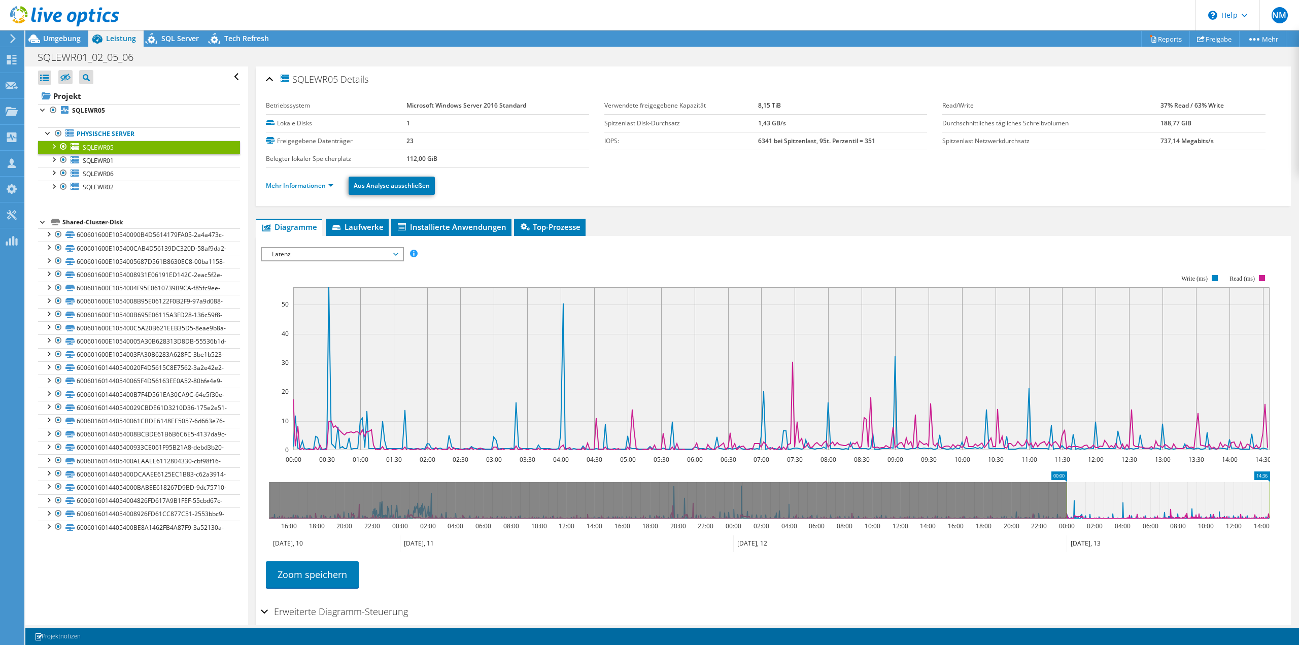
click at [314, 259] on span "Latenz" at bounding box center [332, 254] width 130 height 12
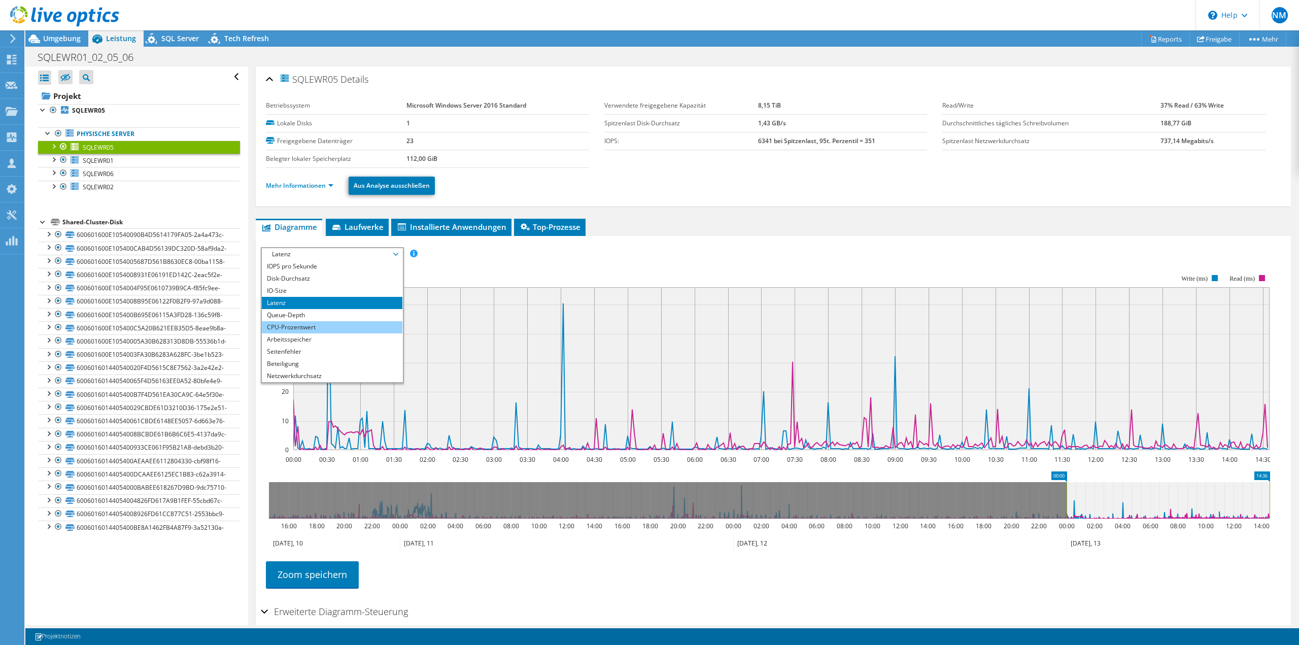
click at [310, 322] on li "CPU-Prozentwert" at bounding box center [332, 327] width 141 height 12
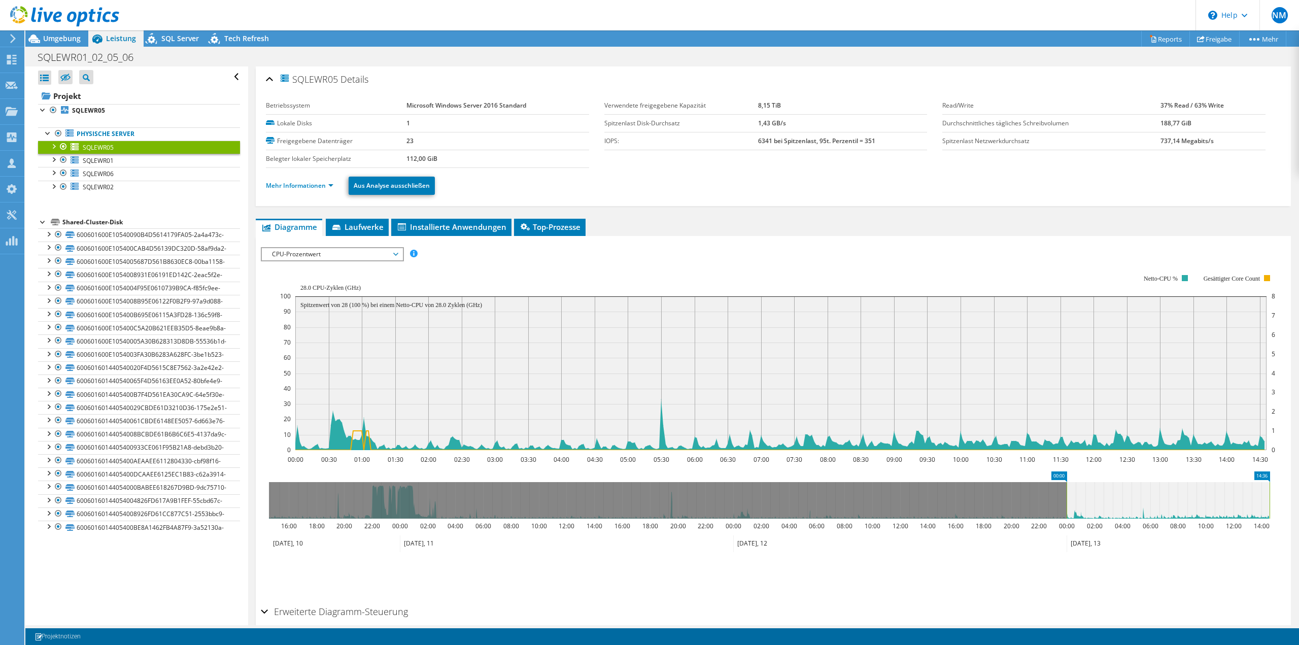
click at [673, 244] on div "IOPS pro Sekunde Disk-Durchsatz IO-Size Latenz Queue-Depth CPU-Prozentwert Arbe…" at bounding box center [773, 421] width 1025 height 359
click at [710, 25] on header "NM Vertriebspartner [PERSON_NAME] [EMAIL_ADDRESS][PERSON_NAME][DOMAIN_NAME] SCA…" at bounding box center [649, 15] width 1299 height 30
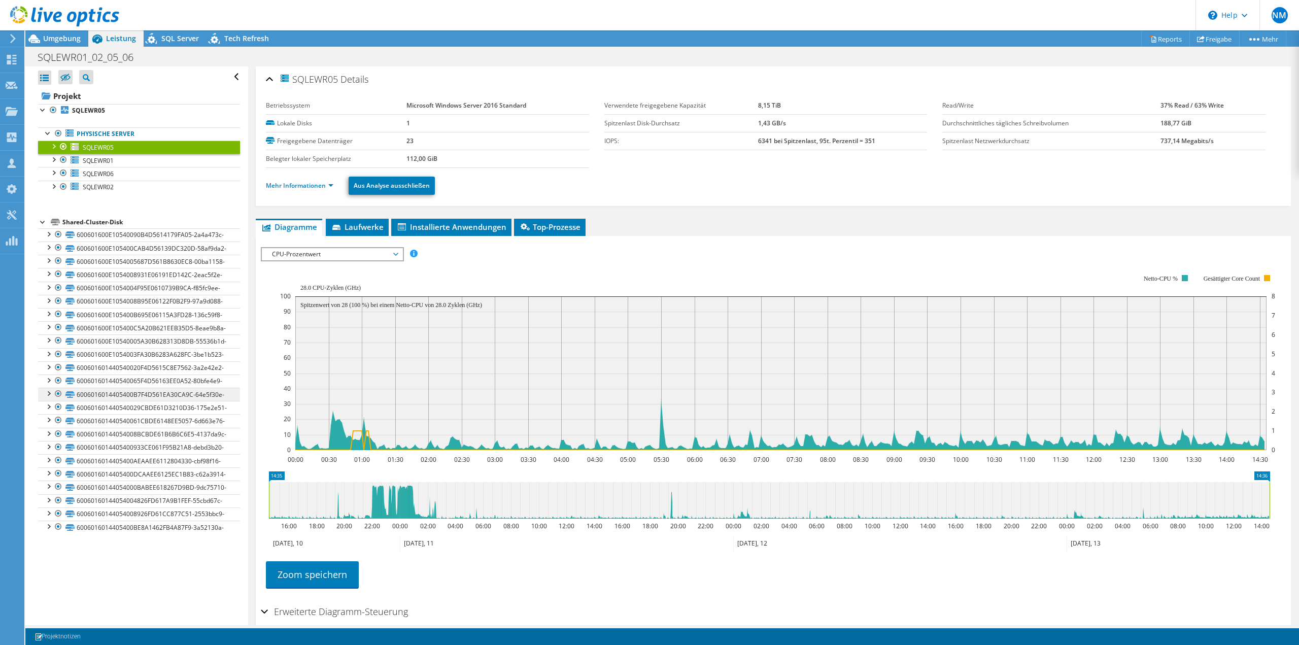
drag, startPoint x: 1066, startPoint y: 498, endPoint x: 198, endPoint y: 463, distance: 869.0
click at [171, 450] on div "Alle öffnen Alle schließen Ausgeschlossene Knoten verbergen Projektbaumfilter" at bounding box center [662, 345] width 1274 height 559
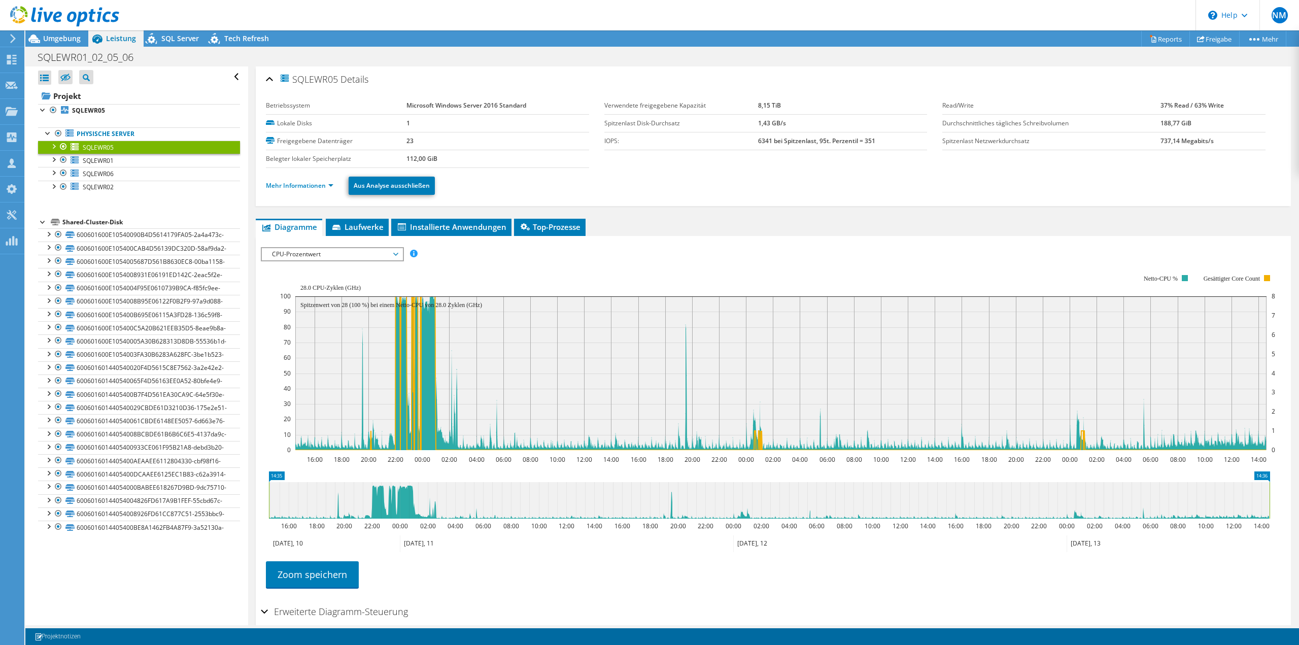
click at [627, 552] on icon at bounding box center [566, 543] width 333 height 17
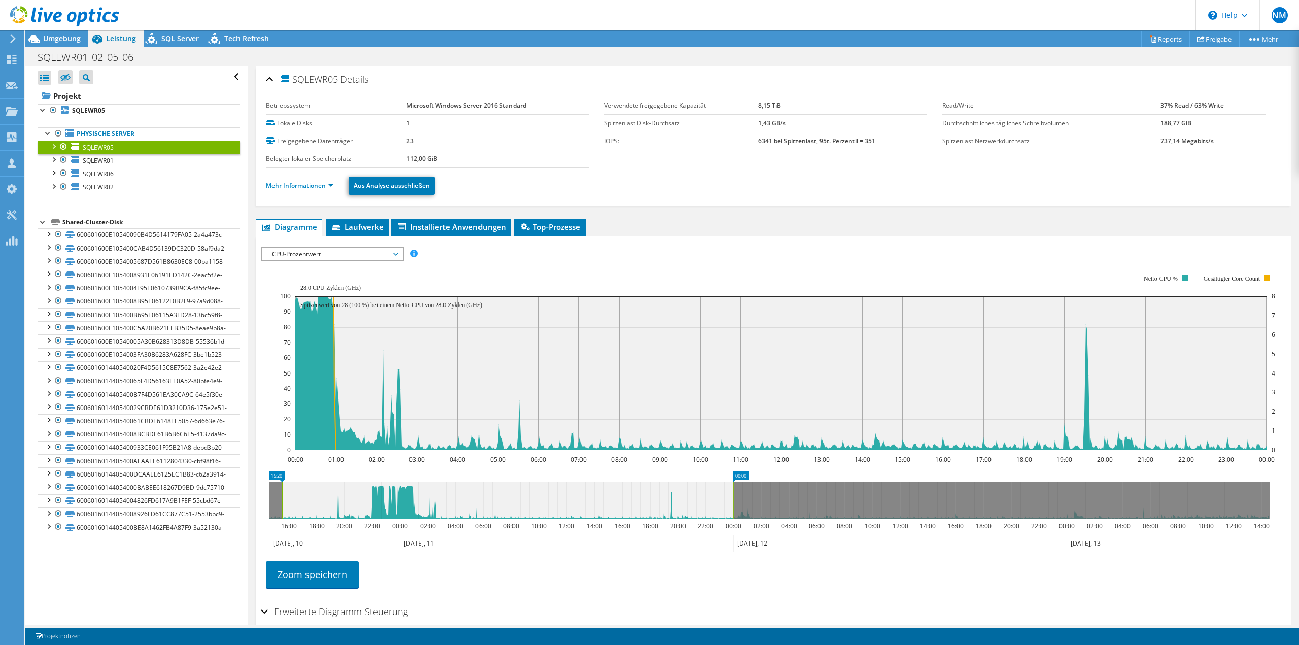
drag, startPoint x: 399, startPoint y: 507, endPoint x: 278, endPoint y: 497, distance: 121.2
click at [280, 497] on rect at bounding box center [282, 500] width 4 height 37
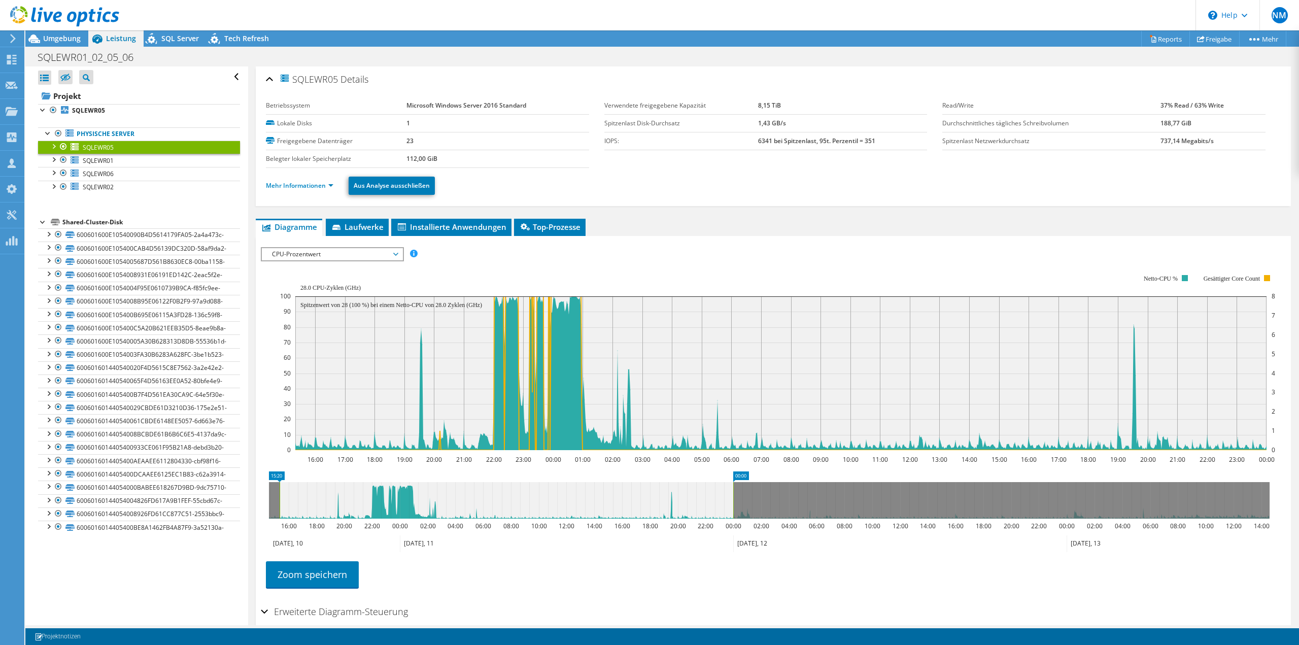
click at [278, 497] on rect at bounding box center [280, 500] width 4 height 37
drag, startPoint x: 278, startPoint y: 497, endPoint x: 688, endPoint y: 490, distance: 410.1
click at [257, 496] on section "IOPS pro Sekunde Disk-Durchsatz IO-Size Latenz Queue-Depth CPU-Prozentwert Arbe…" at bounding box center [773, 445] width 1035 height 418
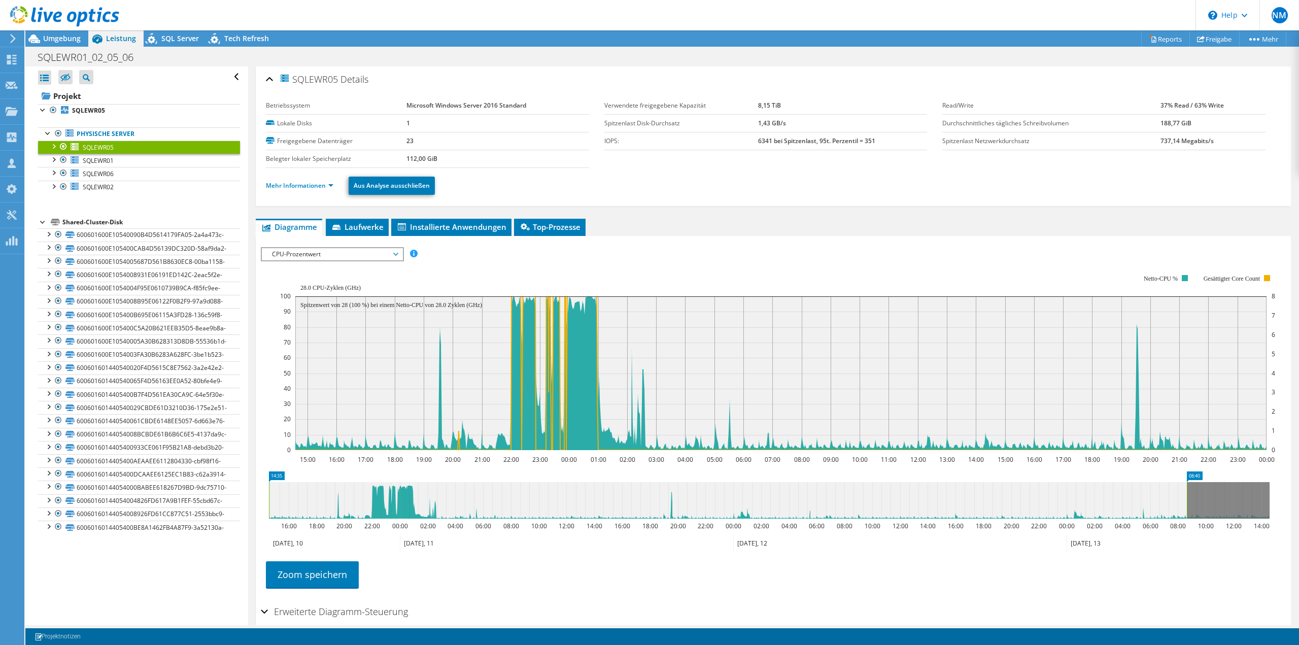
drag, startPoint x: 734, startPoint y: 500, endPoint x: 1220, endPoint y: 552, distance: 488.9
click at [1282, 499] on section "IOPS pro Sekunde Disk-Durchsatz IO-Size Latenz Queue-Depth CPU-Prozentwert Arbe…" at bounding box center [773, 445] width 1035 height 418
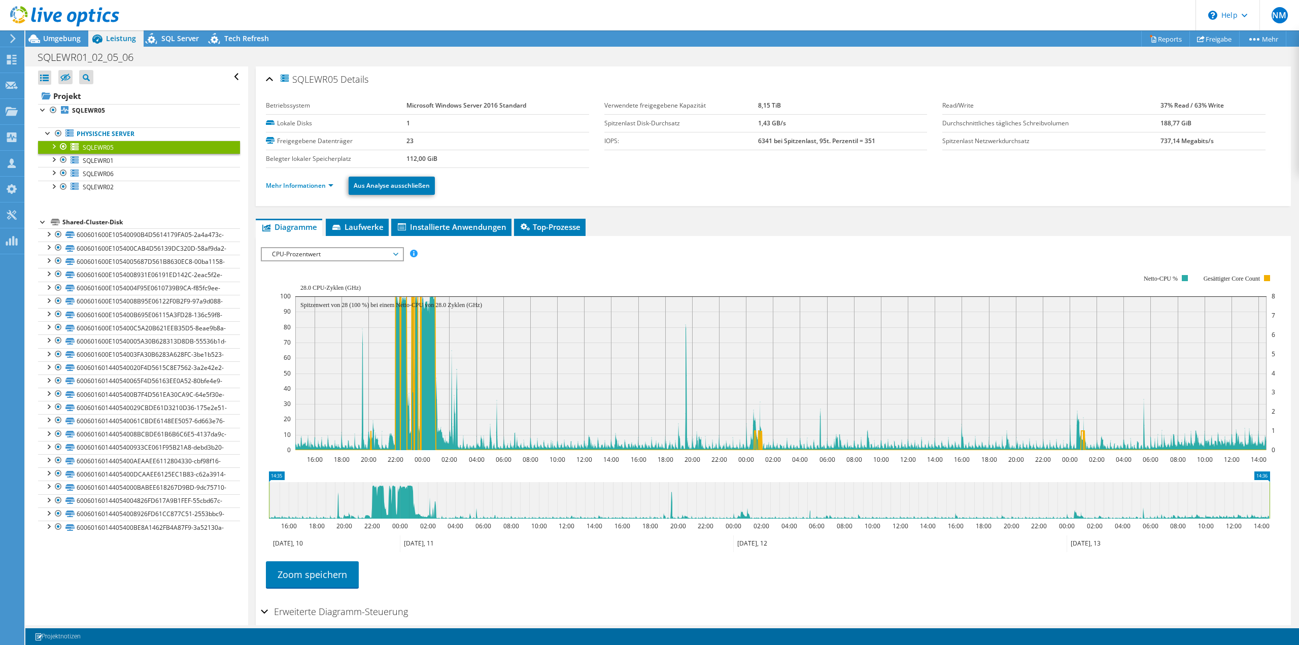
click at [1220, 552] on icon at bounding box center [1164, 543] width 195 height 17
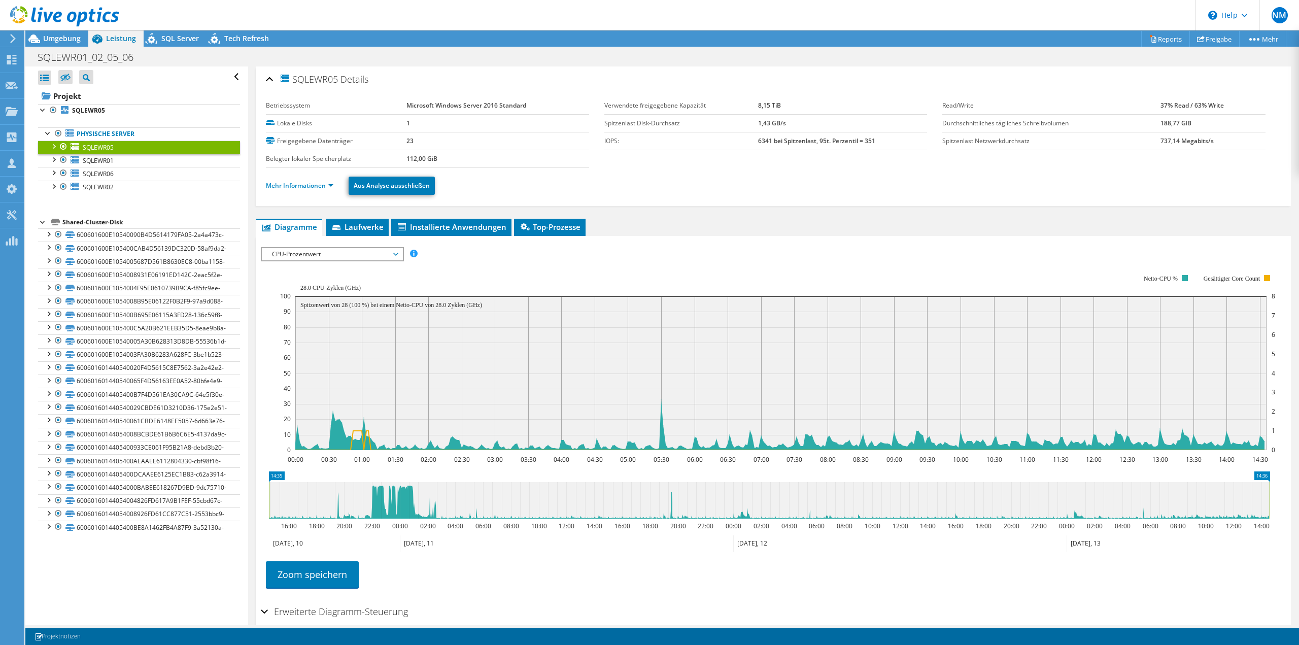
drag, startPoint x: 1066, startPoint y: 501, endPoint x: 267, endPoint y: 454, distance: 800.7
click at [261, 480] on icon "14:36 14:35 16:00 18:00 20:00 22:00 00:00 02:00 04:00 06:00 08:00 10:00 12:00 1…" at bounding box center [769, 511] width 1017 height 81
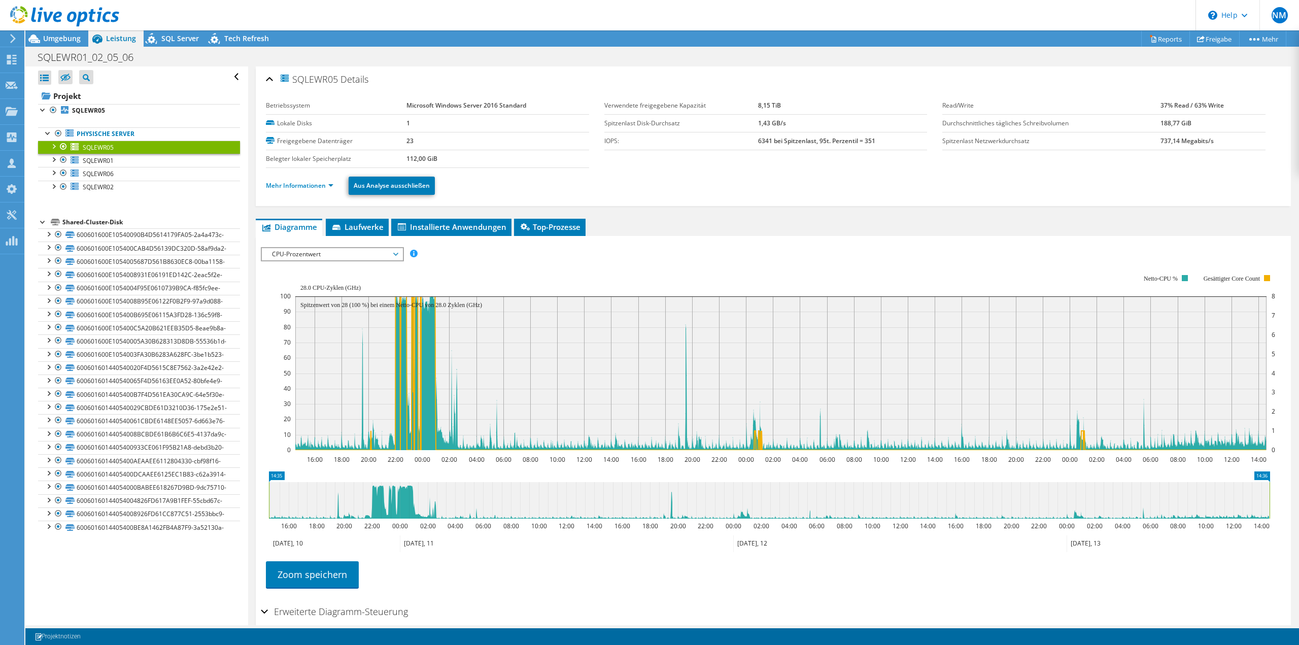
click at [265, 447] on icon "16:00 18:00 20:00 22:00 00:00 02:00 04:00 06:00 08:00 10:00 12:00 14:00 16:00 1…" at bounding box center [769, 362] width 1017 height 203
click at [558, 254] on div "IOPS pro Sekunde Disk-Durchsatz IO-Size Latenz Queue-Depth CPU-Prozentwert Arbe…" at bounding box center [773, 254] width 1025 height 14
